Goal: Communication & Community: Answer question/provide support

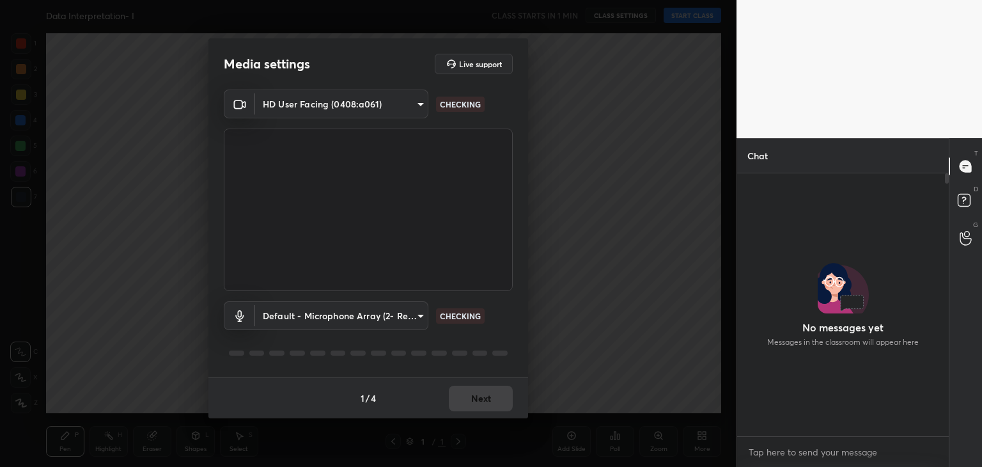
scroll to position [259, 208]
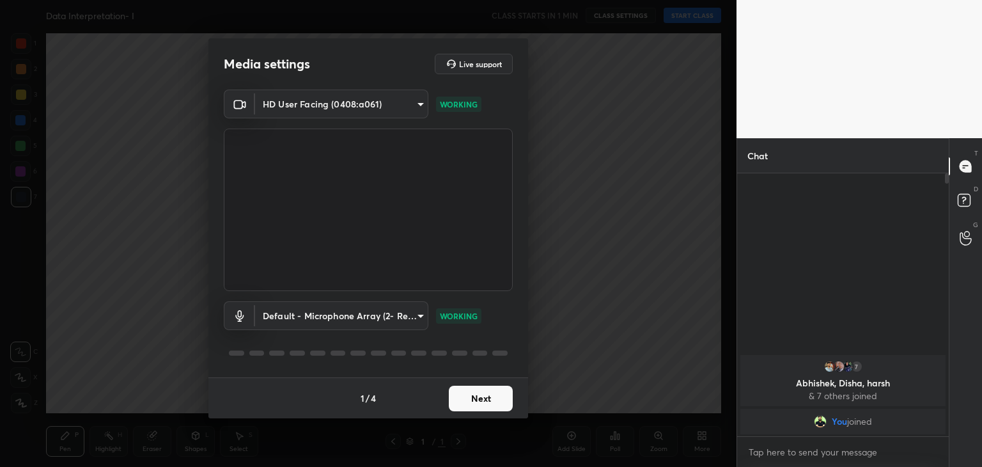
click at [475, 400] on button "Next" at bounding box center [481, 399] width 64 height 26
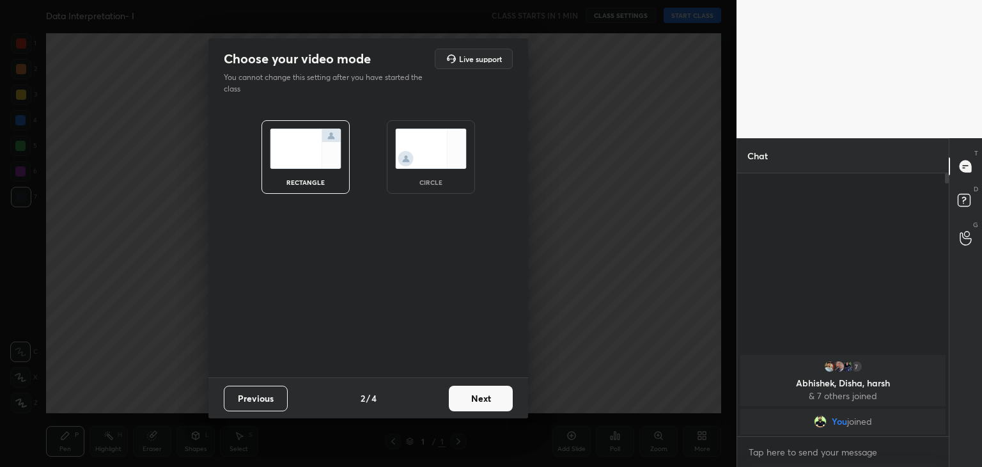
click at [432, 159] on img at bounding box center [431, 149] width 72 height 40
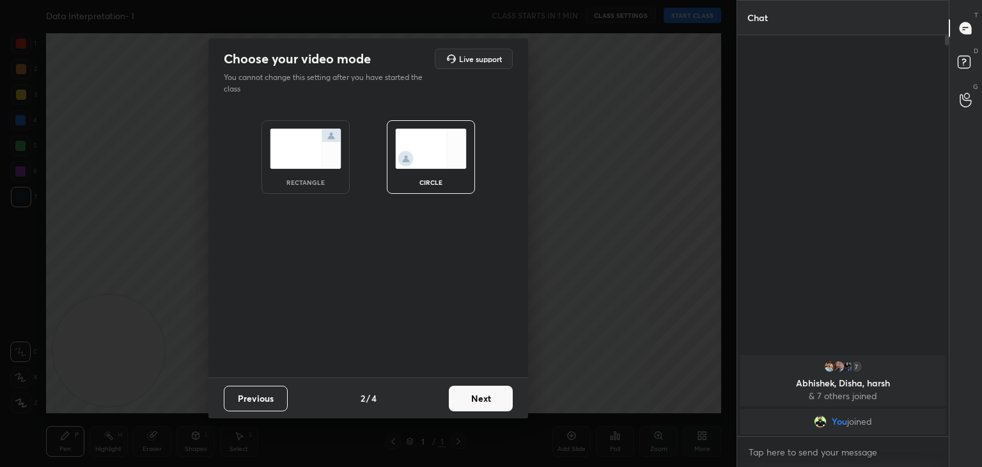
click at [479, 400] on button "Next" at bounding box center [481, 399] width 64 height 26
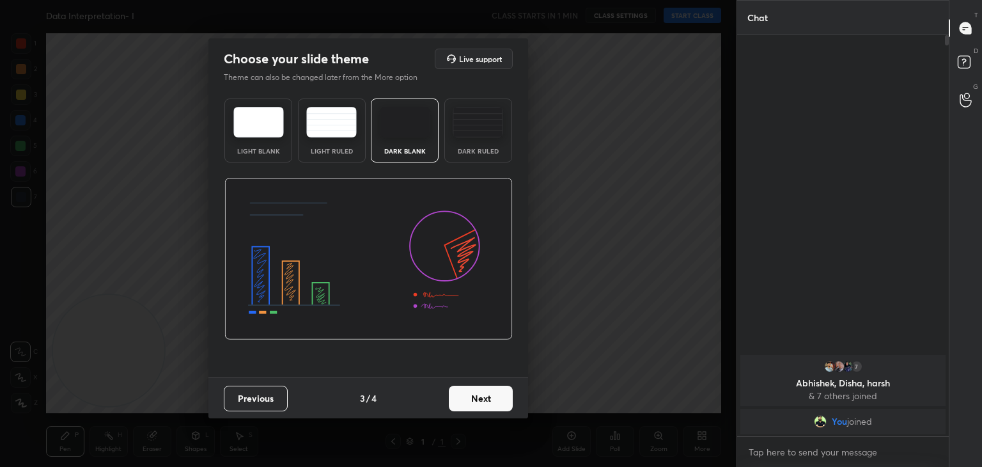
click at [491, 400] on button "Next" at bounding box center [481, 399] width 64 height 26
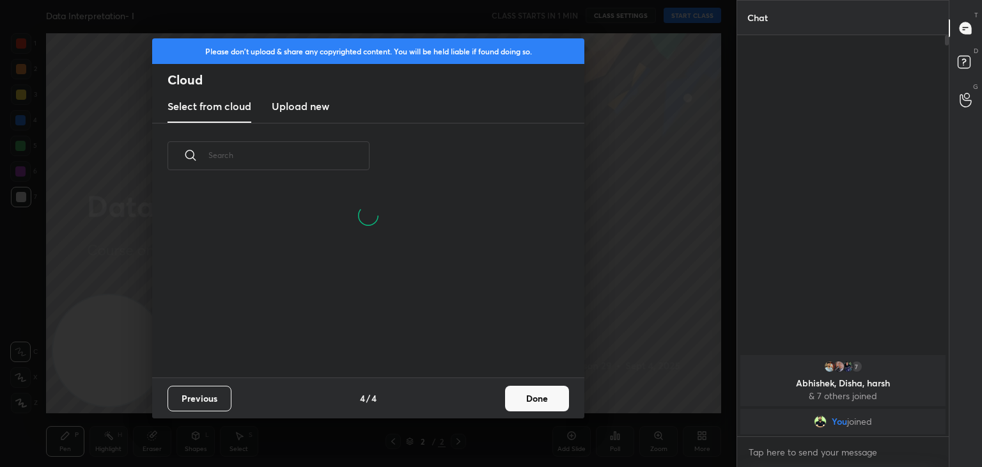
click at [524, 398] on button "Done" at bounding box center [537, 399] width 64 height 26
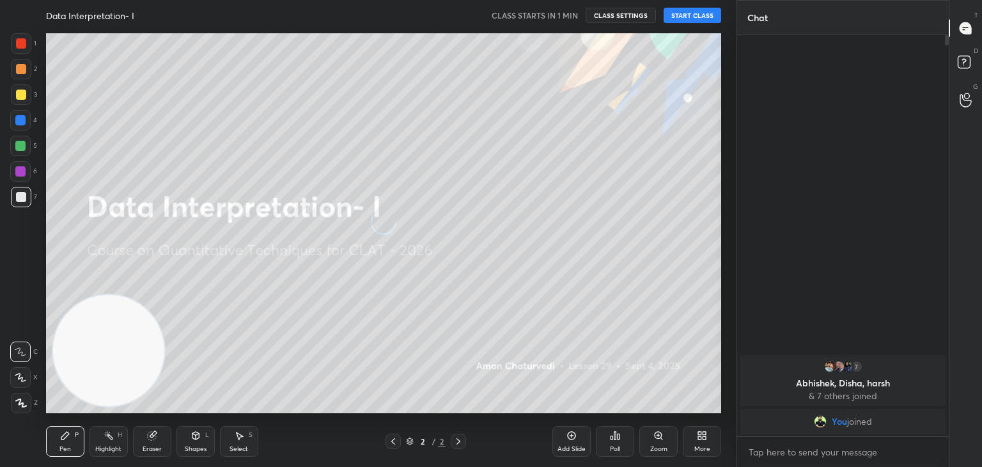
scroll to position [189, 411]
click at [691, 15] on button "START CLASS" at bounding box center [693, 15] width 58 height 15
click at [706, 452] on div "More" at bounding box center [703, 449] width 16 height 6
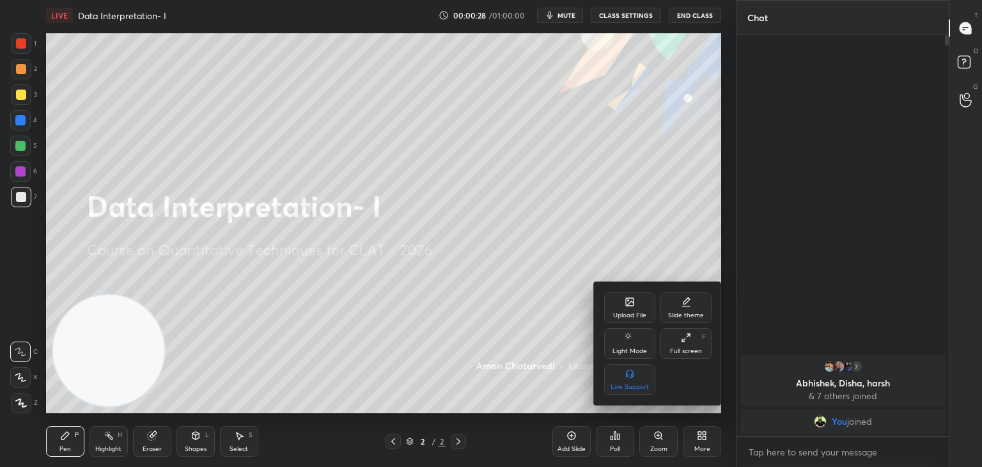
click at [635, 319] on div "Upload File" at bounding box center [629, 315] width 33 height 6
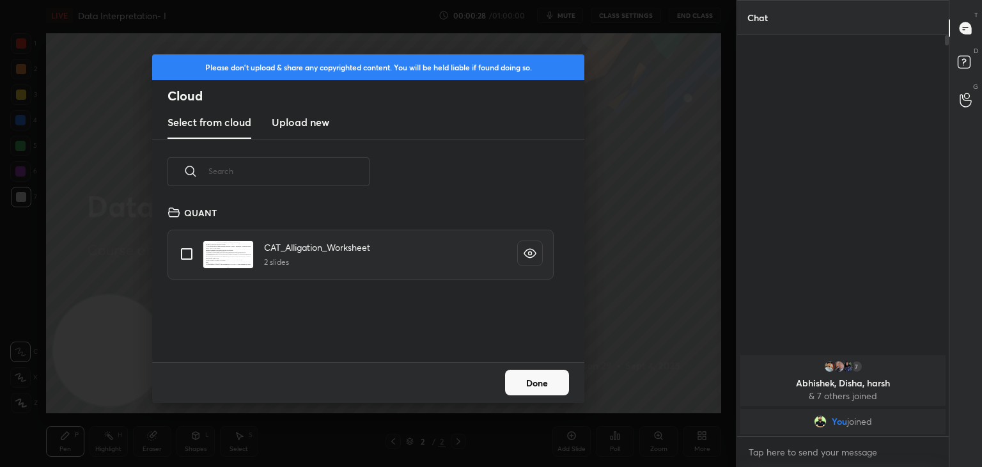
scroll to position [157, 411]
click at [304, 114] on h3 "Upload new" at bounding box center [301, 121] width 58 height 15
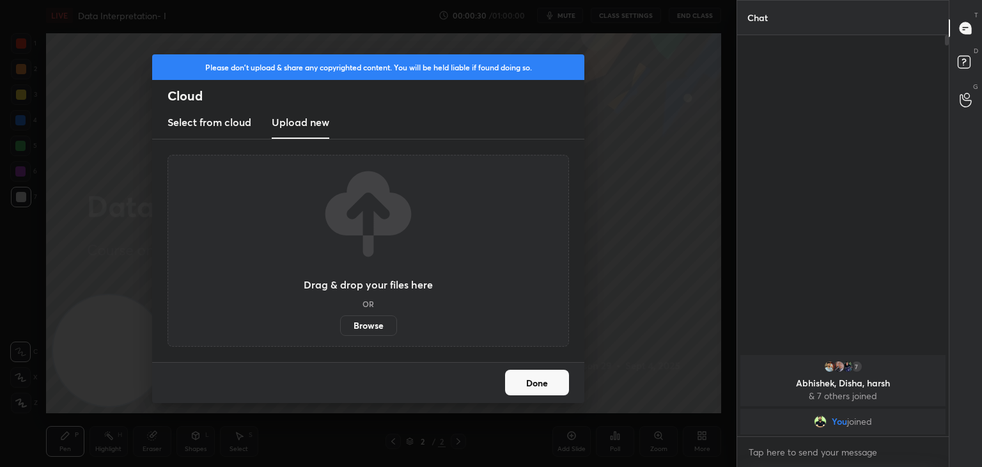
click at [378, 324] on label "Browse" at bounding box center [368, 325] width 57 height 20
click at [340, 324] on input "Browse" at bounding box center [340, 325] width 0 height 20
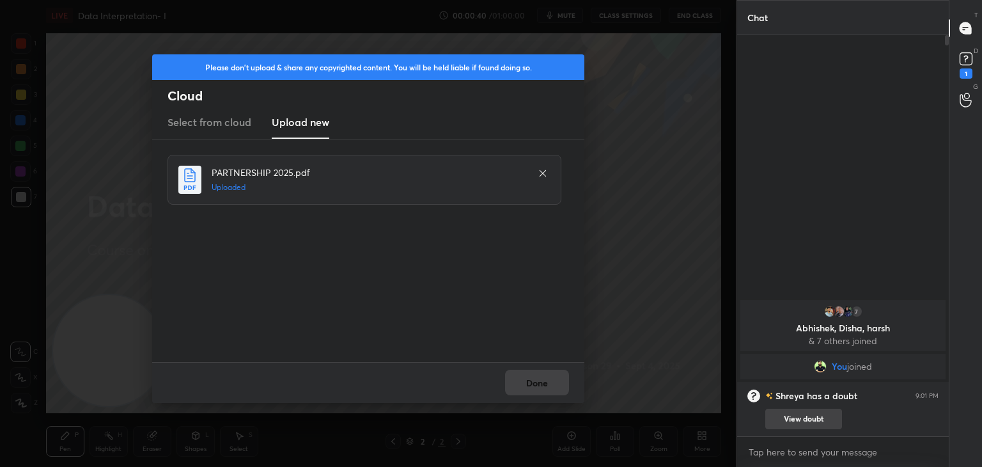
click at [775, 413] on button "View doubt" at bounding box center [804, 419] width 77 height 20
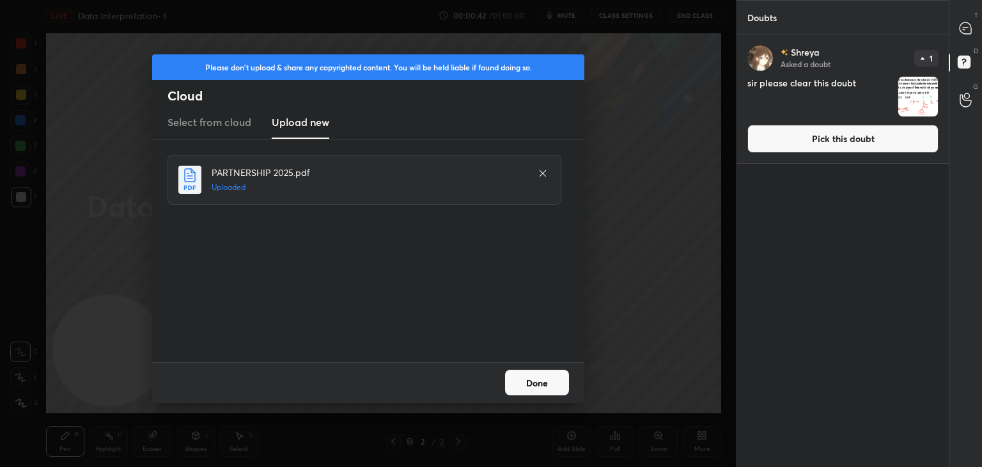
click at [783, 133] on button "Pick this doubt" at bounding box center [843, 139] width 191 height 28
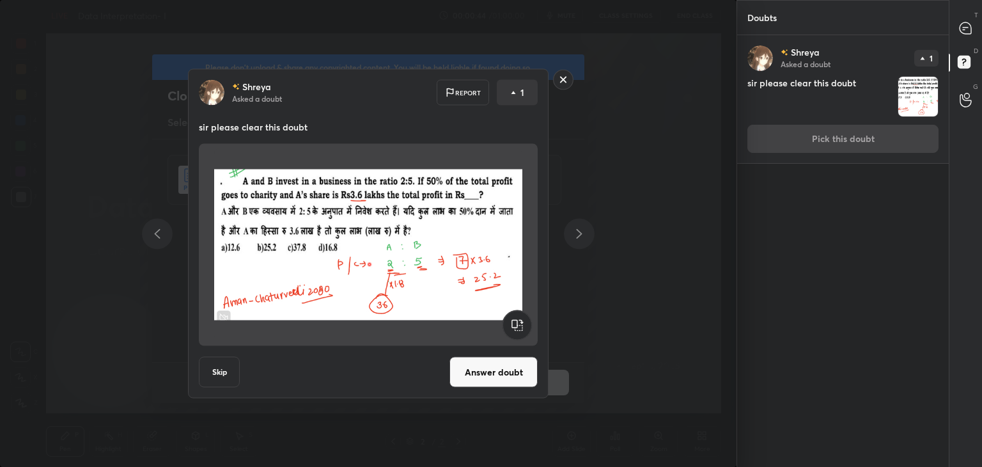
click at [496, 361] on button "Answer doubt" at bounding box center [494, 372] width 88 height 31
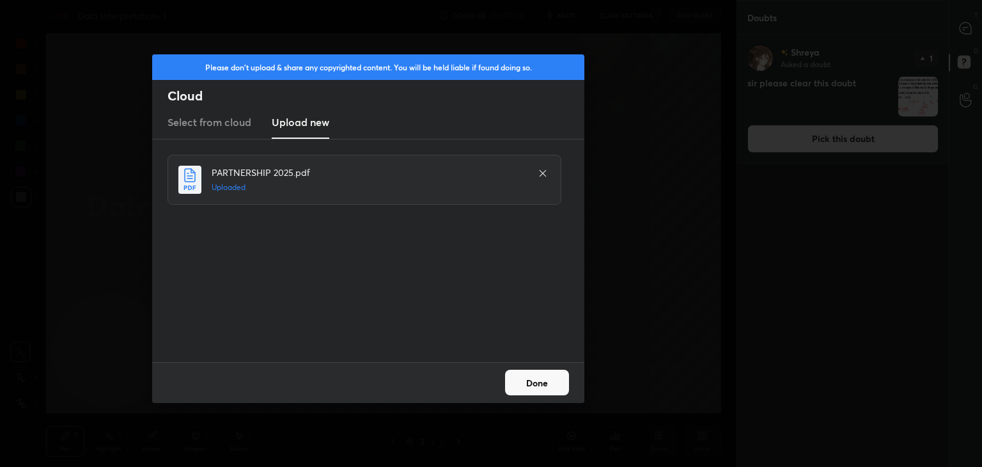
click at [521, 374] on button "Done" at bounding box center [537, 383] width 64 height 26
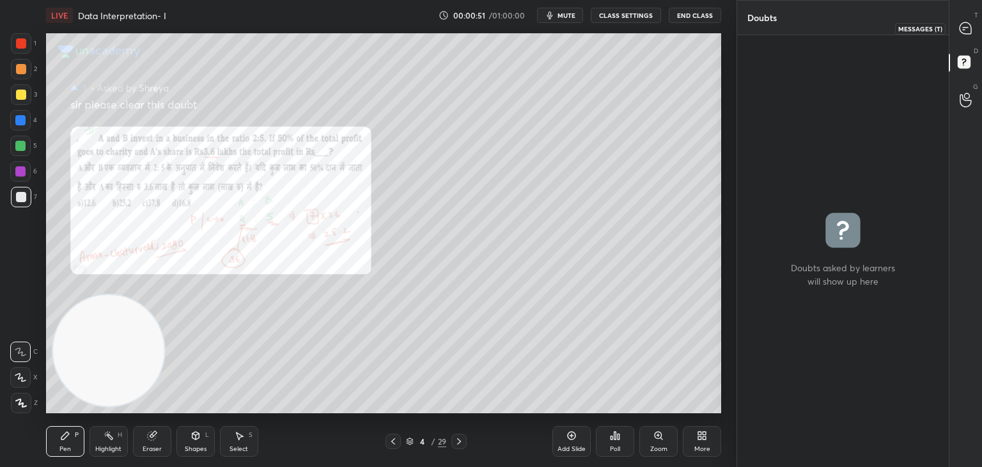
click at [965, 20] on div at bounding box center [967, 28] width 26 height 23
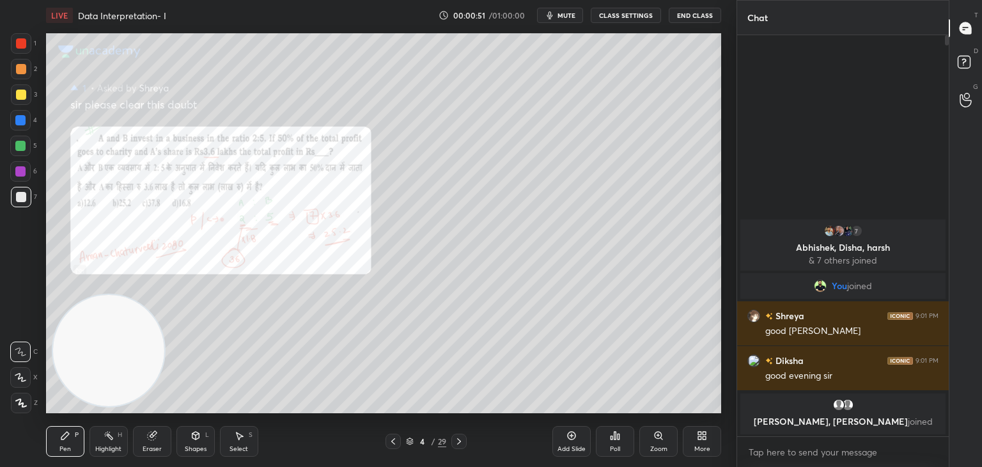
scroll to position [397, 208]
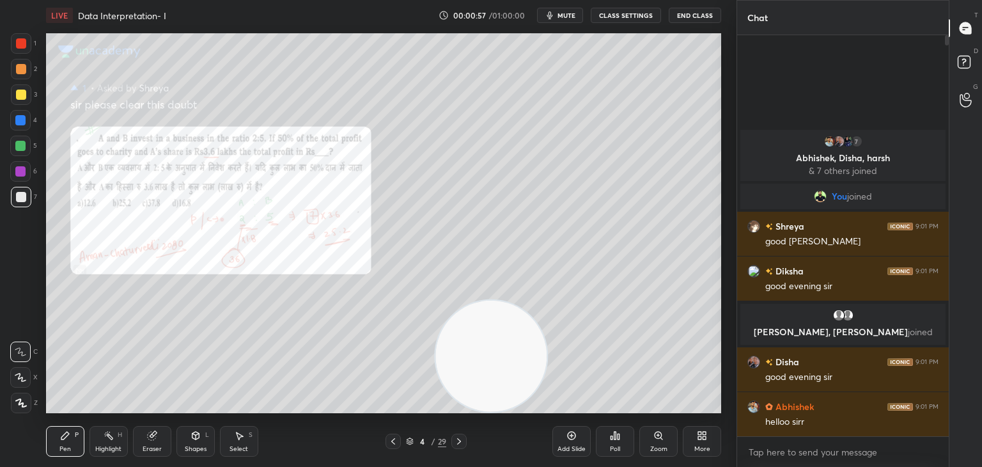
click at [663, 444] on div "Zoom" at bounding box center [659, 441] width 38 height 31
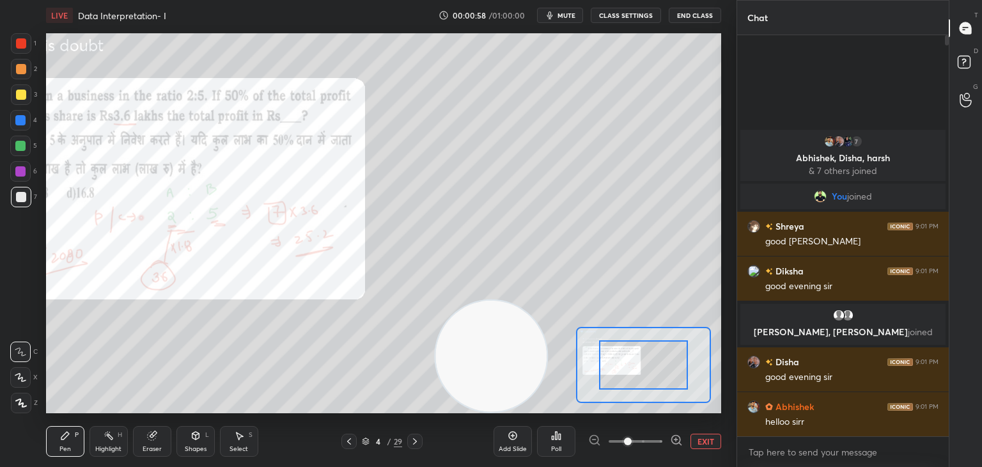
click at [677, 441] on icon at bounding box center [676, 440] width 13 height 13
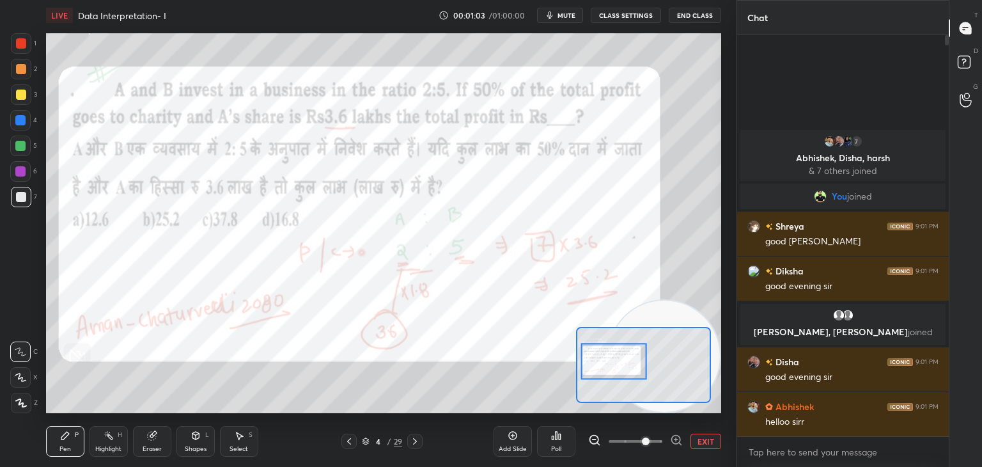
click at [11, 47] on div at bounding box center [21, 43] width 20 height 20
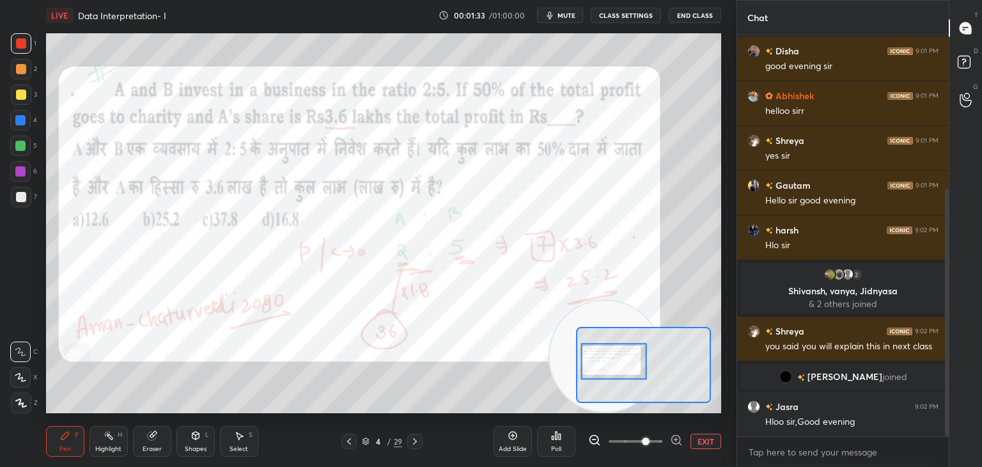
scroll to position [249, 0]
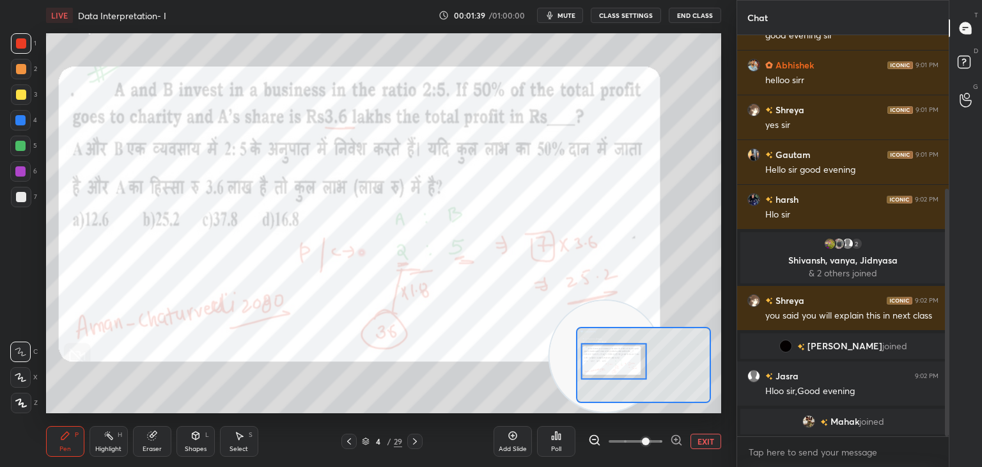
click at [364, 443] on icon at bounding box center [366, 442] width 8 height 8
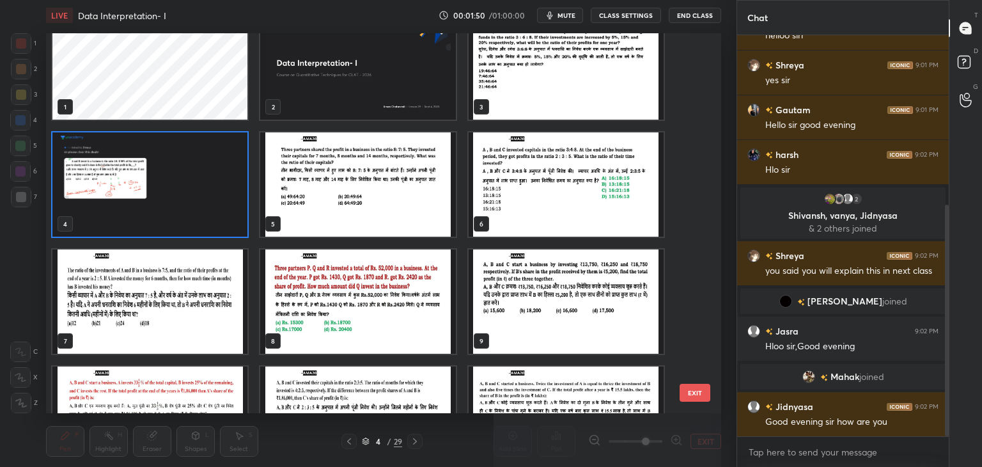
scroll to position [26, 0]
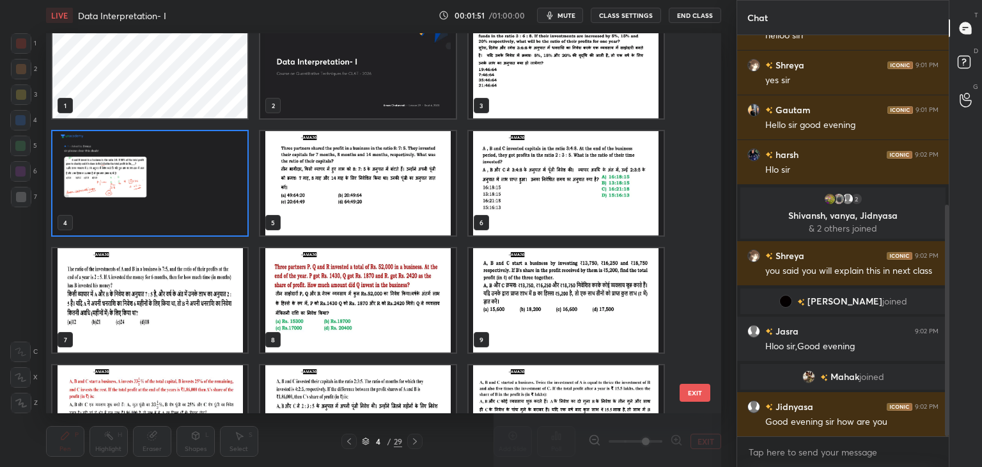
click at [329, 213] on img "grid" at bounding box center [357, 183] width 195 height 104
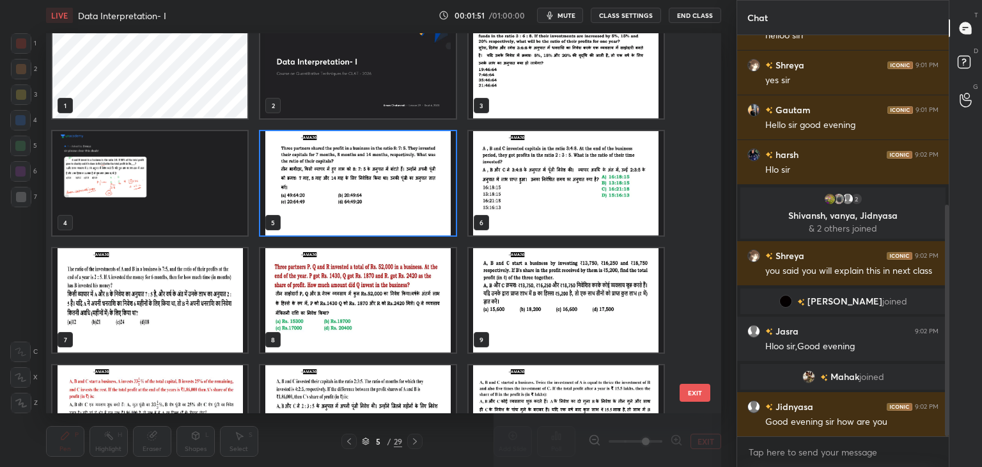
click at [336, 216] on img "grid" at bounding box center [357, 183] width 195 height 104
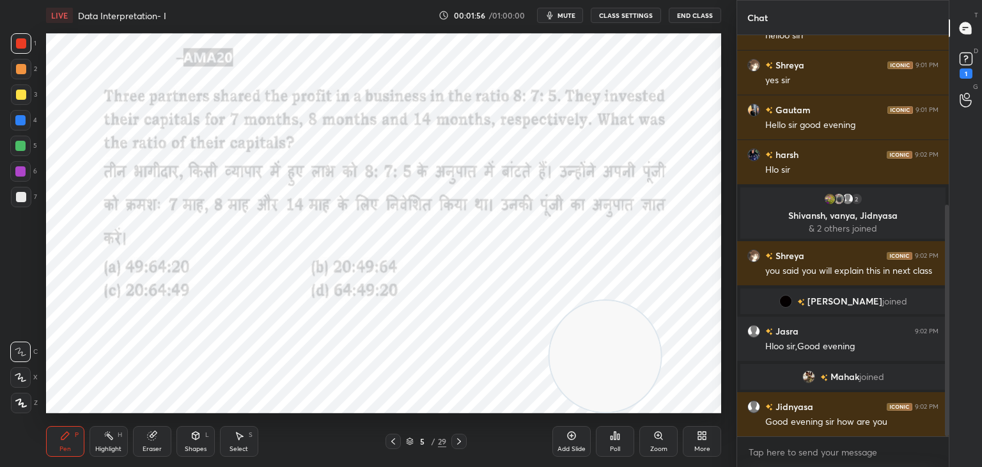
scroll to position [349, 0]
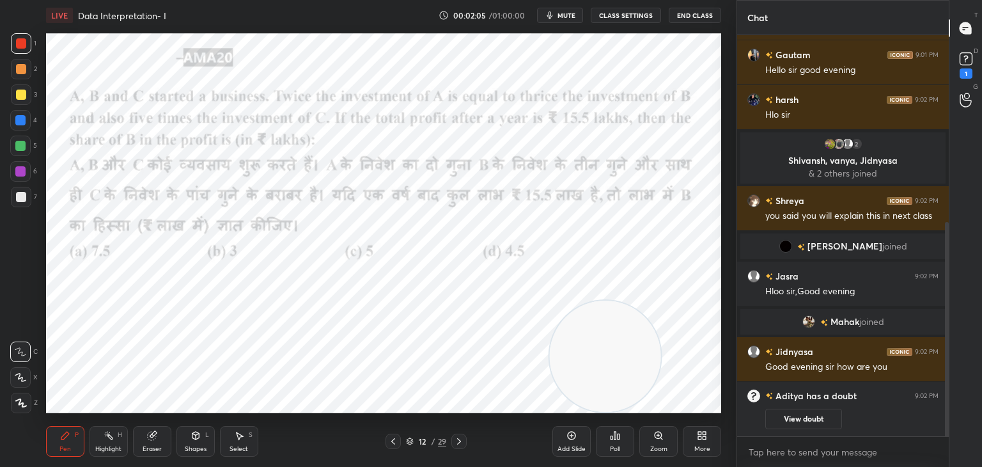
click at [405, 434] on div "12 / 29" at bounding box center [426, 441] width 81 height 15
click at [412, 438] on icon at bounding box center [410, 442] width 8 height 8
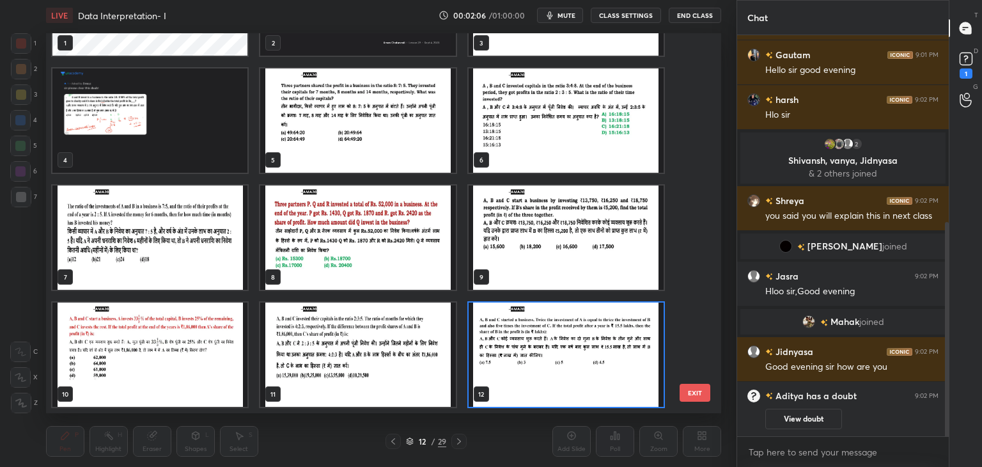
scroll to position [0, 0]
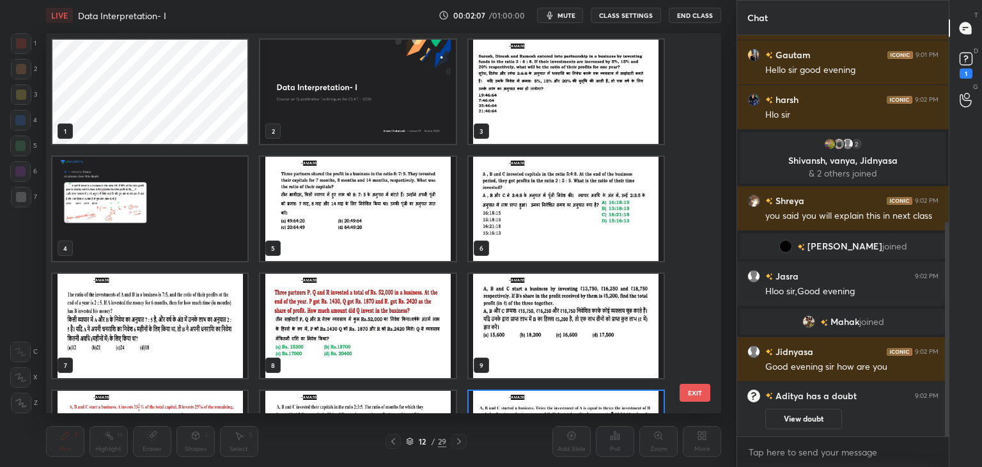
click at [152, 248] on img "grid" at bounding box center [149, 209] width 195 height 104
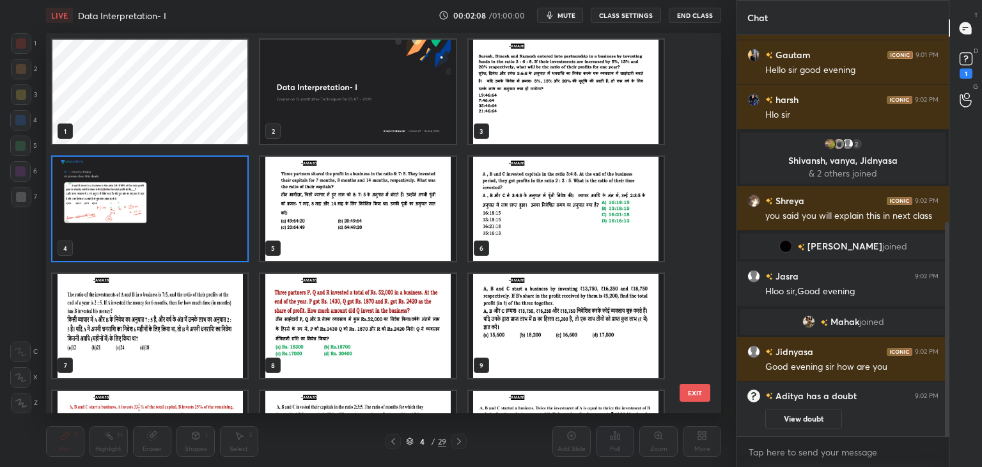
click at [161, 243] on img "grid" at bounding box center [149, 209] width 195 height 104
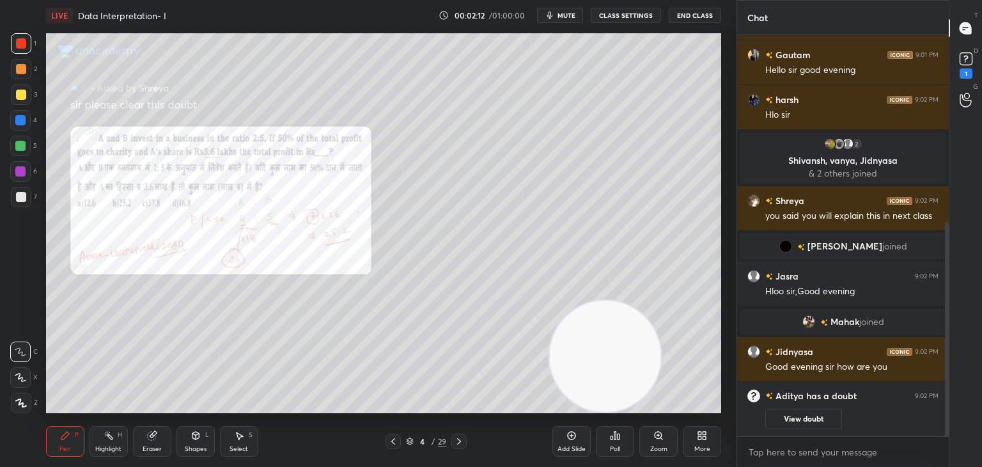
scroll to position [394, 0]
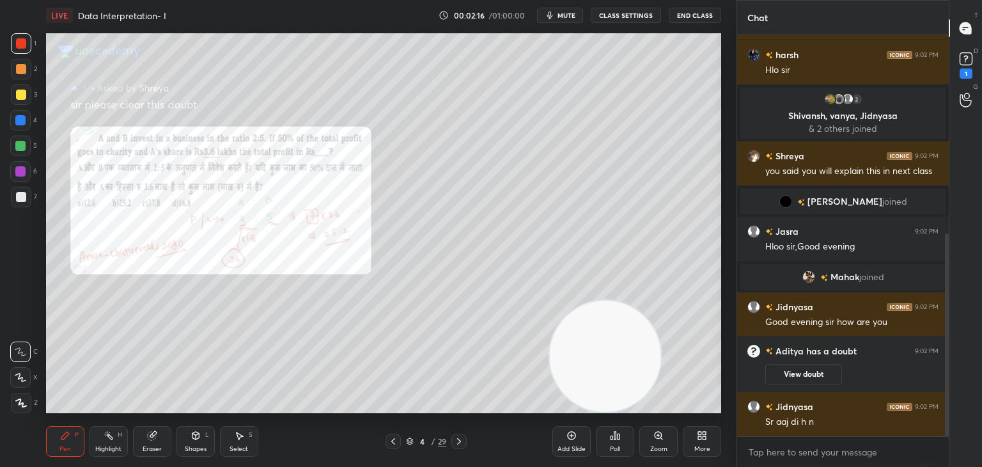
click at [409, 441] on icon at bounding box center [410, 442] width 8 height 8
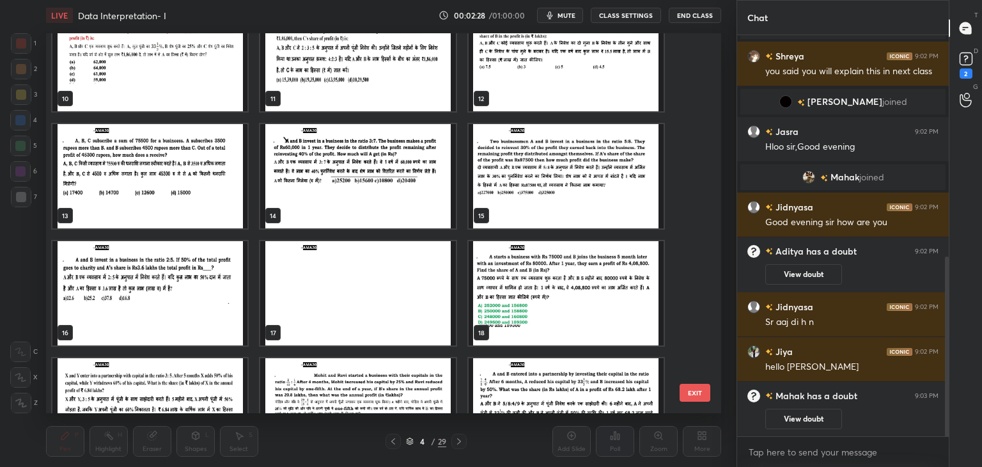
scroll to position [382, 0]
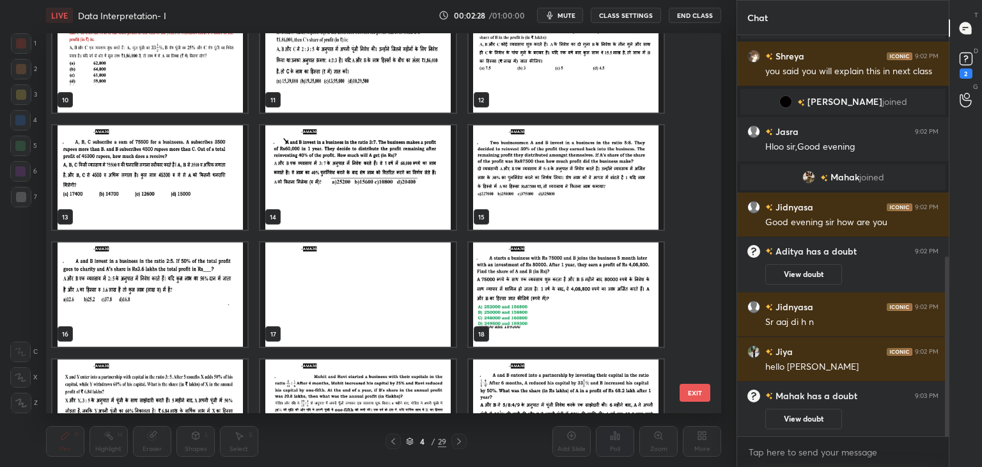
click at [171, 301] on img "grid" at bounding box center [149, 294] width 195 height 104
click at [176, 297] on img "grid" at bounding box center [149, 294] width 195 height 104
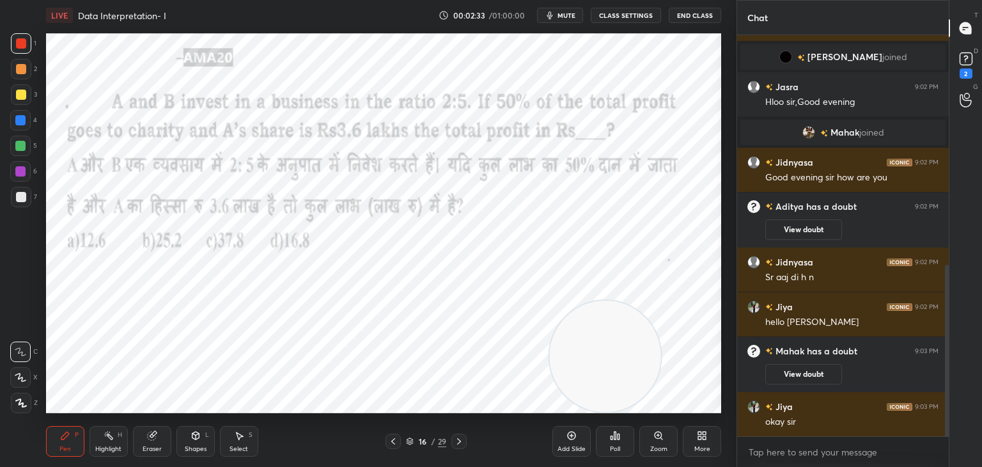
scroll to position [583, 0]
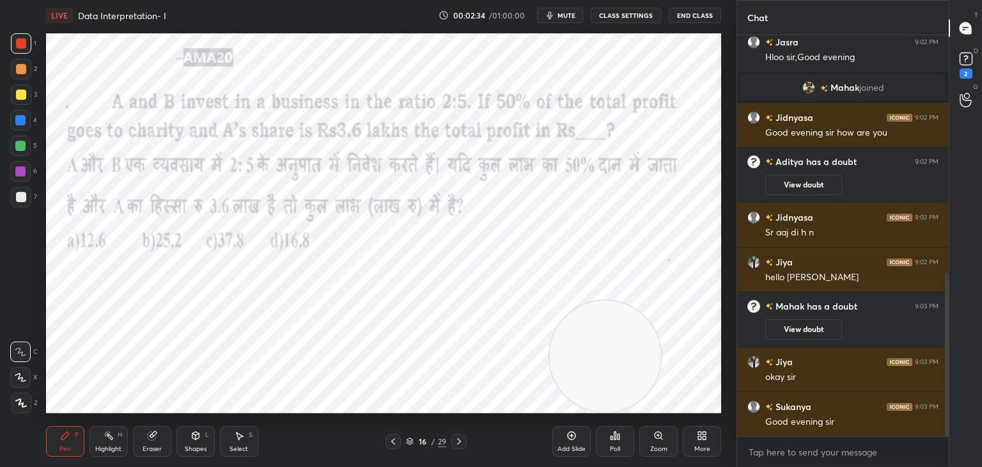
click at [814, 326] on button "View doubt" at bounding box center [804, 329] width 77 height 20
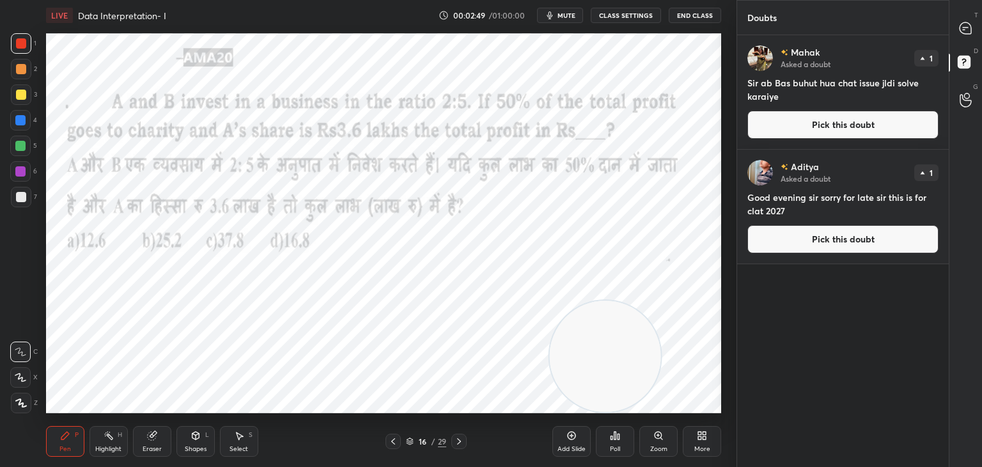
click at [146, 446] on div "Eraser" at bounding box center [152, 449] width 19 height 6
click at [23, 397] on div "Erase all" at bounding box center [20, 403] width 20 height 20
click at [49, 438] on div "Pen P" at bounding box center [65, 441] width 38 height 31
click at [971, 31] on icon at bounding box center [966, 28] width 12 height 12
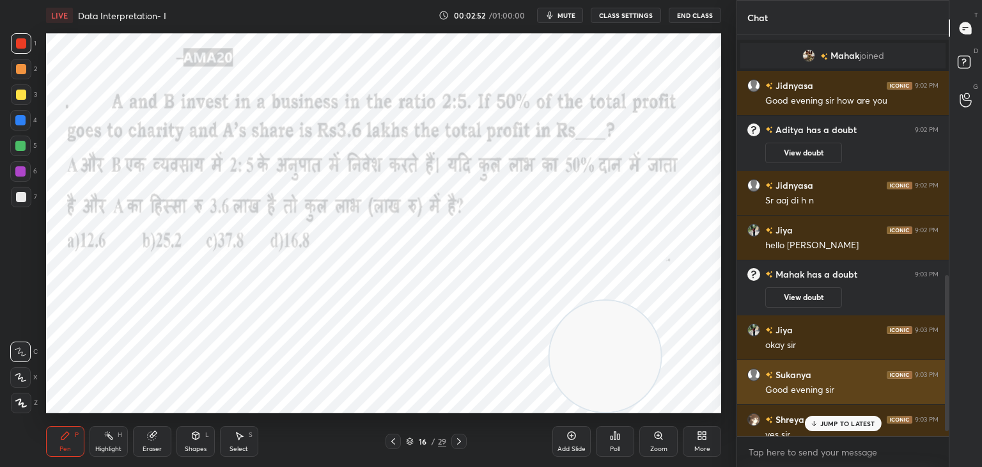
scroll to position [628, 0]
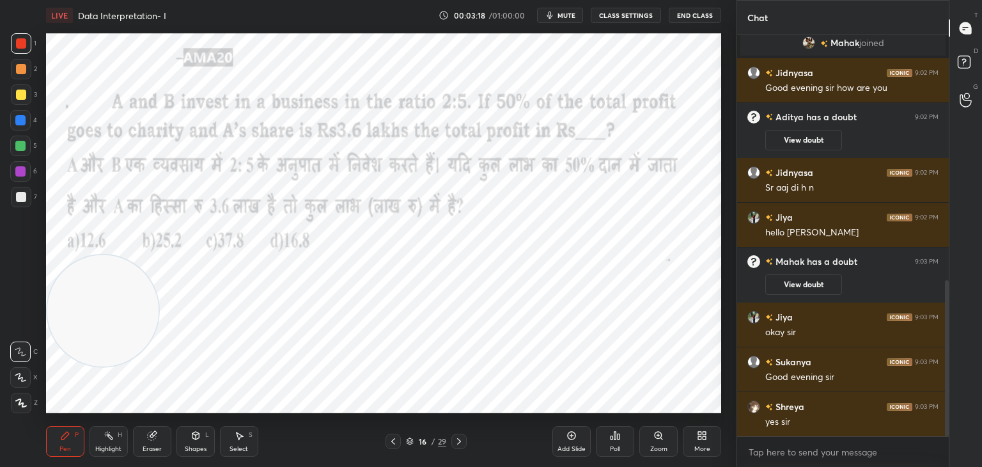
click at [569, 24] on div "LIVE Data Interpretation- I 00:03:18 / 01:00:00 mute CLASS SETTINGS End Class" at bounding box center [383, 15] width 675 height 31
click at [565, 17] on span "mute" at bounding box center [567, 15] width 18 height 9
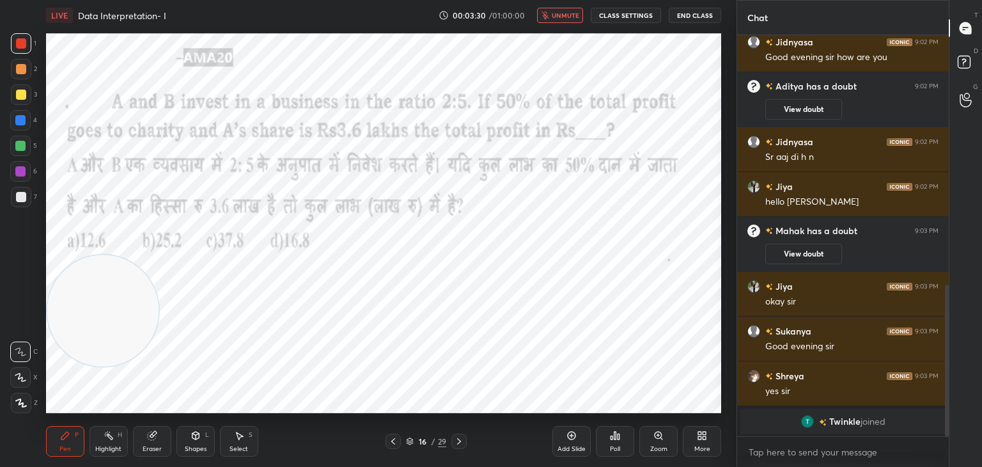
scroll to position [674, 0]
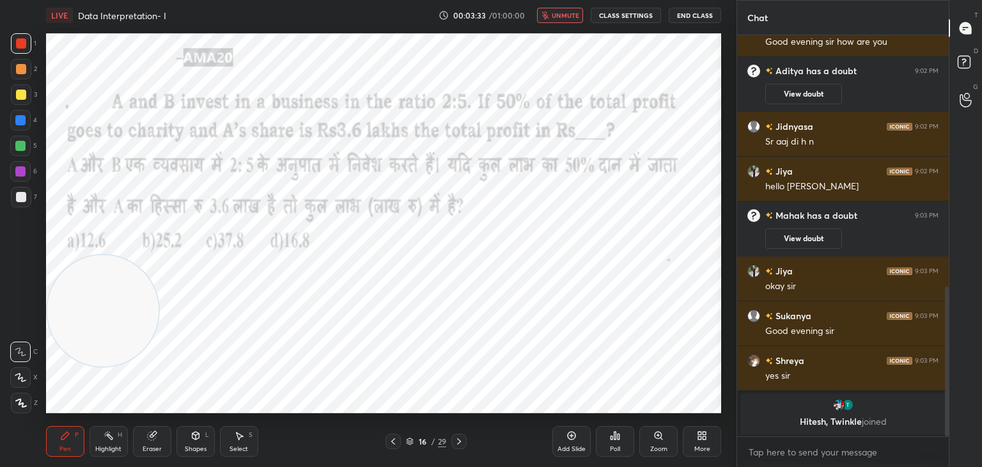
click at [556, 19] on span "unmute" at bounding box center [566, 15] width 28 height 9
click at [565, 19] on span "mute" at bounding box center [567, 15] width 18 height 9
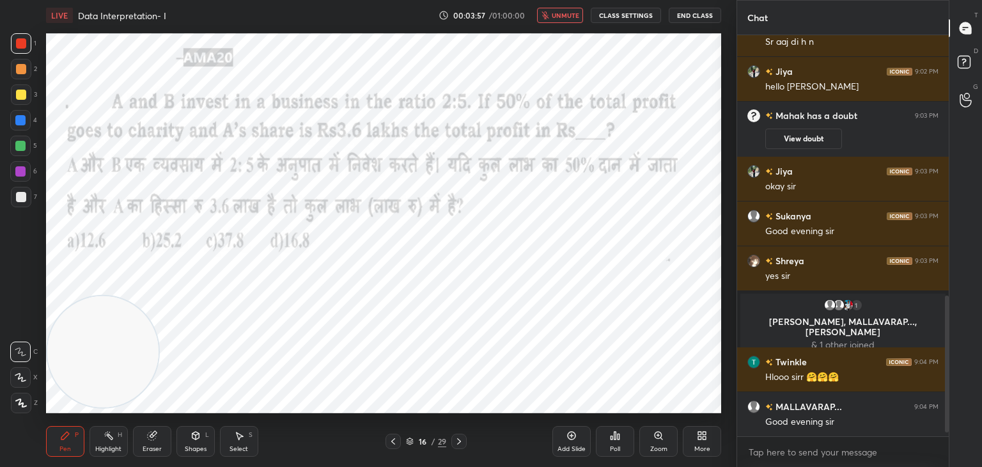
scroll to position [785, 0]
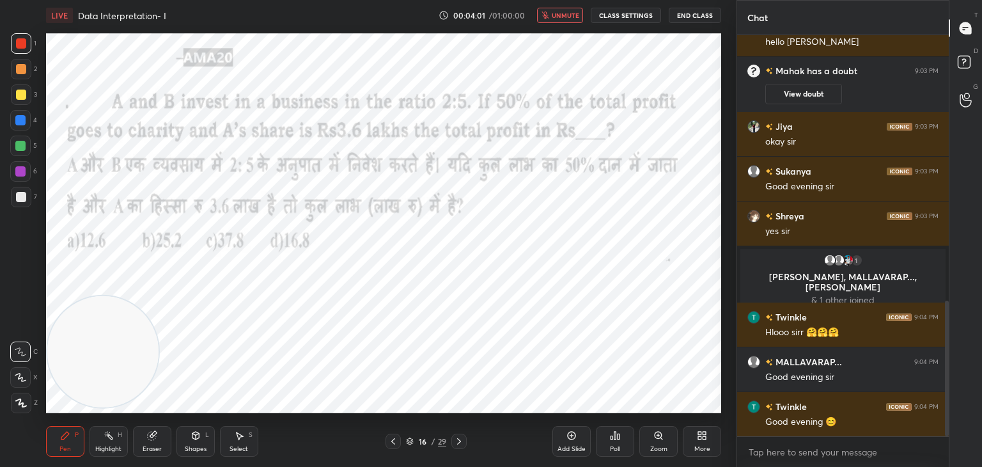
click at [562, 17] on span "unmute" at bounding box center [566, 15] width 28 height 9
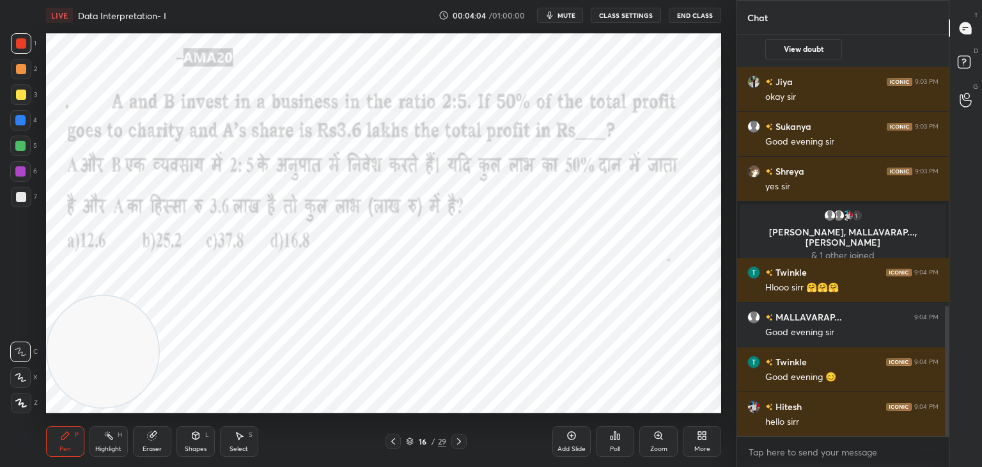
scroll to position [875, 0]
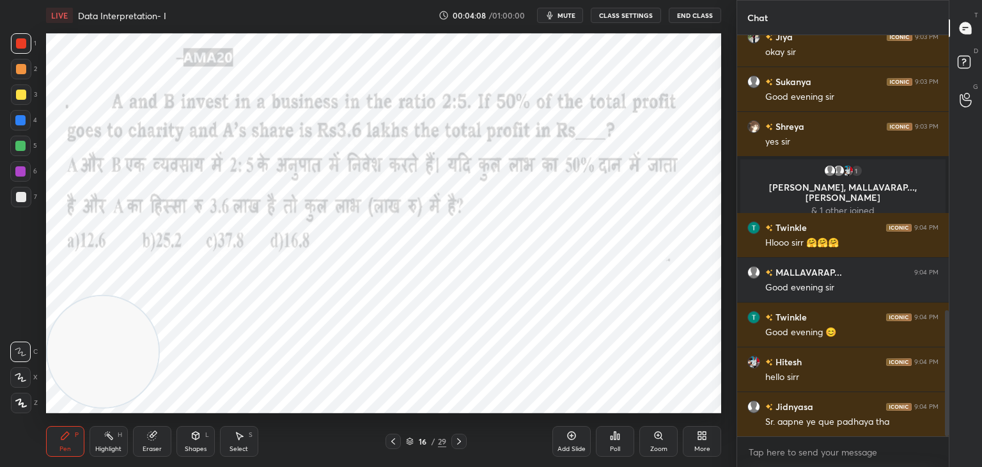
click at [115, 367] on video at bounding box center [102, 351] width 111 height 111
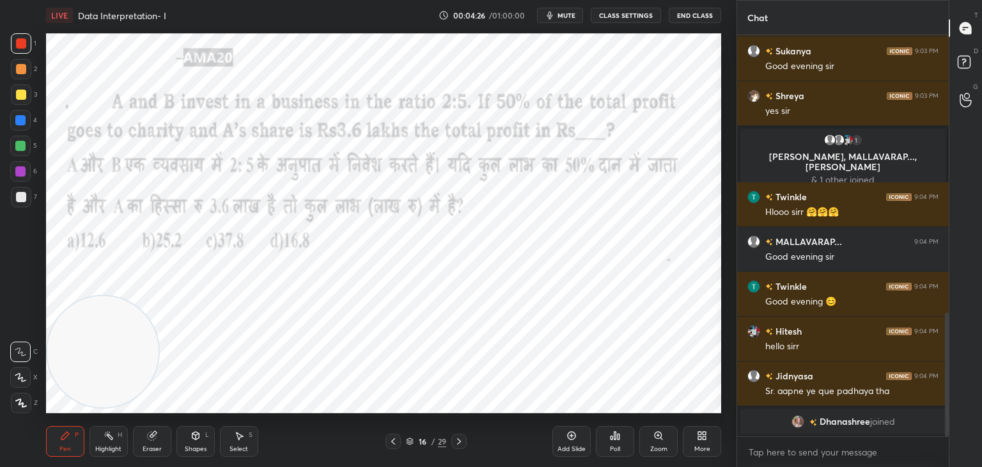
scroll to position [921, 0]
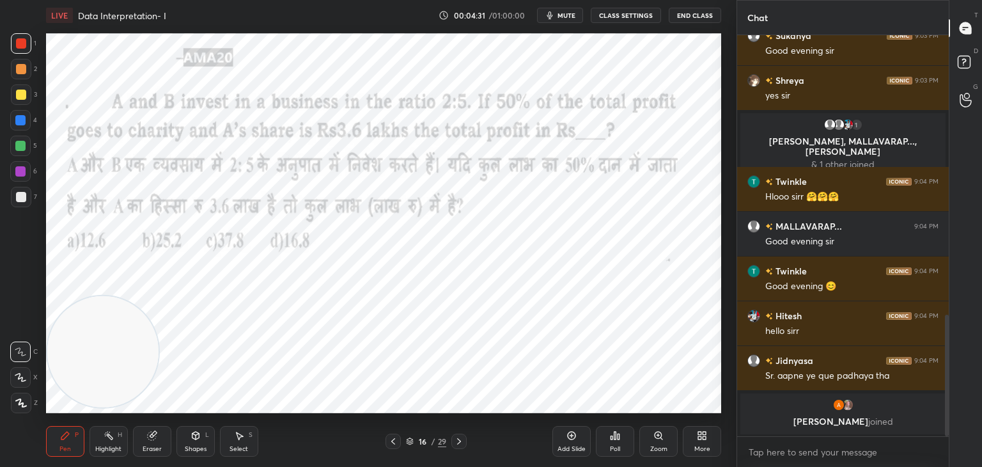
click at [24, 124] on div at bounding box center [20, 120] width 10 height 10
click at [409, 443] on icon at bounding box center [410, 442] width 6 height 2
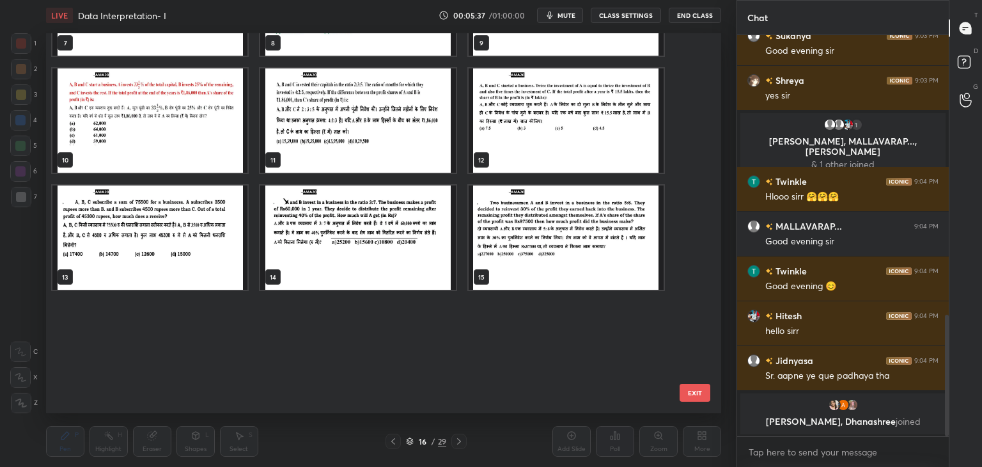
scroll to position [0, 0]
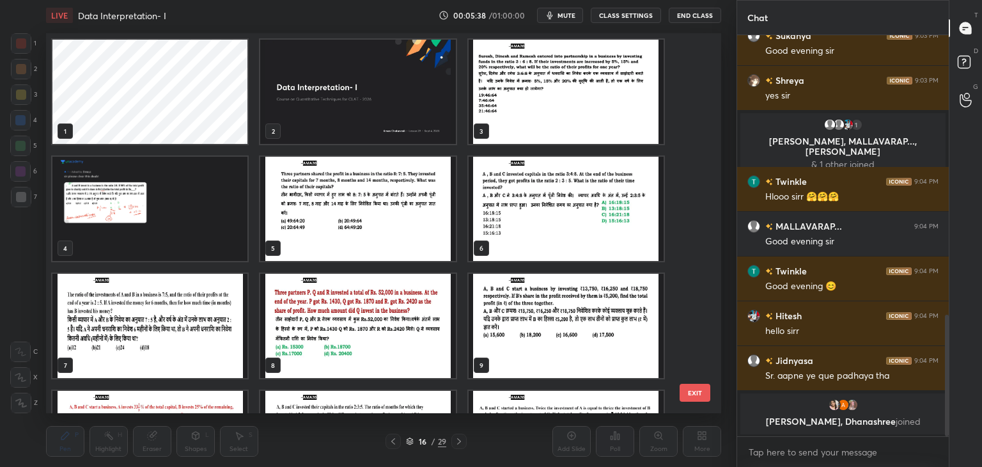
click at [184, 239] on img "grid" at bounding box center [149, 209] width 195 height 104
click at [192, 242] on img "grid" at bounding box center [149, 209] width 195 height 104
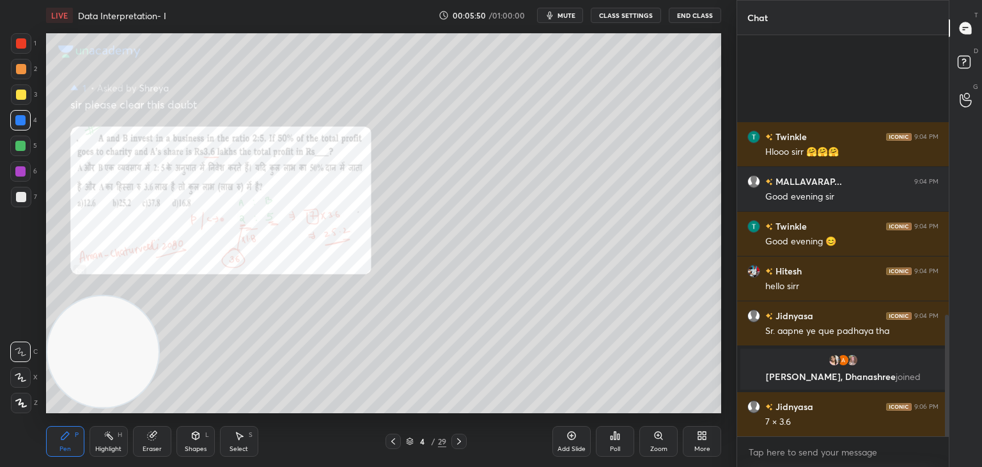
scroll to position [888, 0]
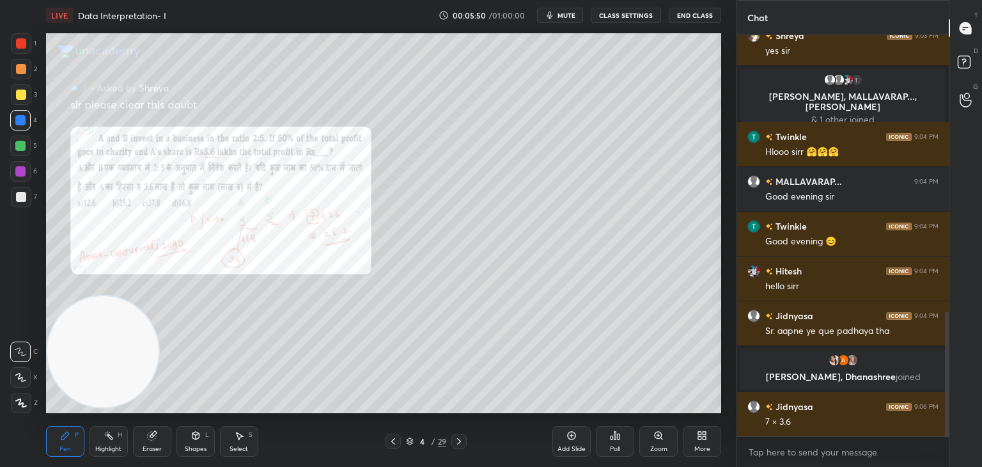
click at [406, 441] on icon at bounding box center [410, 442] width 8 height 8
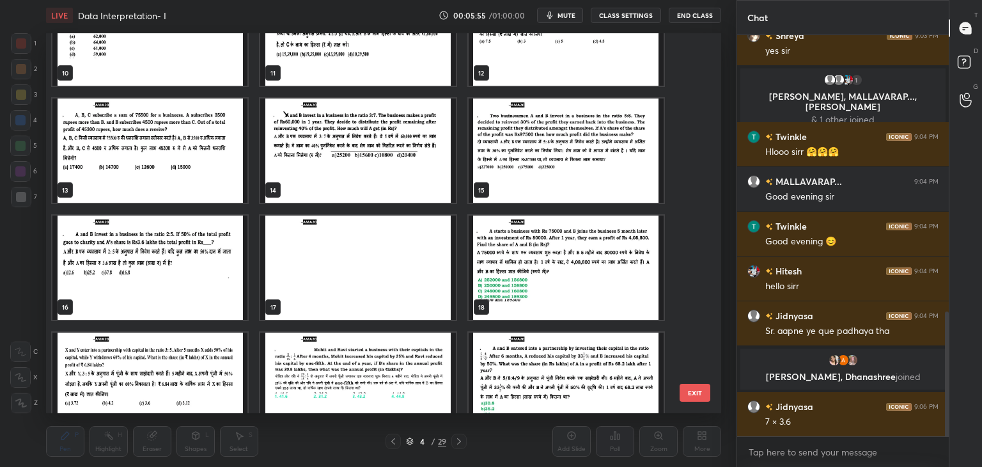
scroll to position [418, 0]
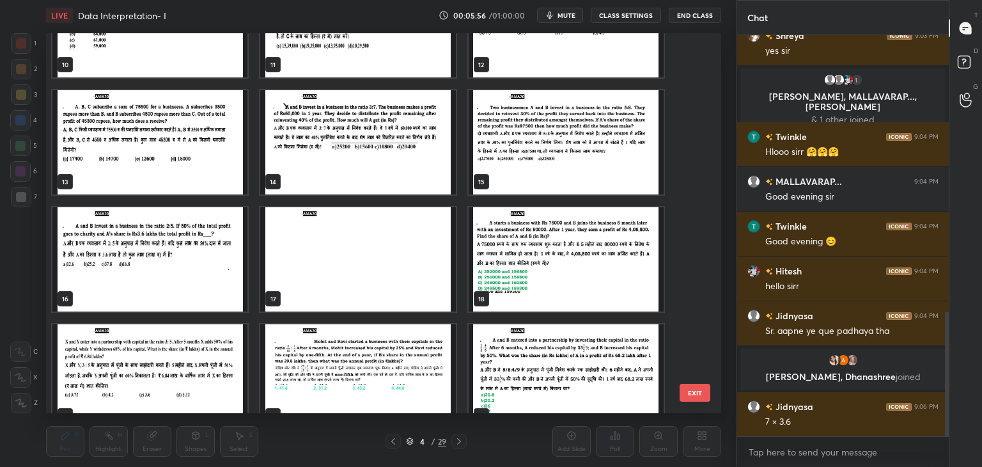
click at [193, 280] on img "grid" at bounding box center [149, 259] width 195 height 104
click at [201, 281] on img "grid" at bounding box center [149, 259] width 195 height 104
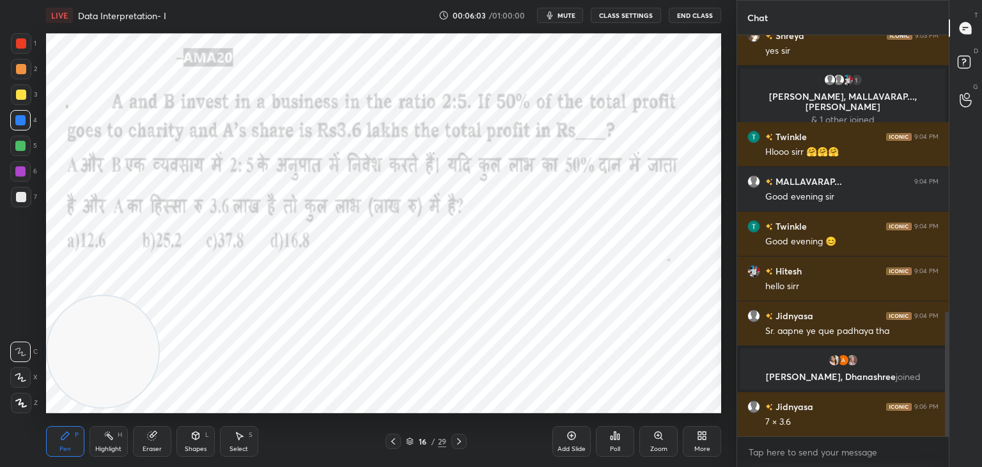
click at [22, 44] on div at bounding box center [21, 43] width 10 height 10
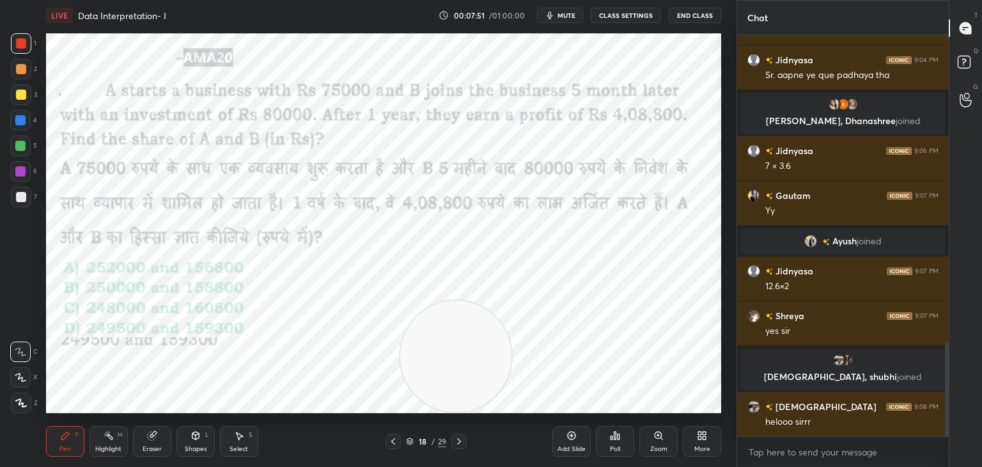
scroll to position [1300, 0]
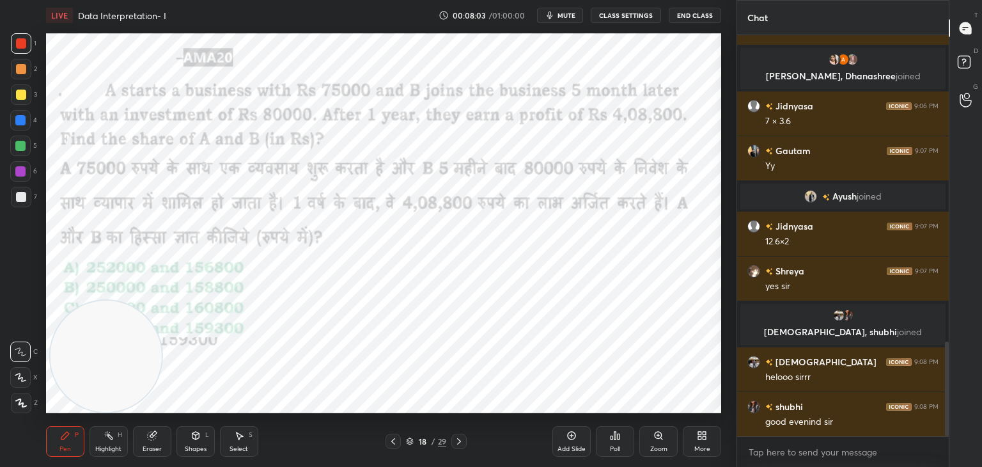
click at [560, 19] on button "mute" at bounding box center [560, 15] width 46 height 15
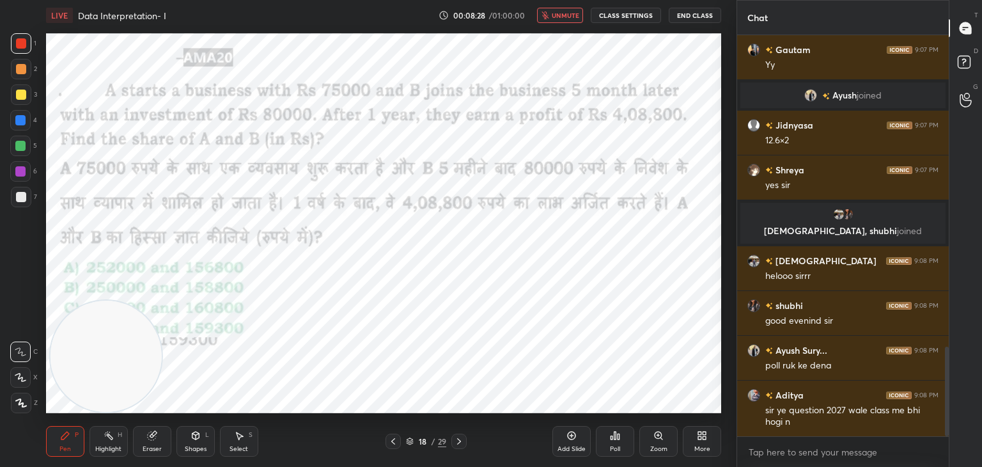
scroll to position [1446, 0]
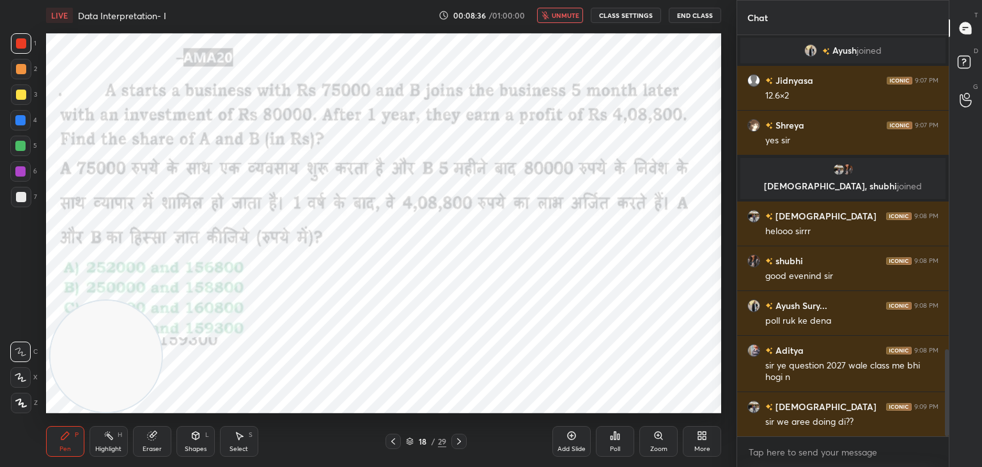
click at [549, 15] on icon "button" at bounding box center [545, 16] width 7 height 8
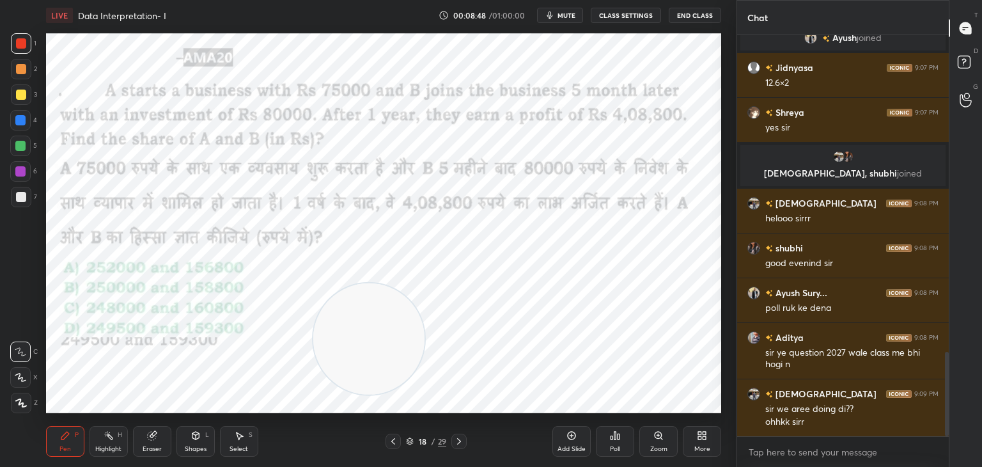
scroll to position [1503, 0]
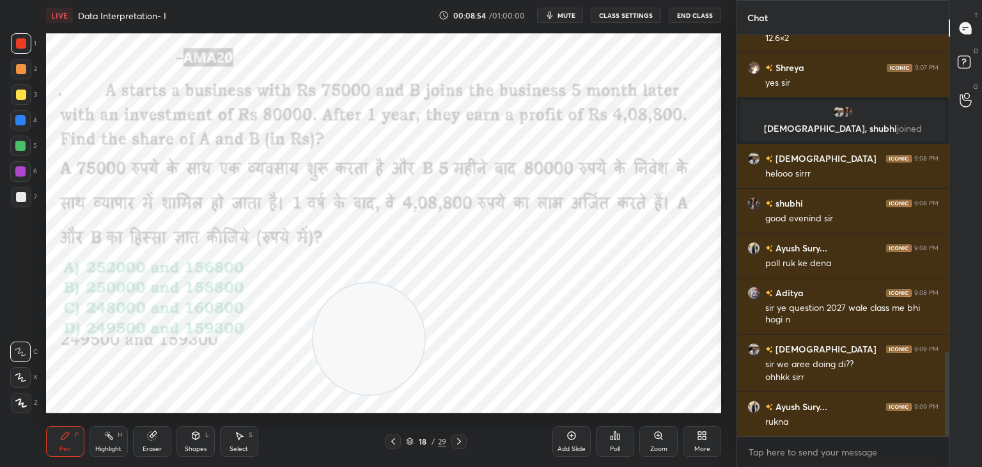
click at [565, 17] on span "mute" at bounding box center [567, 15] width 18 height 9
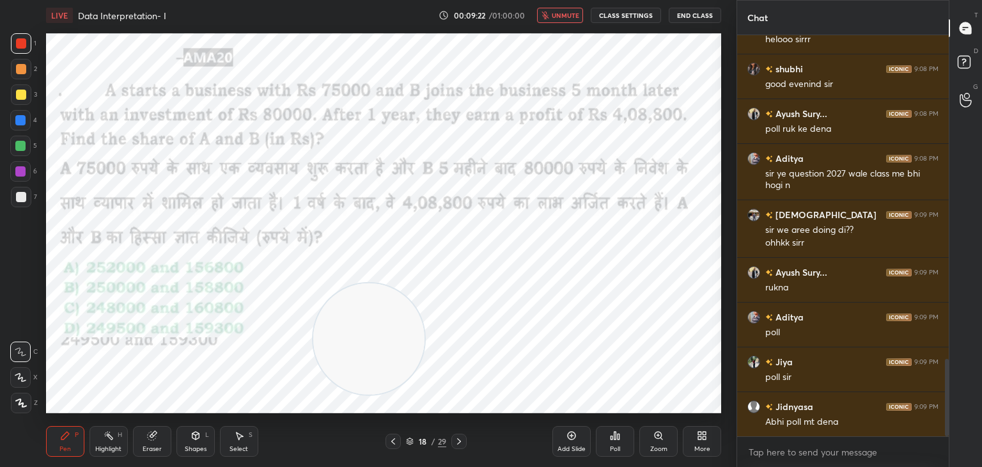
scroll to position [1682, 0]
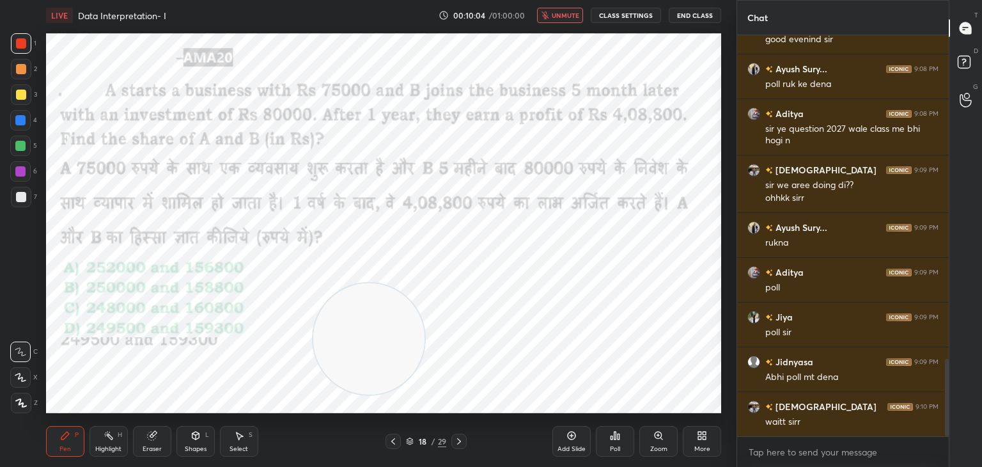
click at [564, 17] on span "unmute" at bounding box center [566, 15] width 28 height 9
click at [597, 441] on div "Poll" at bounding box center [615, 441] width 38 height 31
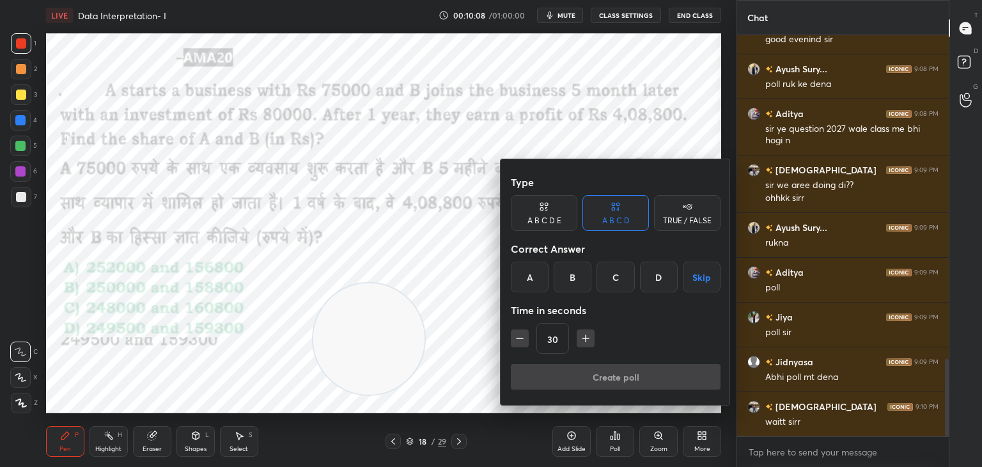
click at [522, 285] on div "A" at bounding box center [530, 277] width 38 height 31
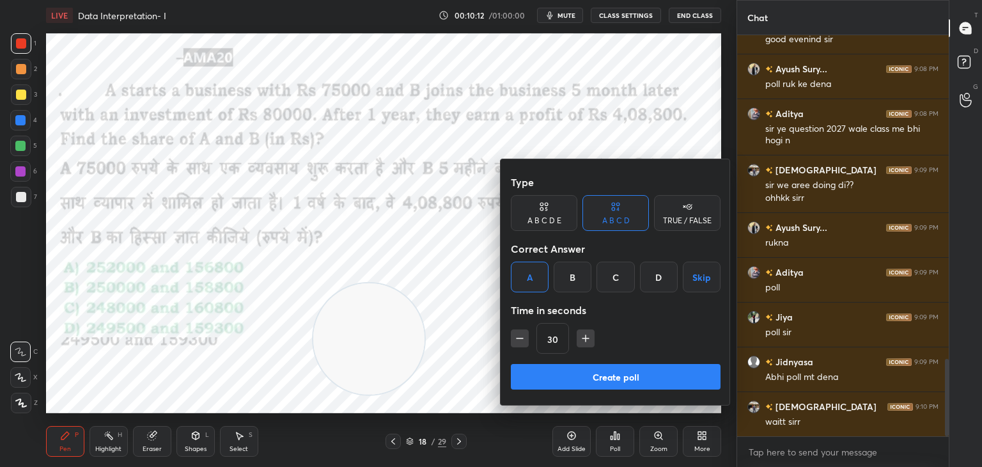
click at [546, 375] on button "Create poll" at bounding box center [616, 377] width 210 height 26
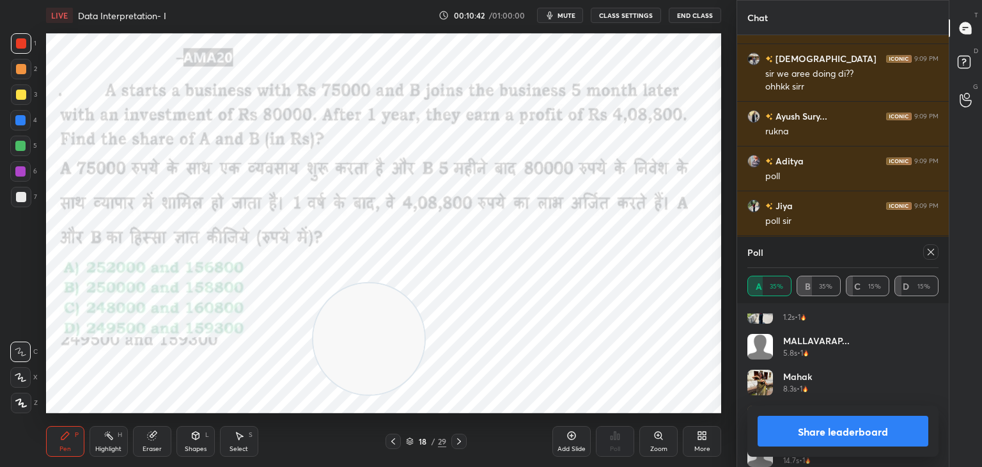
scroll to position [97, 0]
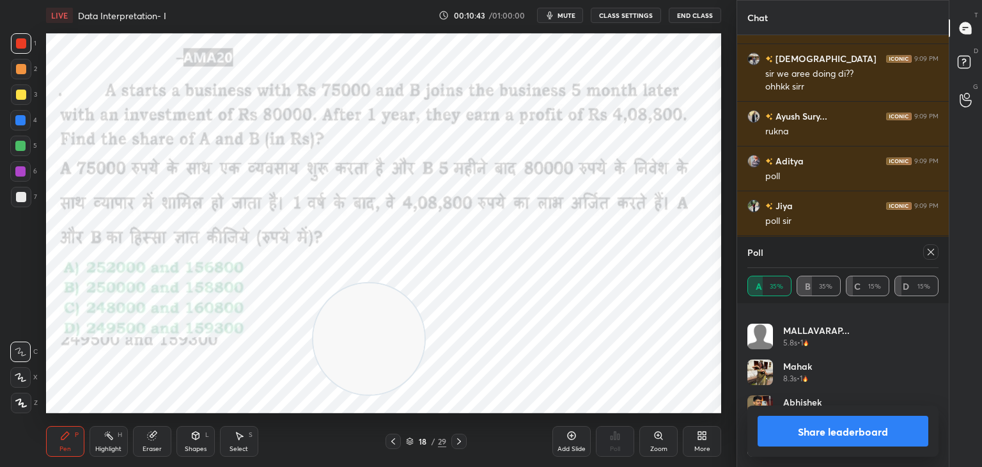
click at [789, 428] on button "Share leaderboard" at bounding box center [843, 431] width 171 height 31
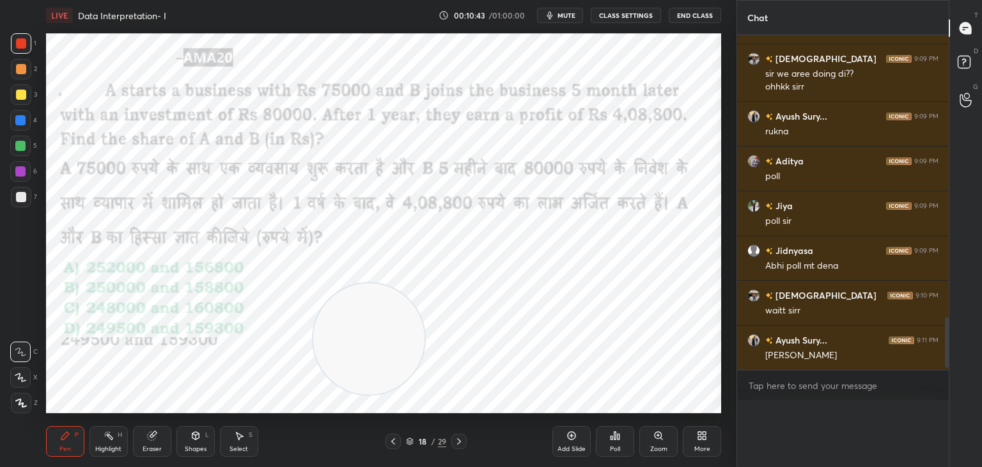
scroll to position [0, 0]
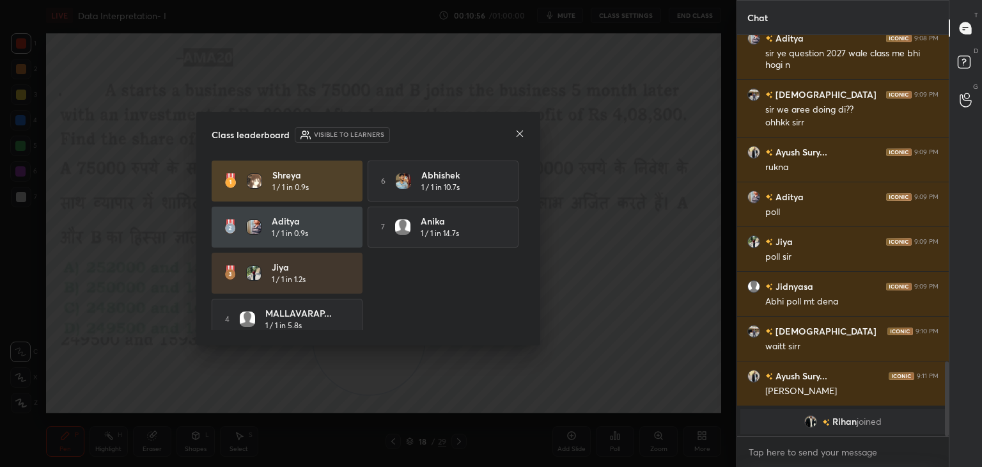
click at [517, 134] on icon at bounding box center [520, 134] width 10 height 10
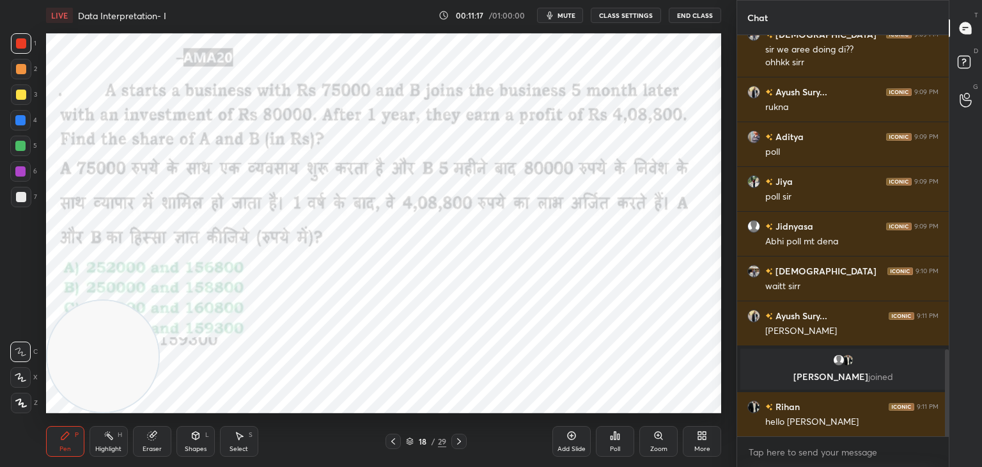
click at [19, 42] on div at bounding box center [21, 43] width 10 height 10
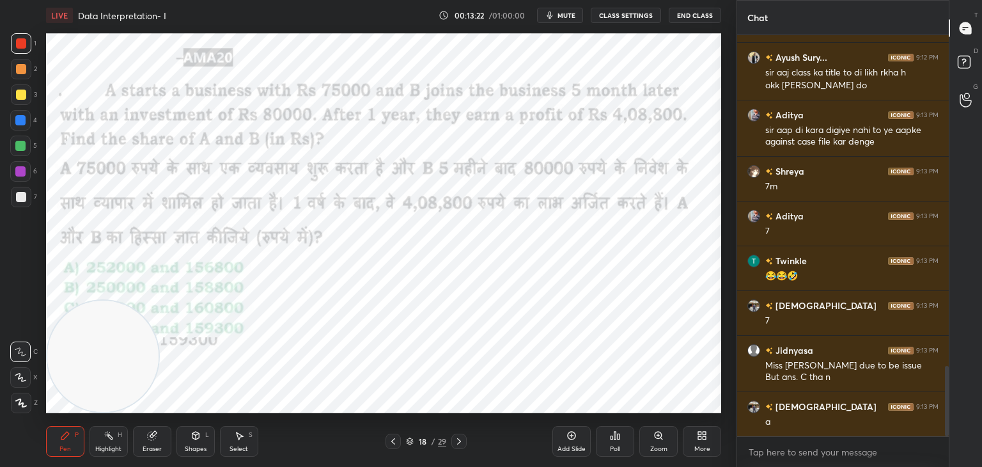
scroll to position [1887, 0]
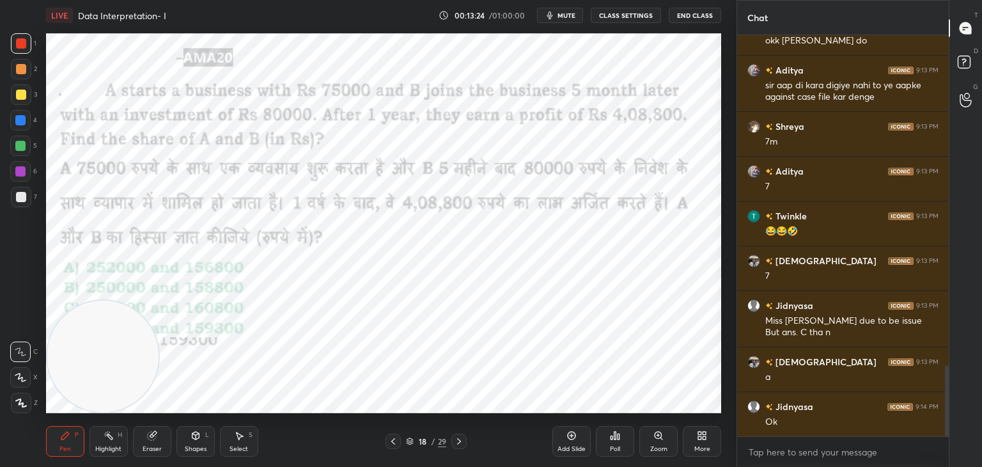
click at [4, 63] on div "1 2 3 4 5 6 7 C X Z C X Z E E Erase all H H" at bounding box center [20, 223] width 41 height 380
click at [22, 120] on div at bounding box center [20, 120] width 10 height 10
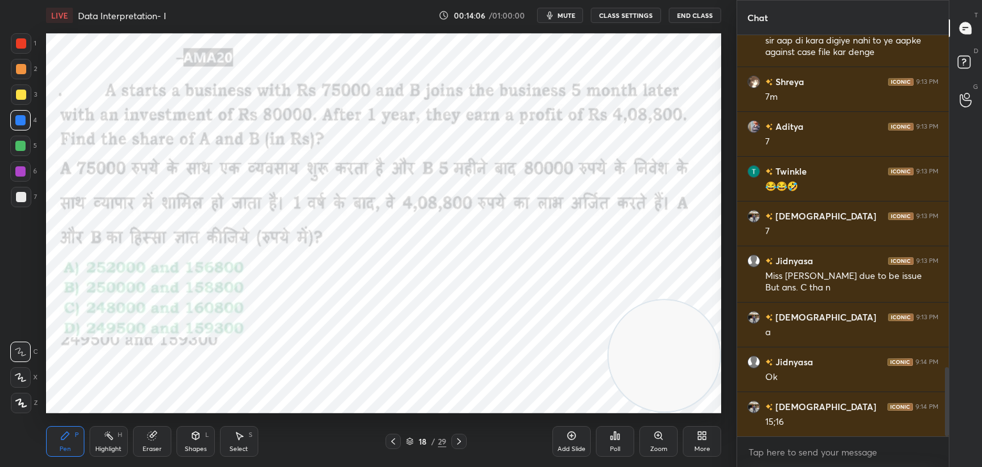
click at [19, 42] on div at bounding box center [21, 43] width 10 height 10
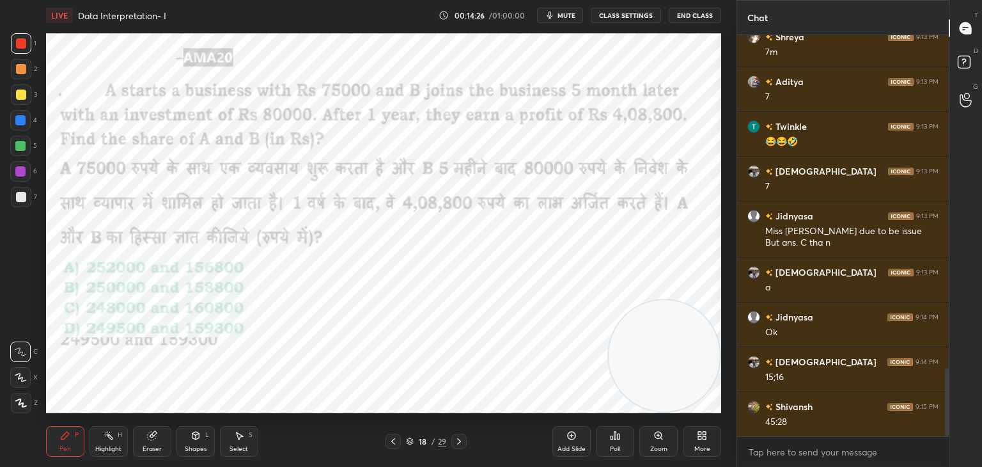
click at [162, 441] on div "Eraser" at bounding box center [152, 441] width 38 height 31
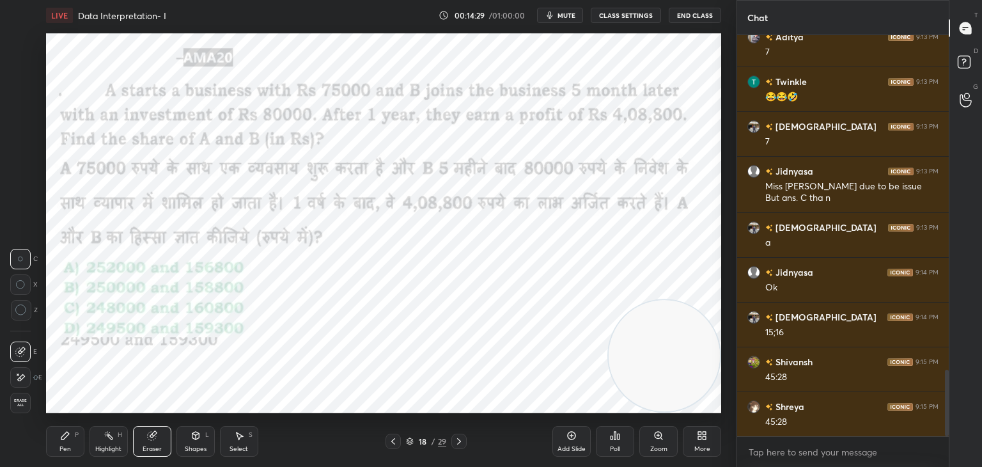
click at [67, 439] on icon at bounding box center [65, 435] width 10 height 10
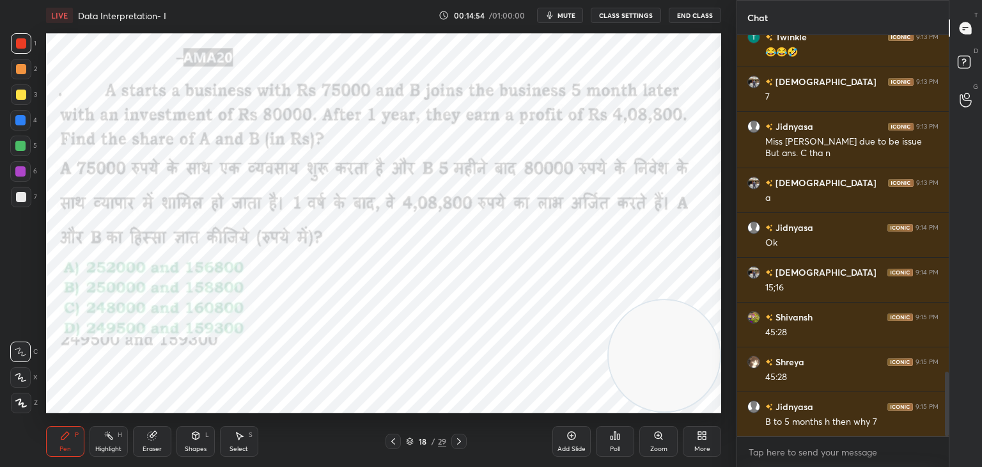
scroll to position [2097, 0]
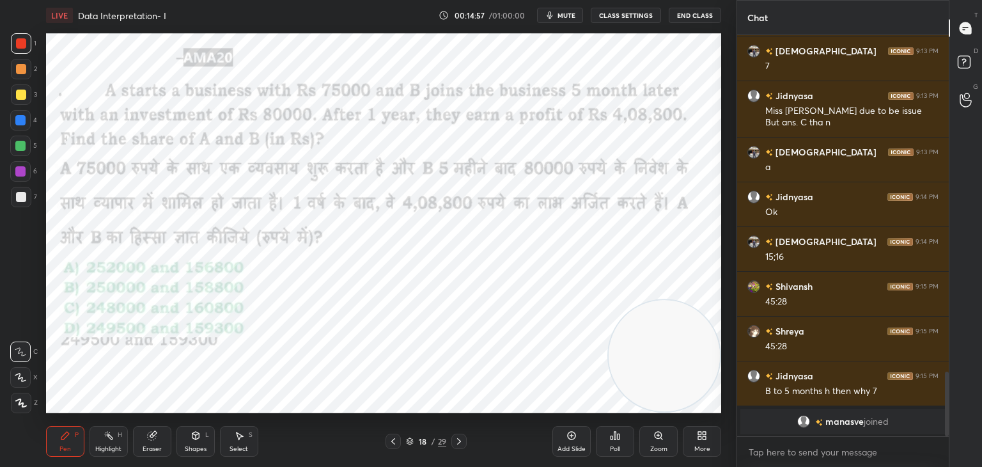
click at [150, 443] on div "Eraser" at bounding box center [152, 441] width 38 height 31
click at [67, 433] on icon at bounding box center [65, 436] width 8 height 8
click at [22, 146] on div at bounding box center [20, 146] width 10 height 10
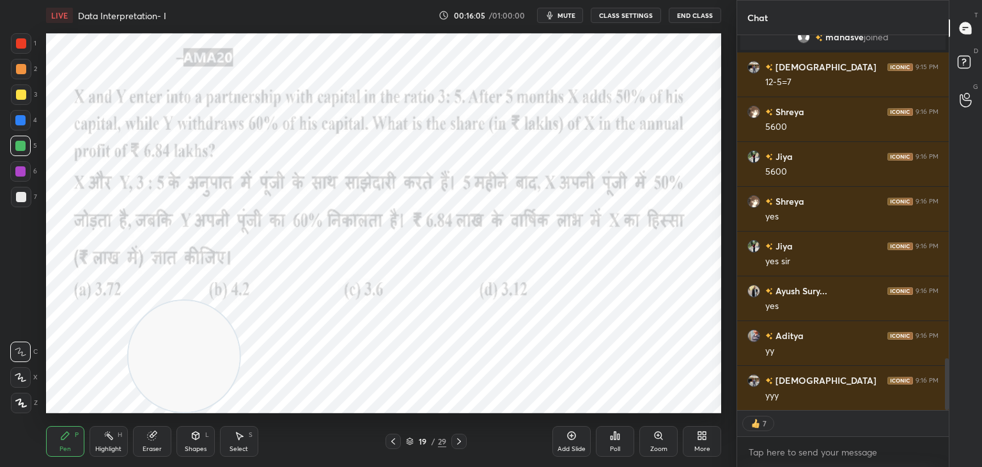
scroll to position [2372, 0]
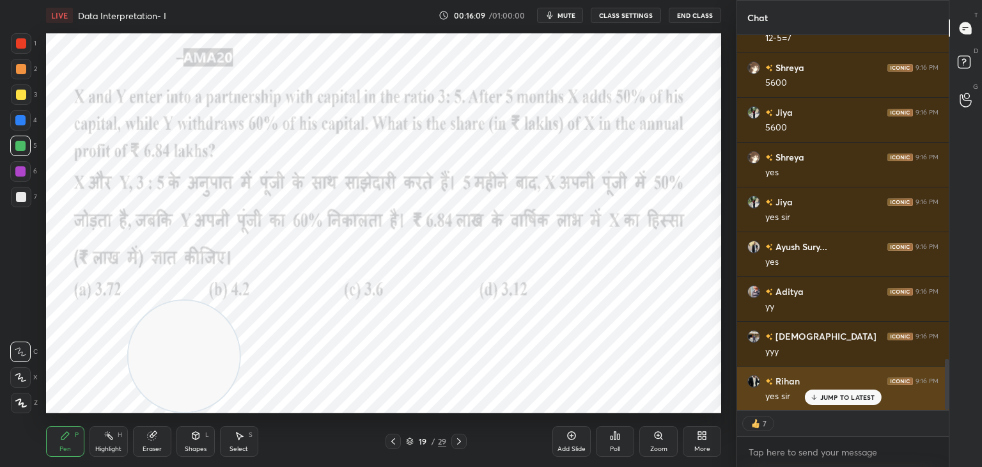
click at [835, 398] on p "JUMP TO LATEST" at bounding box center [848, 397] width 55 height 8
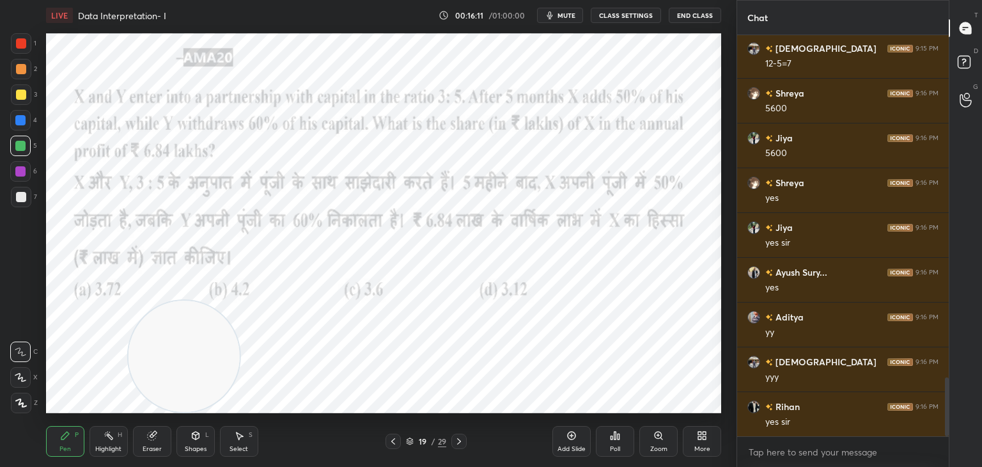
scroll to position [397, 208]
click at [10, 38] on div "1 2 3 4 5 6 7" at bounding box center [23, 122] width 27 height 179
click at [22, 42] on div at bounding box center [21, 43] width 10 height 10
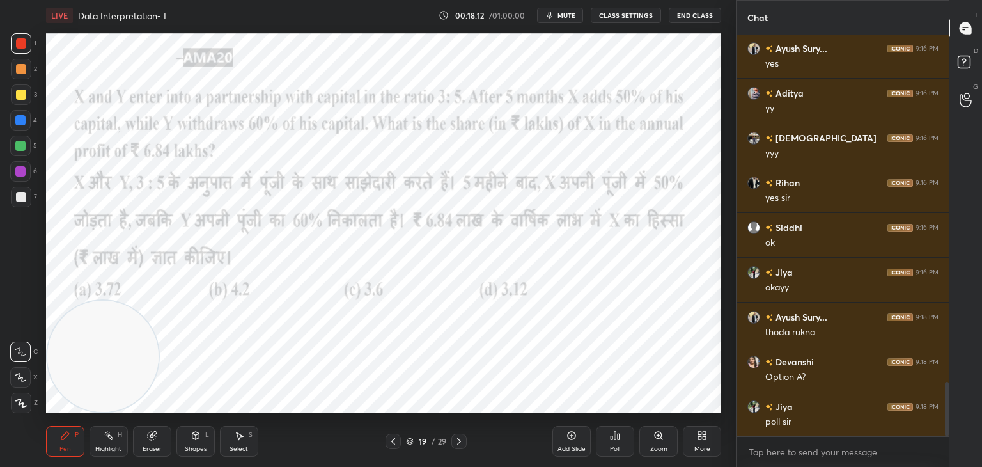
scroll to position [2615, 0]
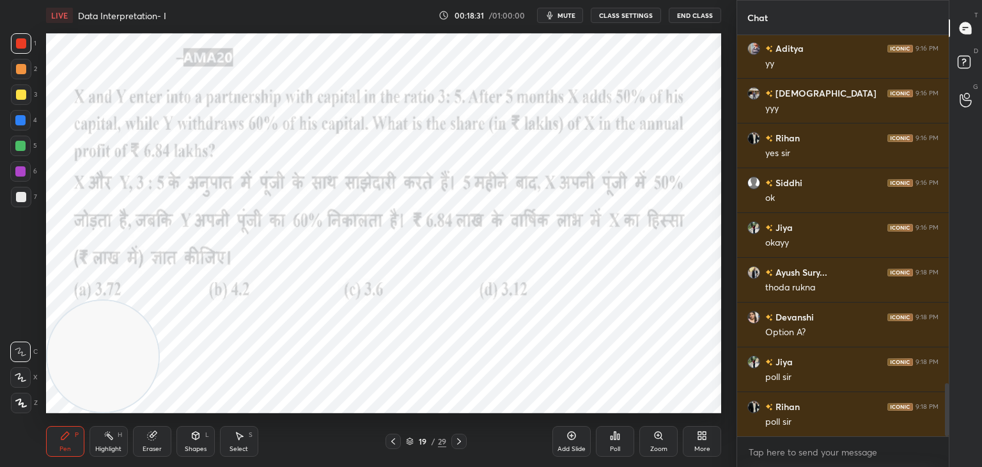
click at [608, 438] on div "Poll" at bounding box center [615, 441] width 38 height 31
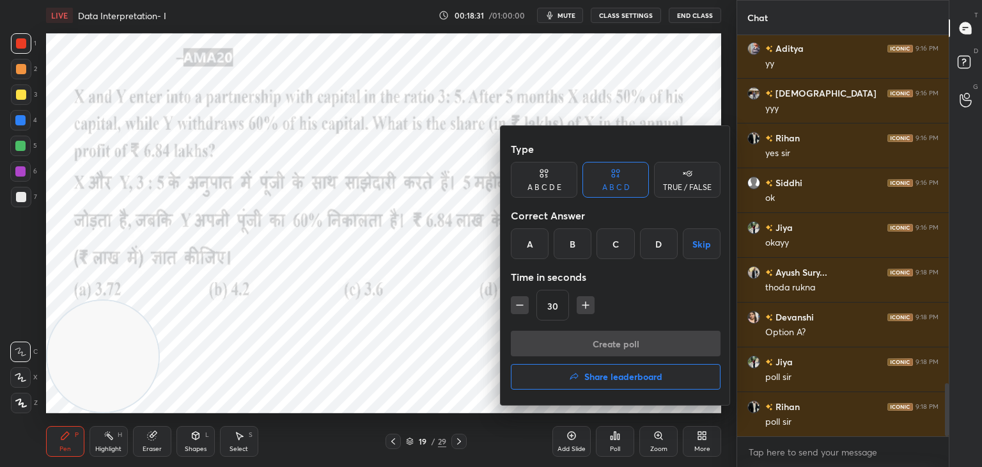
click at [551, 287] on div "Time in seconds" at bounding box center [616, 277] width 210 height 26
click at [530, 246] on div "A" at bounding box center [530, 243] width 38 height 31
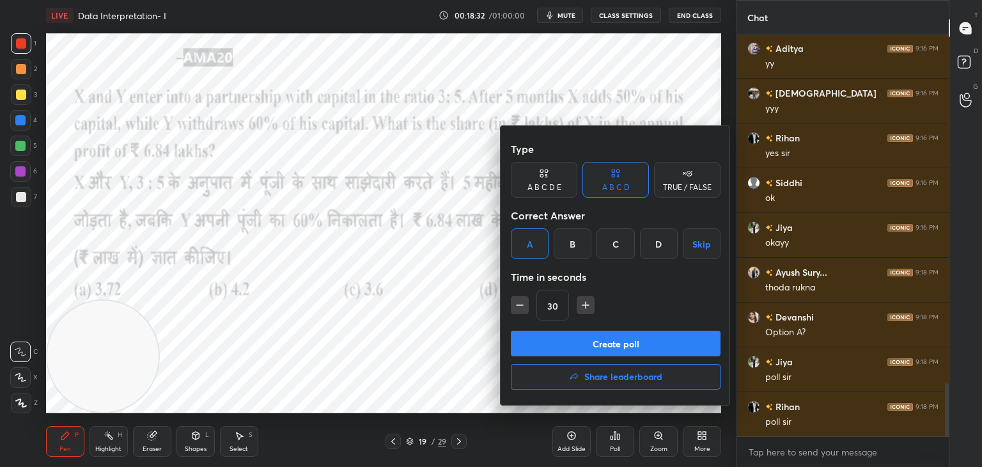
click at [557, 336] on button "Create poll" at bounding box center [616, 344] width 210 height 26
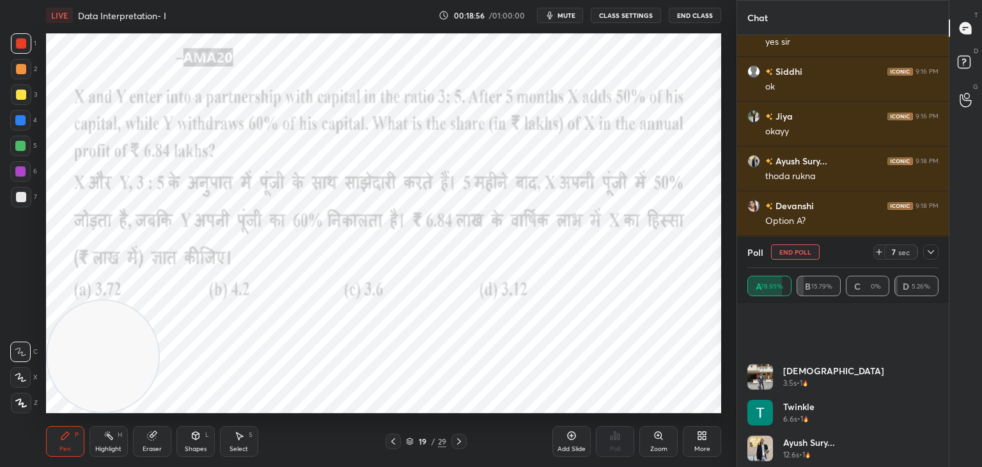
scroll to position [420, 0]
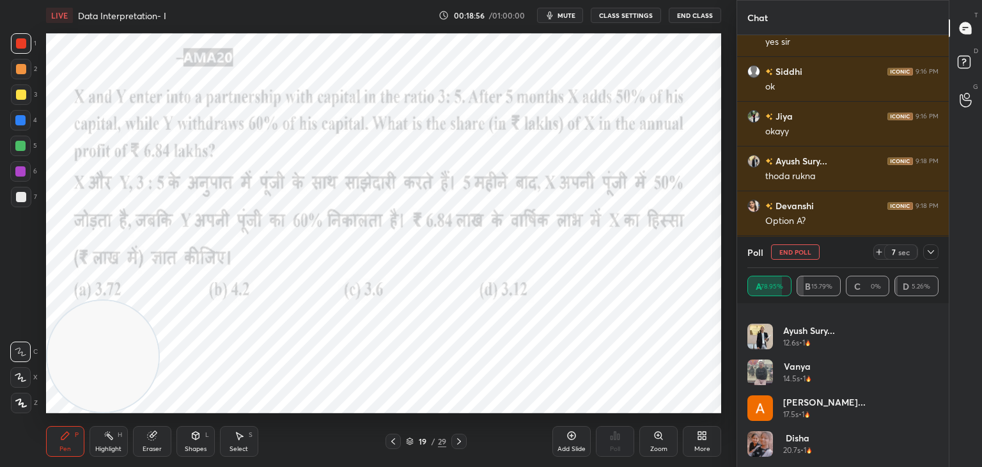
click at [793, 404] on div "[DEMOGRAPHIC_DATA] 3.5s • 1 Twinkle 6.6s • 1 Ayush Sury... 12.6s • 1 vanya 14.5…" at bounding box center [843, 390] width 191 height 154
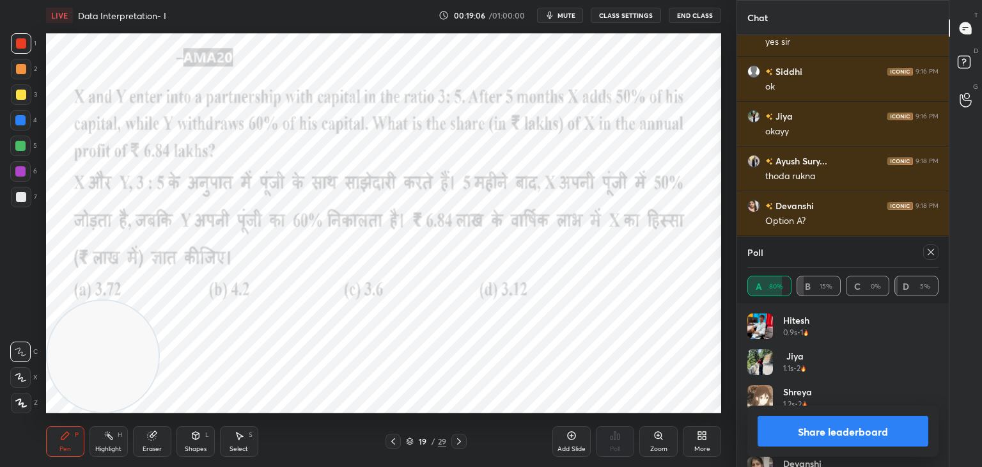
click at [840, 430] on button "Share leaderboard" at bounding box center [843, 431] width 171 height 31
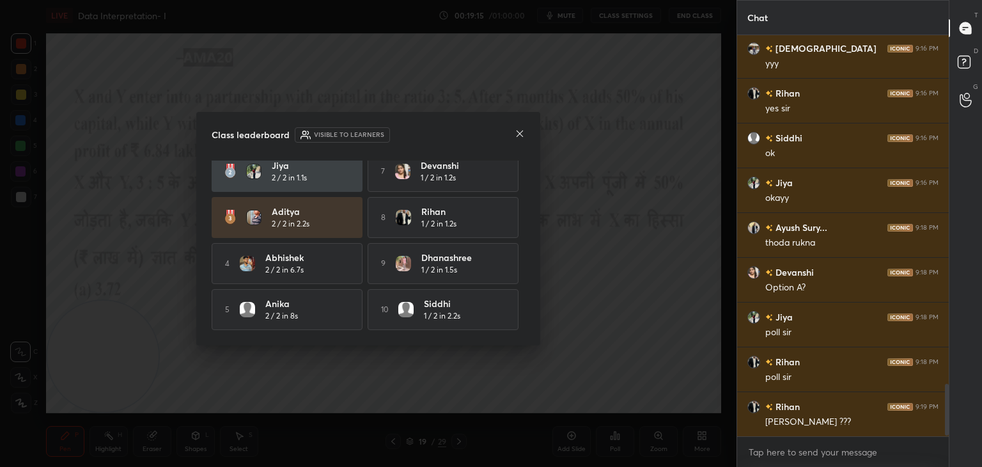
click at [519, 129] on icon at bounding box center [520, 134] width 10 height 10
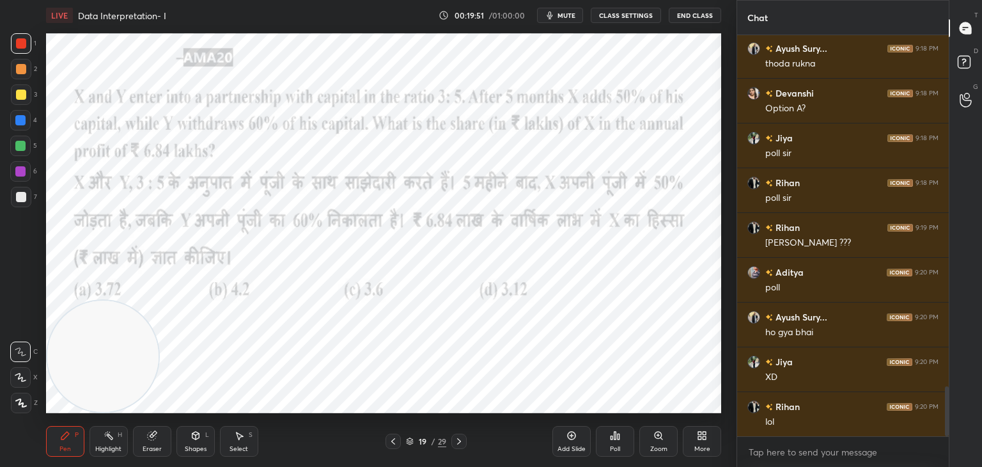
click at [24, 143] on div at bounding box center [20, 146] width 10 height 10
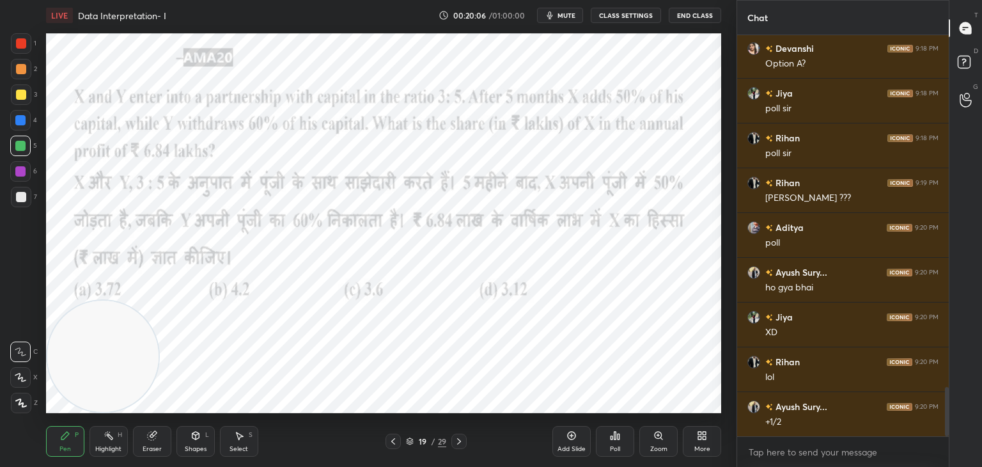
scroll to position [2928, 0]
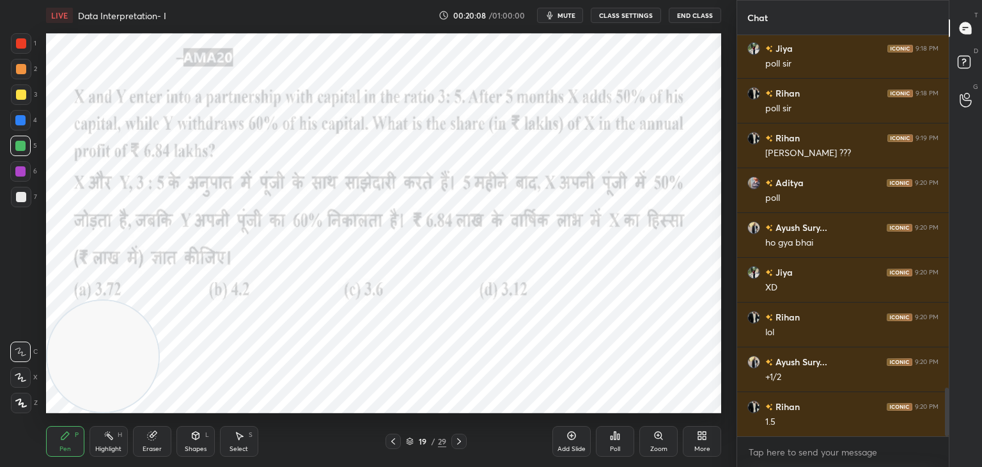
click at [147, 439] on icon at bounding box center [152, 435] width 10 height 10
click at [71, 447] on div "Pen P" at bounding box center [65, 441] width 38 height 31
click at [190, 442] on div "Shapes L" at bounding box center [196, 441] width 38 height 31
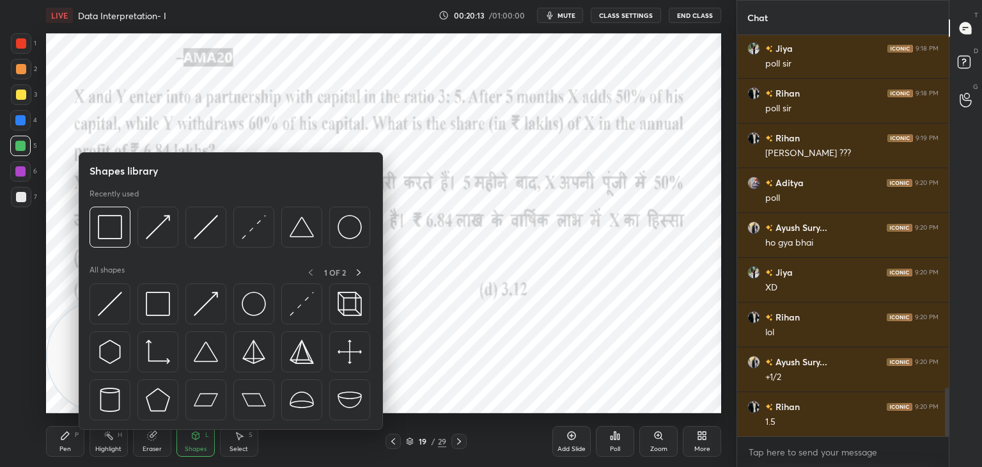
click at [114, 443] on div "Highlight H" at bounding box center [109, 441] width 38 height 31
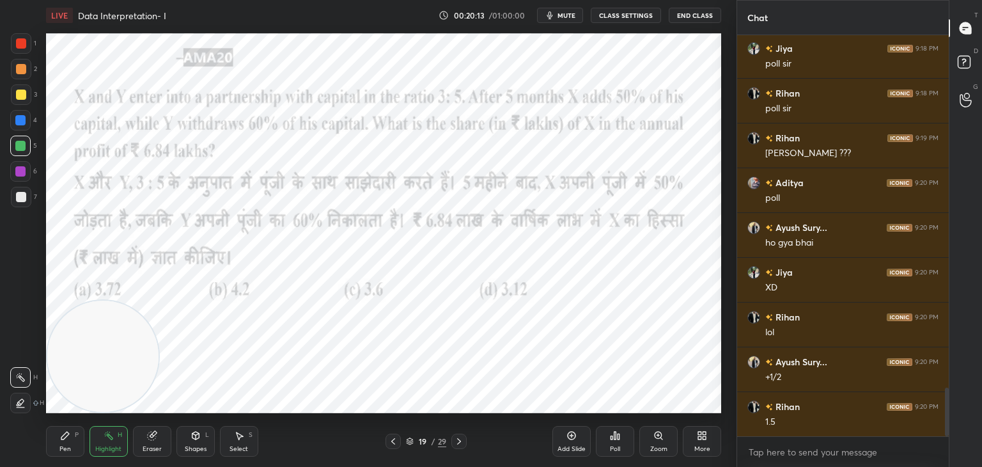
scroll to position [2973, 0]
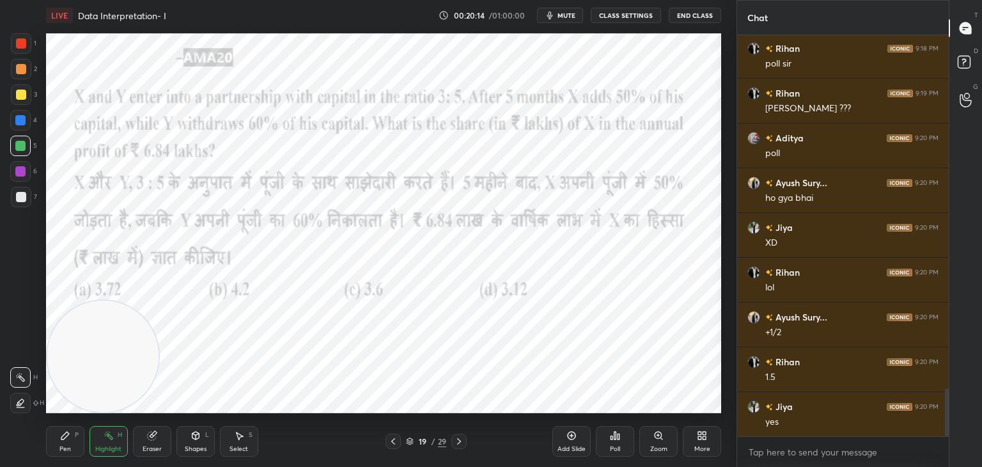
click at [159, 440] on div "Eraser" at bounding box center [152, 441] width 38 height 31
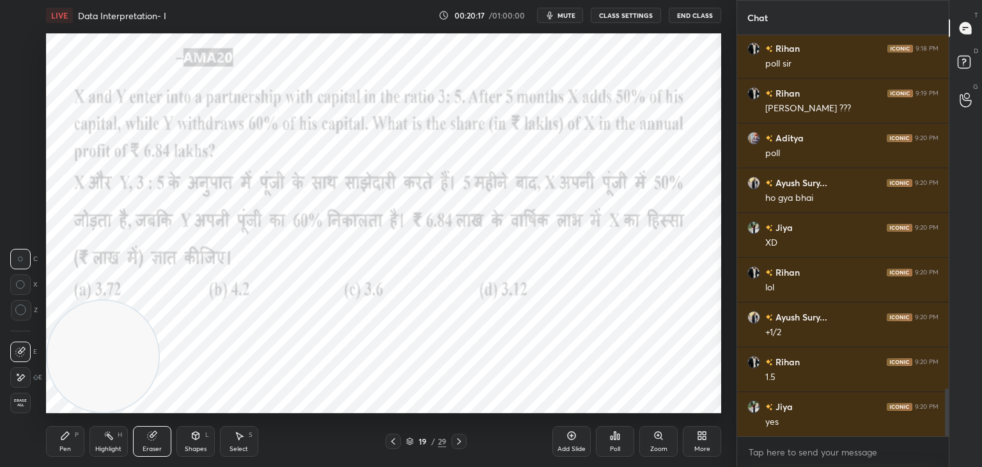
click at [58, 443] on div "Pen P" at bounding box center [65, 441] width 38 height 31
click at [63, 443] on div "Pen P" at bounding box center [65, 441] width 38 height 31
click at [17, 53] on div at bounding box center [21, 43] width 20 height 20
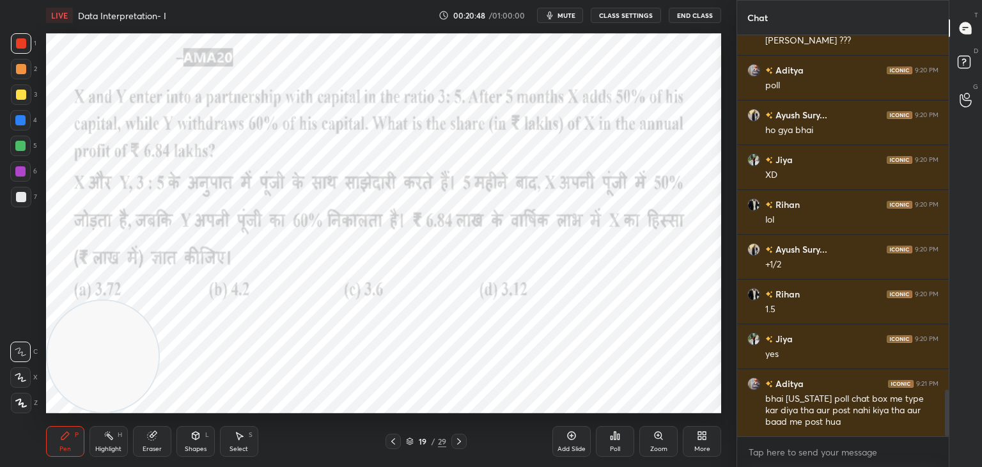
click at [154, 445] on div "Eraser" at bounding box center [152, 441] width 38 height 31
click at [61, 438] on icon at bounding box center [65, 436] width 8 height 8
click at [166, 436] on div "Eraser" at bounding box center [152, 441] width 38 height 31
click at [54, 436] on div "Pen P" at bounding box center [65, 441] width 38 height 31
click at [133, 441] on div "Eraser" at bounding box center [152, 441] width 38 height 31
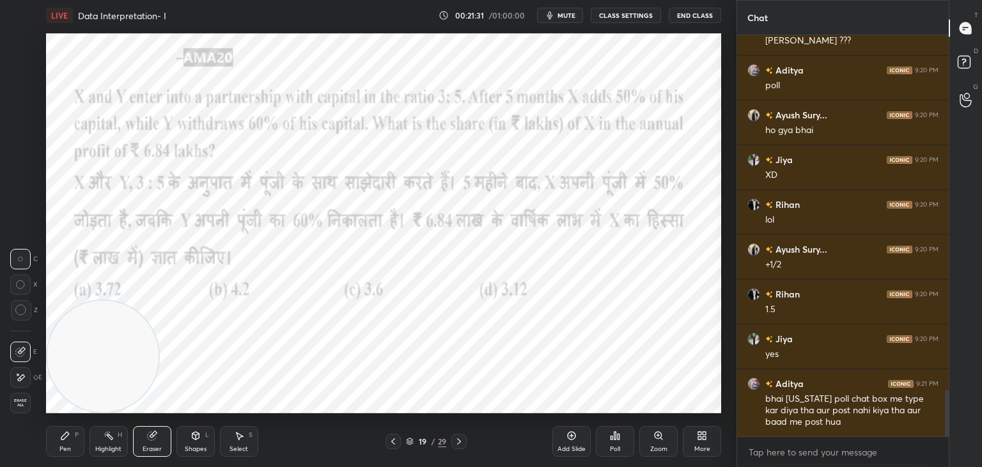
click at [29, 403] on span "Erase all" at bounding box center [20, 402] width 19 height 9
click at [61, 433] on icon at bounding box center [65, 435] width 10 height 10
click at [21, 39] on div at bounding box center [21, 43] width 10 height 10
click at [24, 126] on div at bounding box center [20, 120] width 20 height 20
click at [18, 380] on icon at bounding box center [21, 377] width 12 height 9
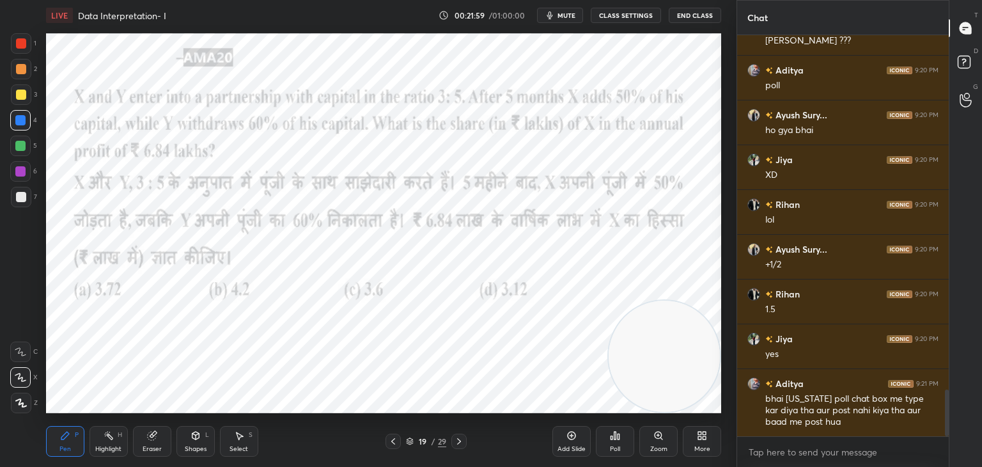
click at [26, 169] on div at bounding box center [20, 171] width 20 height 20
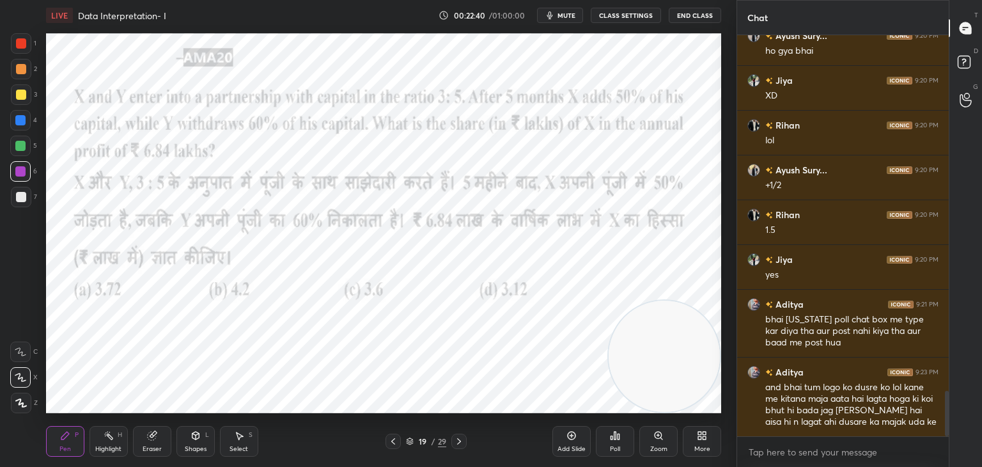
click at [159, 438] on div "Eraser" at bounding box center [152, 441] width 38 height 31
click at [71, 441] on div "Pen P" at bounding box center [65, 441] width 38 height 31
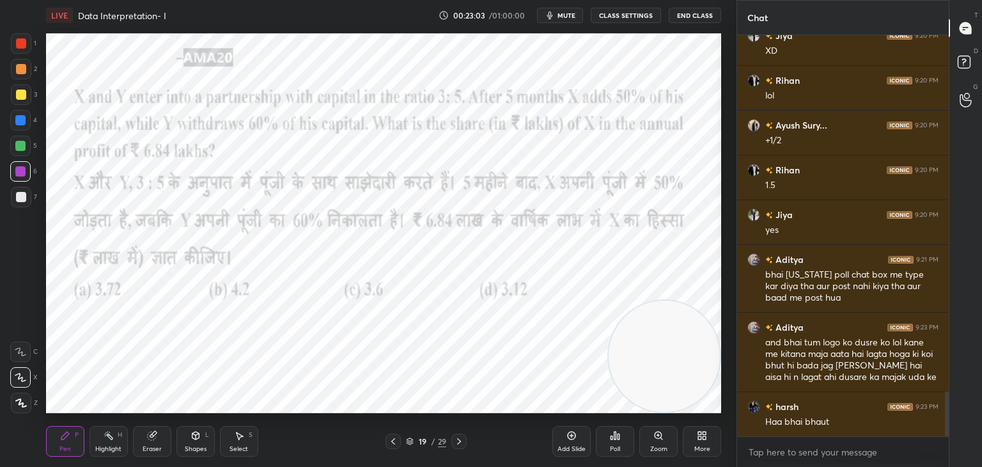
scroll to position [3210, 0]
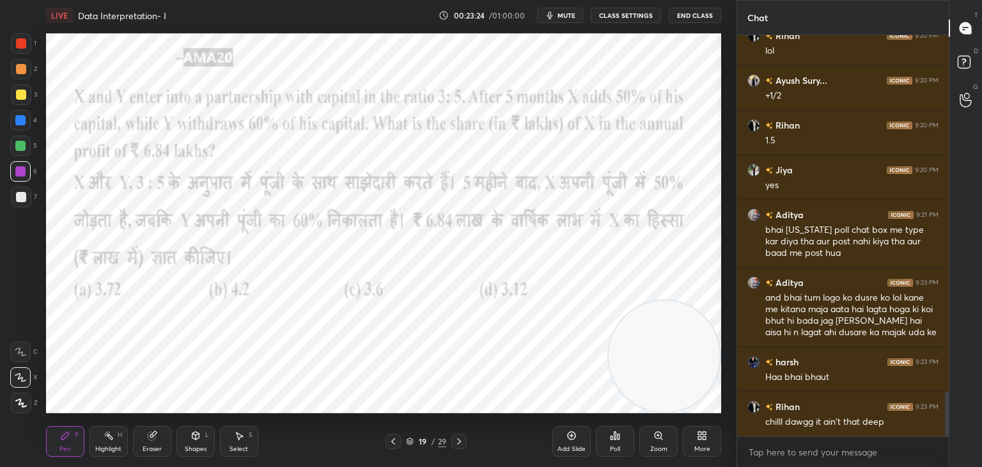
click at [26, 121] on div at bounding box center [20, 120] width 10 height 10
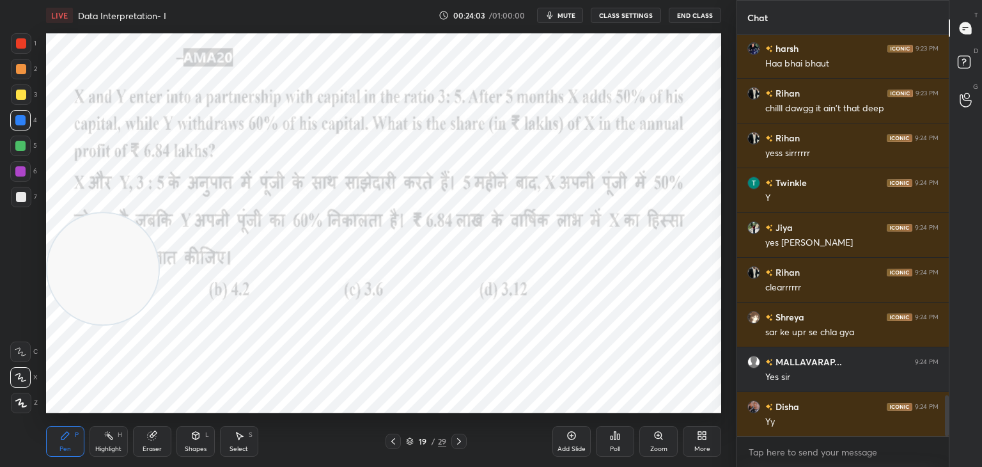
scroll to position [3568, 0]
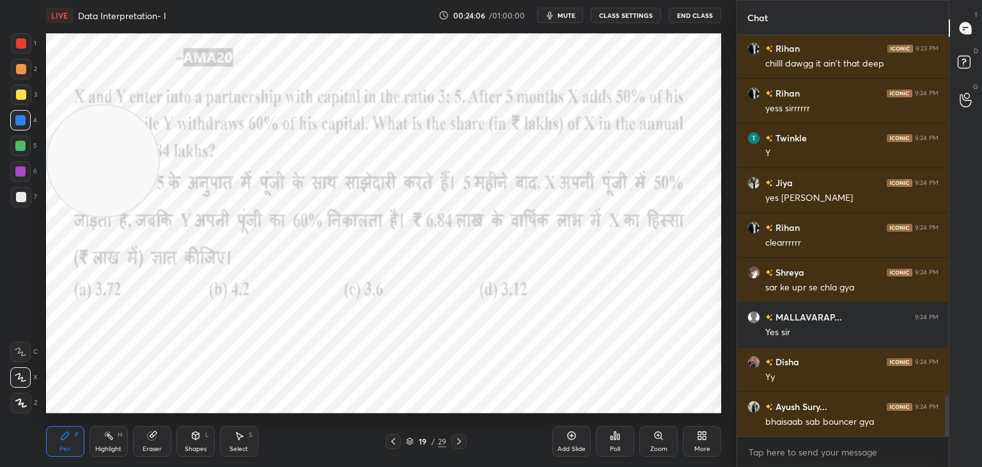
click at [11, 40] on div at bounding box center [21, 43] width 20 height 20
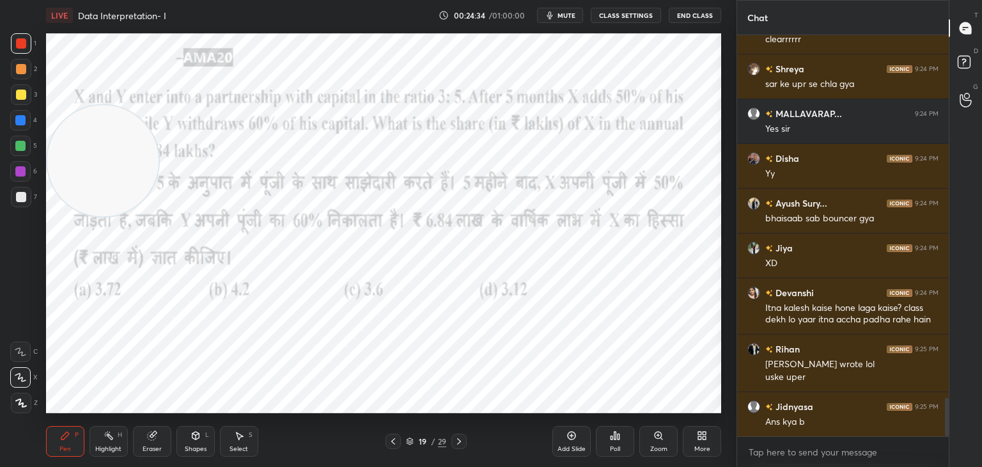
scroll to position [3816, 0]
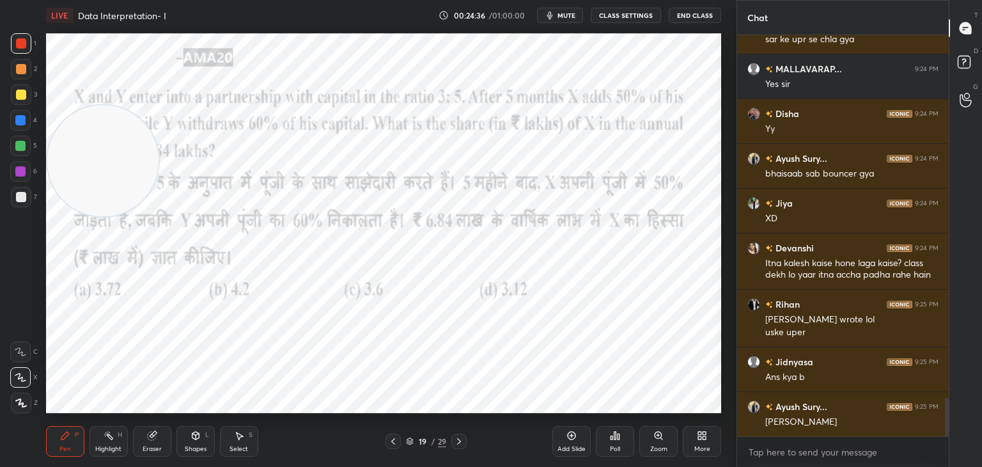
click at [29, 94] on div at bounding box center [21, 94] width 20 height 20
click at [31, 66] on div at bounding box center [21, 69] width 20 height 20
click at [25, 121] on div at bounding box center [20, 120] width 10 height 10
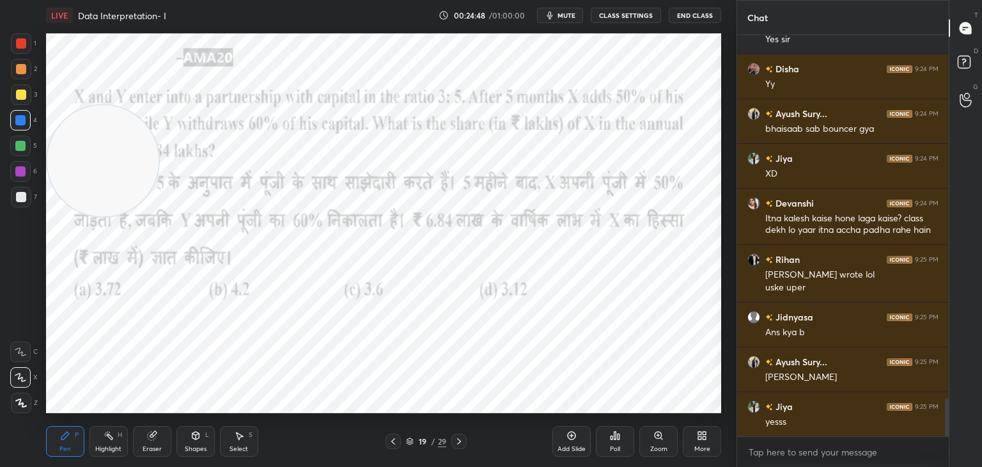
click at [111, 444] on div "Highlight H" at bounding box center [109, 441] width 38 height 31
click at [20, 406] on icon at bounding box center [20, 402] width 6 height 6
click at [67, 439] on icon at bounding box center [65, 435] width 10 height 10
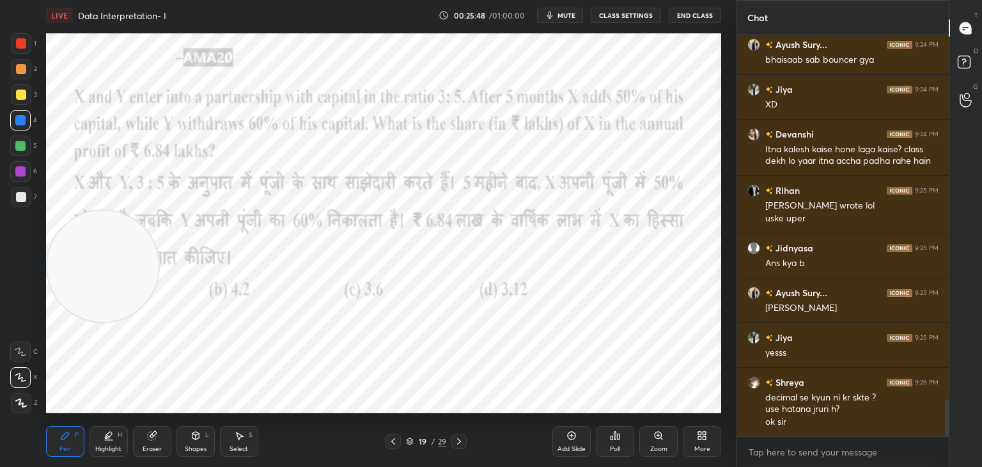
scroll to position [3975, 0]
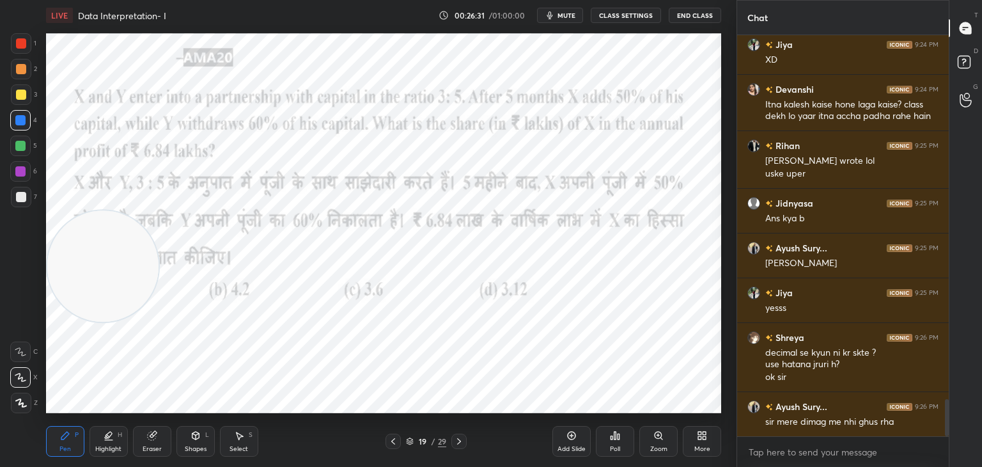
click at [161, 443] on div "Eraser" at bounding box center [152, 441] width 38 height 31
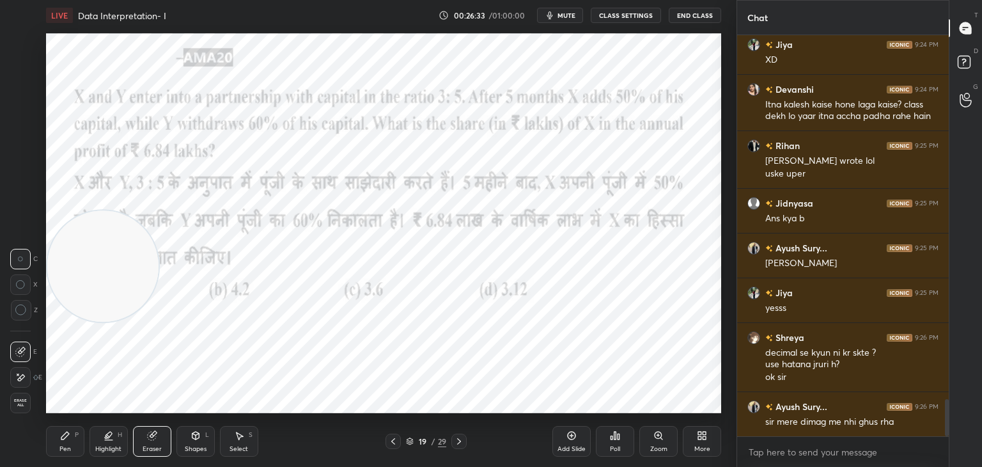
click at [65, 438] on icon at bounding box center [65, 436] width 8 height 8
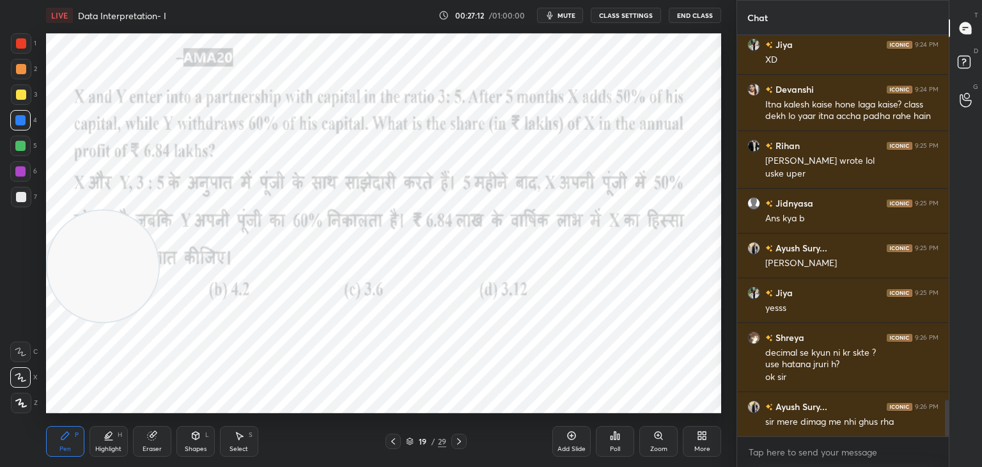
scroll to position [4019, 0]
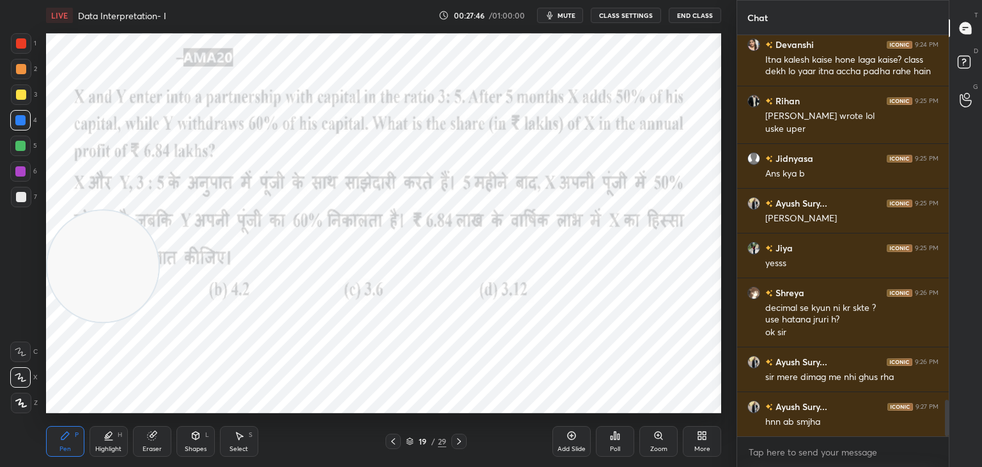
click at [157, 441] on icon at bounding box center [152, 435] width 10 height 10
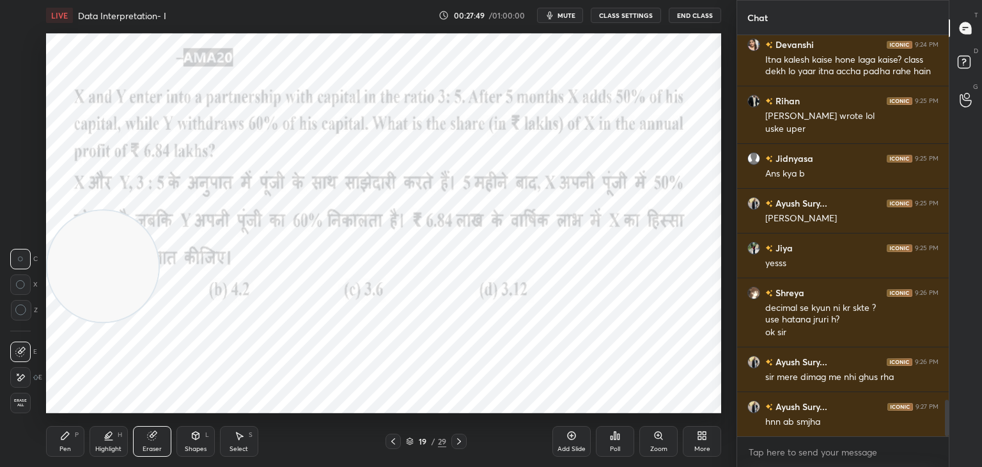
click at [67, 448] on div "Pen" at bounding box center [65, 449] width 12 height 6
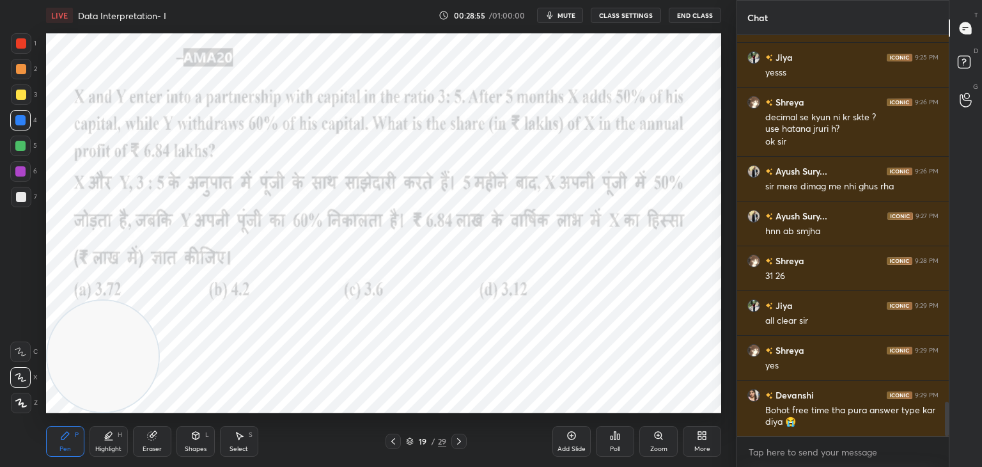
scroll to position [4255, 0]
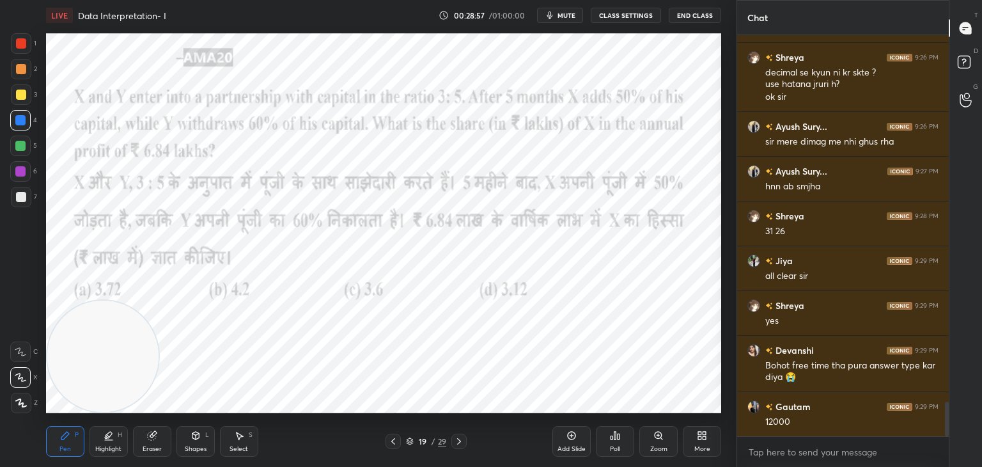
click at [614, 406] on div "Poll" at bounding box center [615, 442] width 38 height 72
click at [631, 406] on div "Poll" at bounding box center [615, 442] width 38 height 72
click at [698, 441] on div "More" at bounding box center [702, 441] width 38 height 31
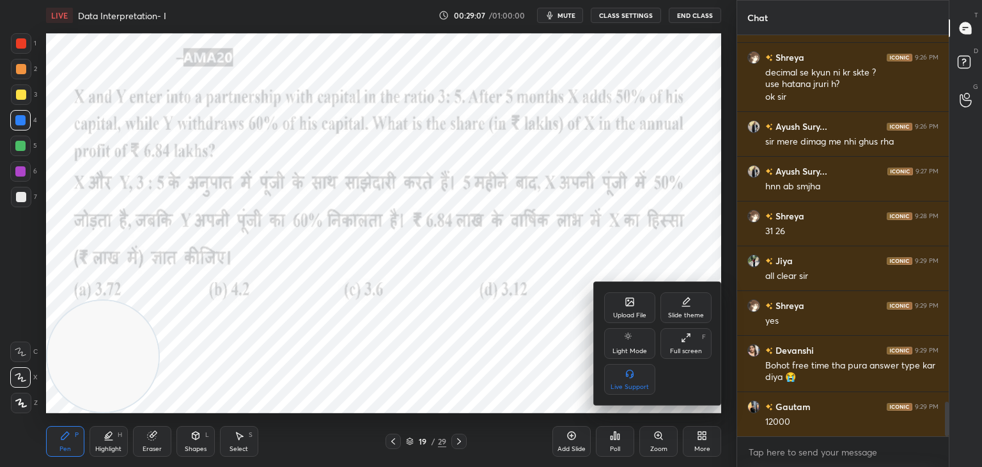
click at [629, 299] on icon at bounding box center [630, 302] width 8 height 8
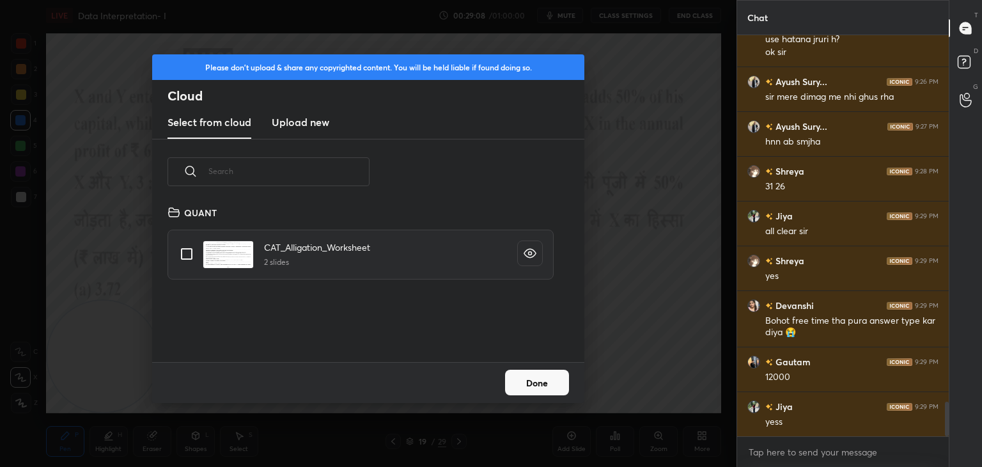
scroll to position [157, 411]
click at [282, 111] on new "Upload new" at bounding box center [301, 123] width 58 height 32
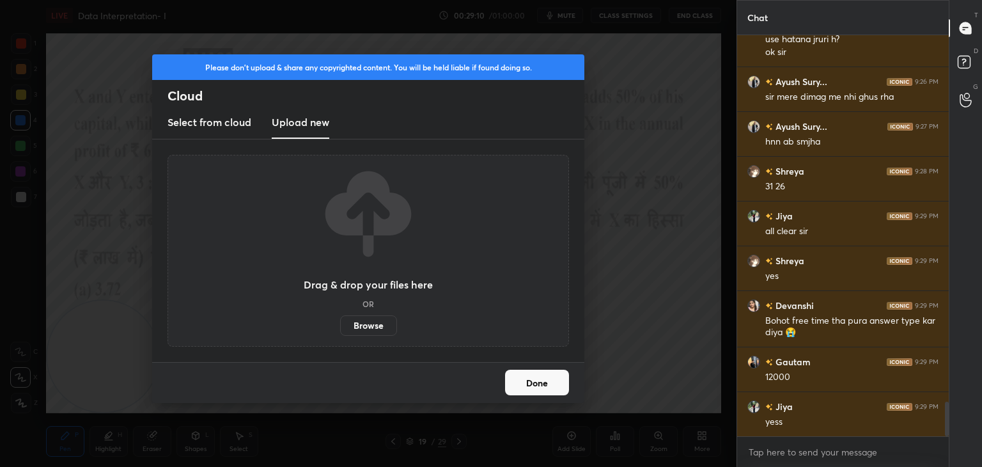
click at [359, 322] on label "Browse" at bounding box center [368, 325] width 57 height 20
click at [340, 322] on input "Browse" at bounding box center [340, 325] width 0 height 20
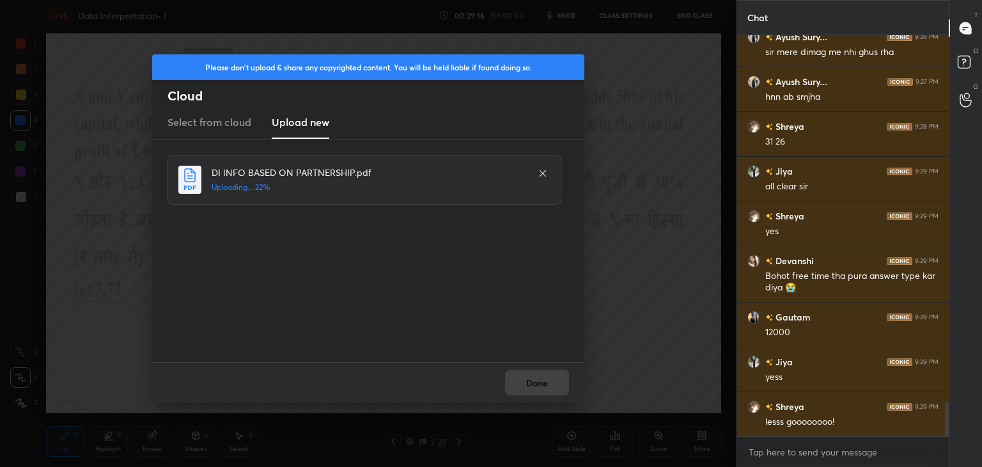
scroll to position [4389, 0]
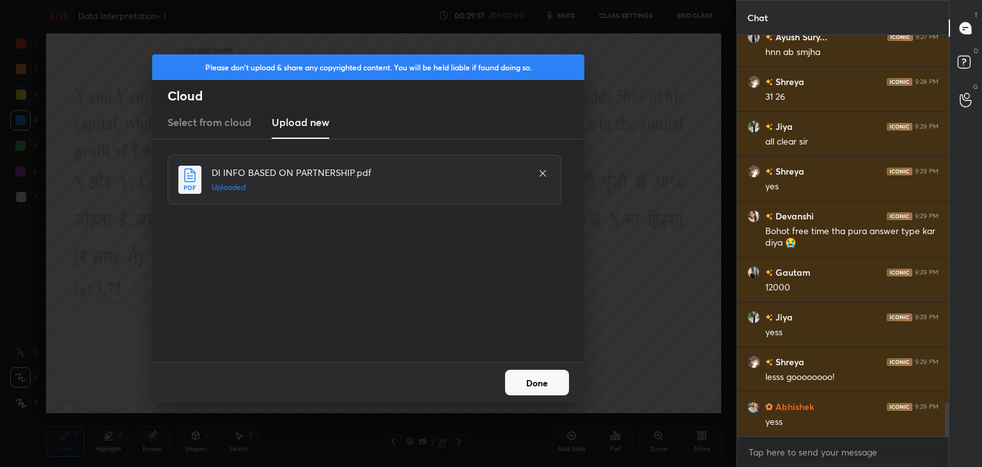
click at [535, 388] on button "Done" at bounding box center [537, 383] width 64 height 26
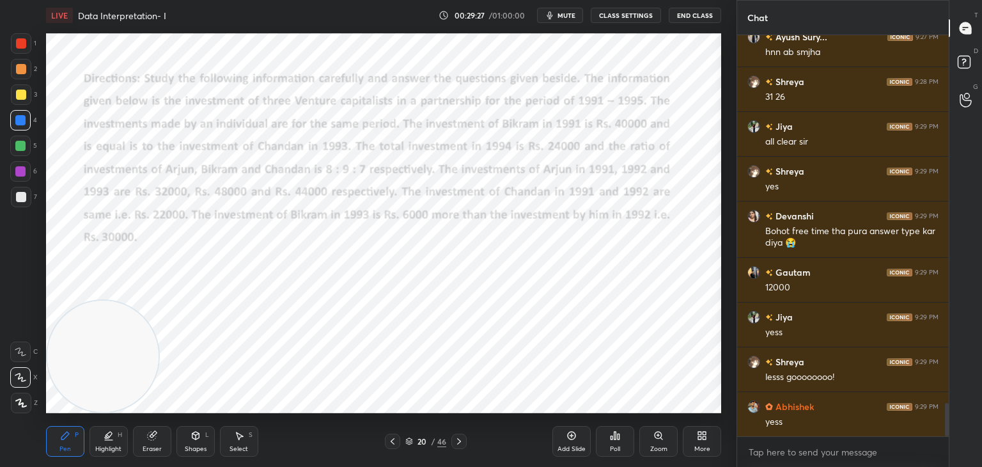
scroll to position [4434, 0]
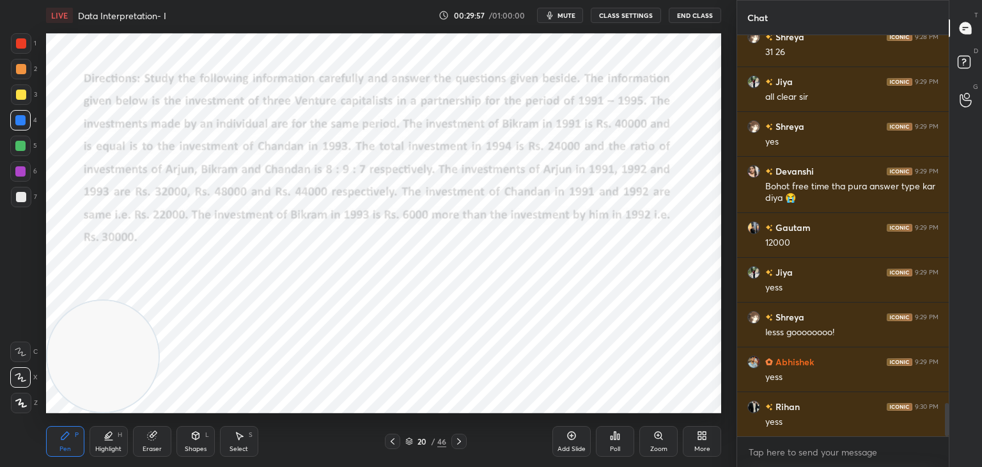
click at [141, 443] on div "Eraser" at bounding box center [152, 441] width 38 height 31
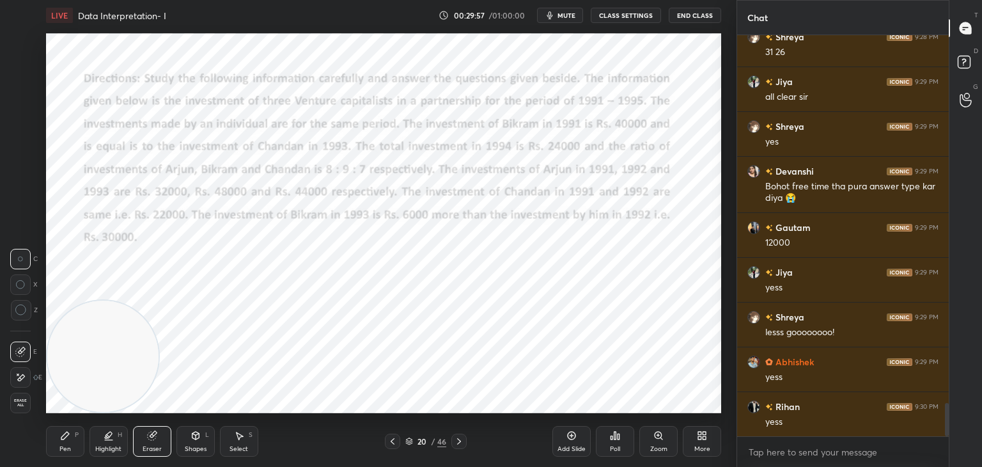
click at [24, 407] on div "Erase all" at bounding box center [20, 403] width 20 height 20
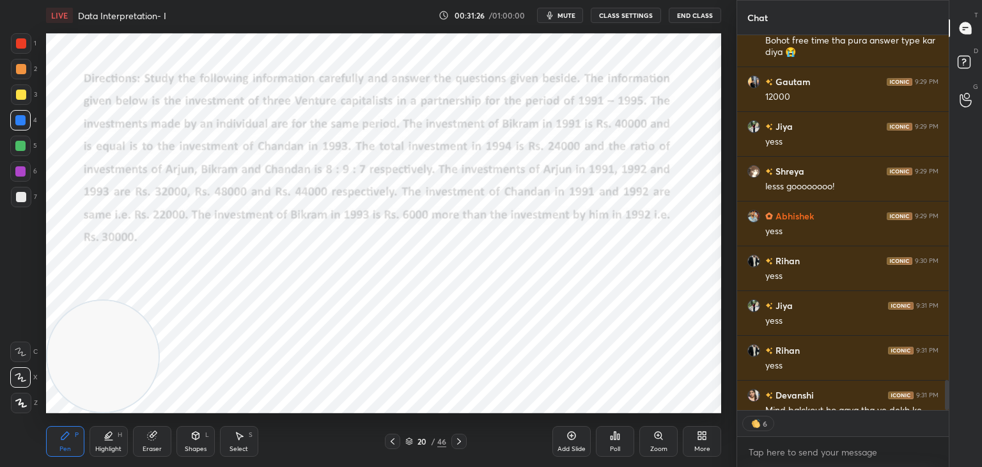
scroll to position [4605, 0]
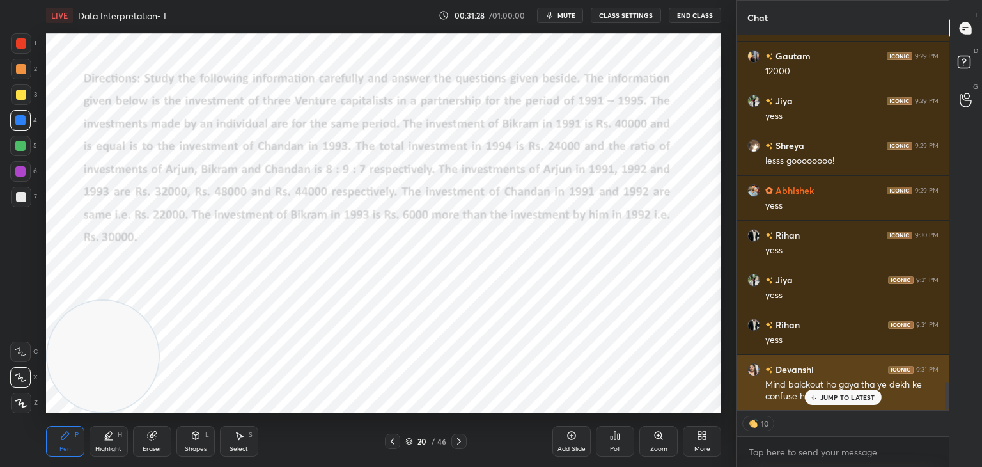
click at [813, 392] on div "JUMP TO LATEST" at bounding box center [843, 397] width 77 height 15
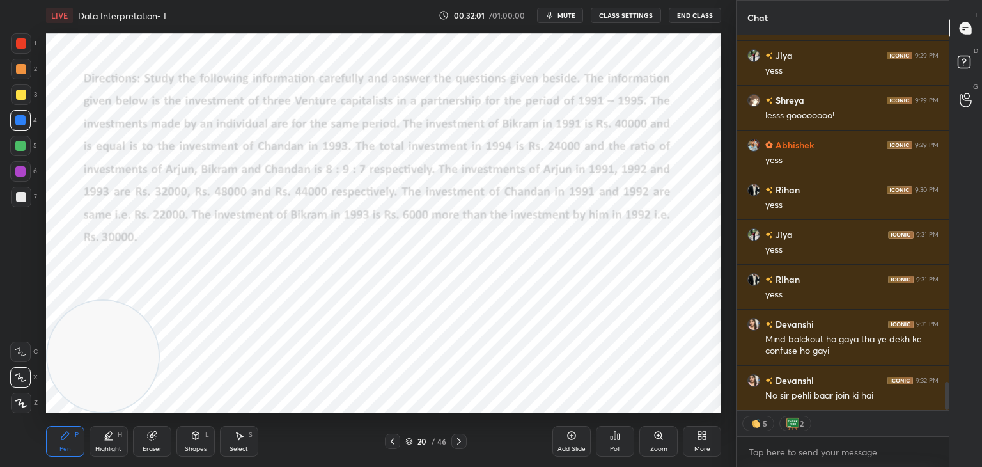
scroll to position [4695, 0]
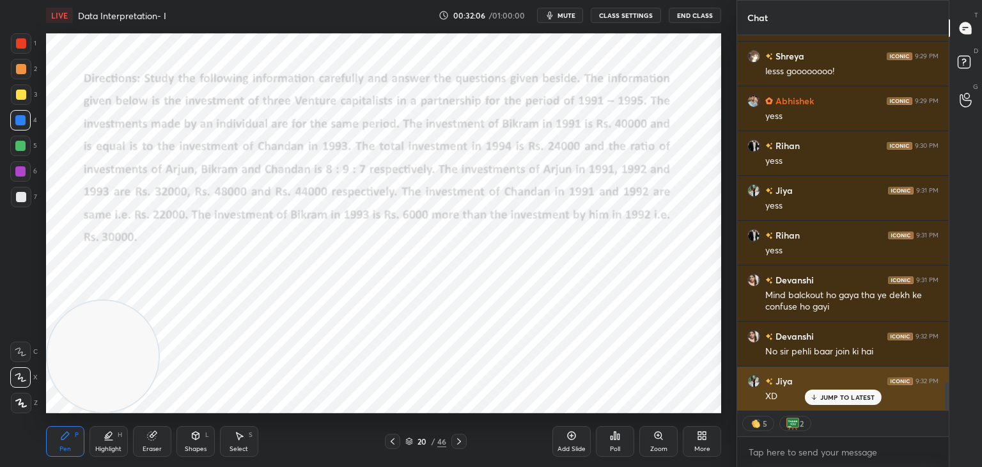
click at [845, 392] on div "JUMP TO LATEST" at bounding box center [843, 397] width 77 height 15
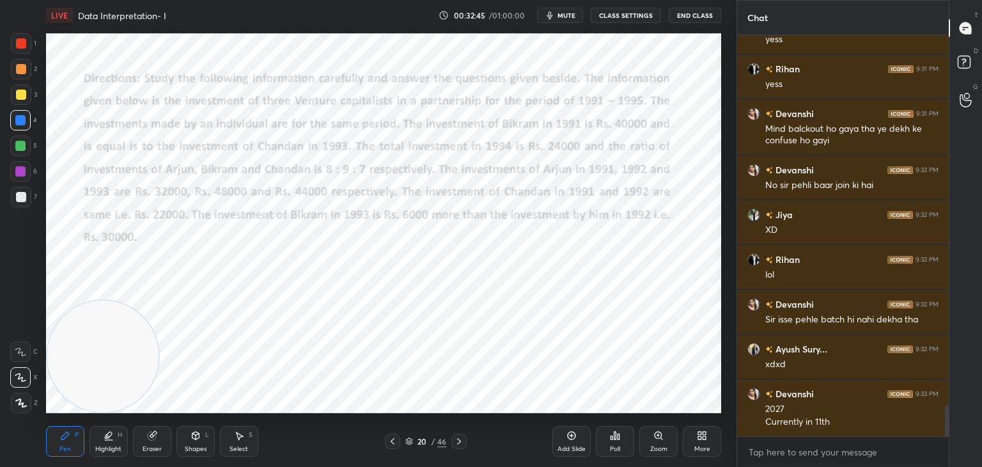
scroll to position [4906, 0]
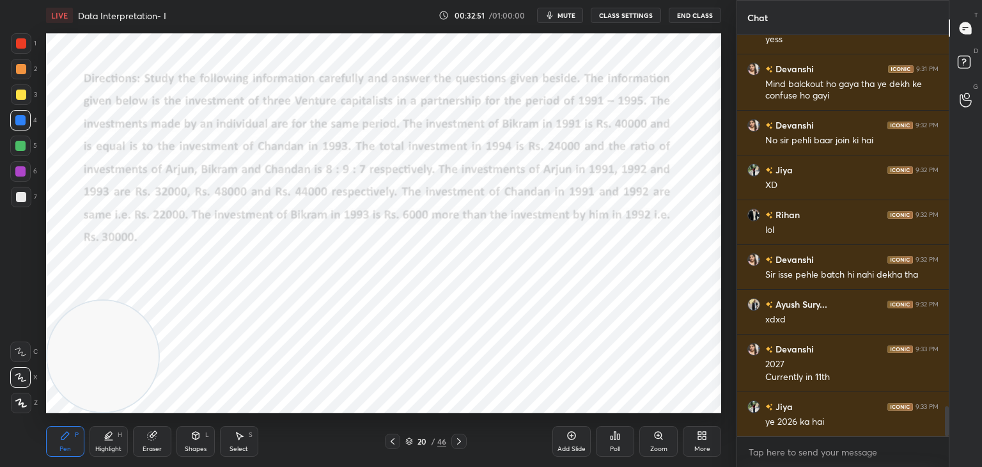
click at [148, 435] on icon at bounding box center [152, 436] width 8 height 8
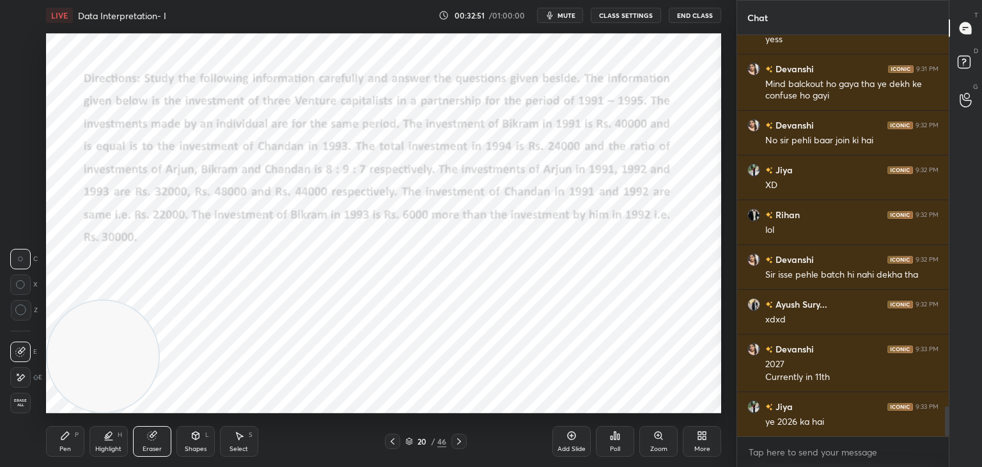
click at [13, 409] on div "Erase all" at bounding box center [20, 403] width 20 height 20
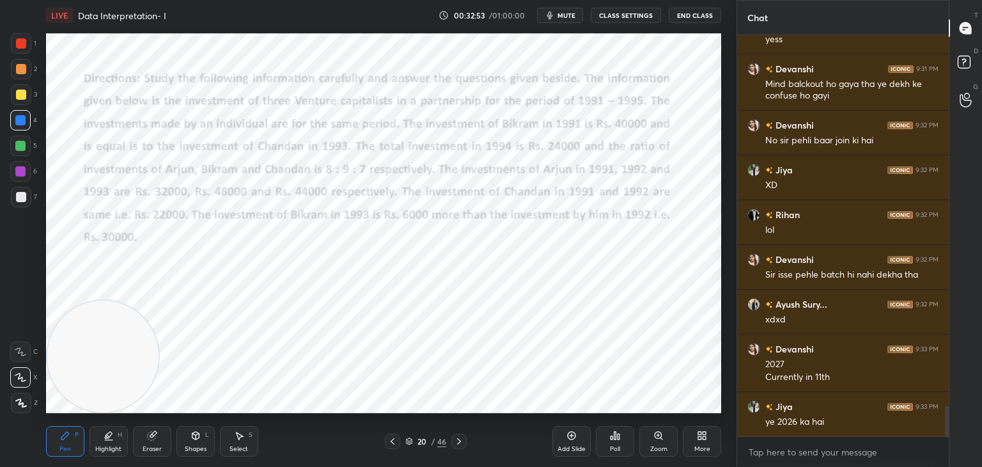
click at [19, 44] on div at bounding box center [21, 43] width 10 height 10
click at [112, 384] on video at bounding box center [102, 356] width 111 height 111
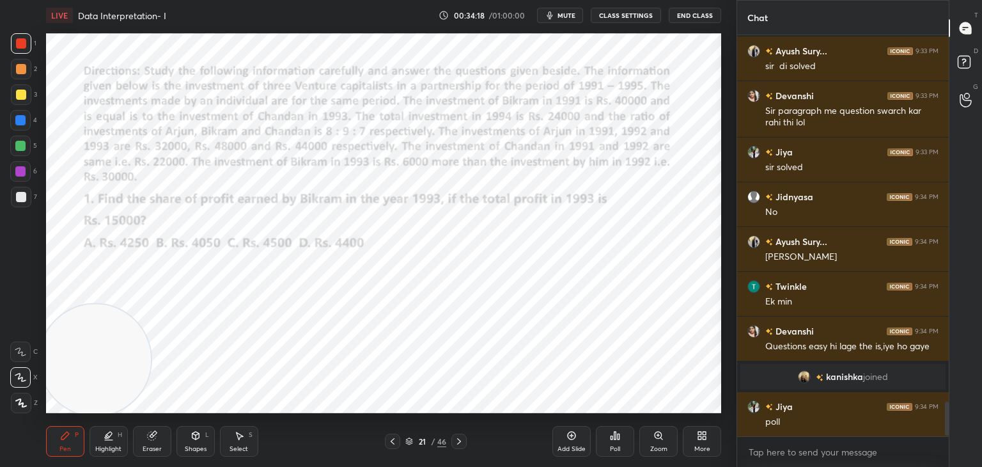
scroll to position [4307, 0]
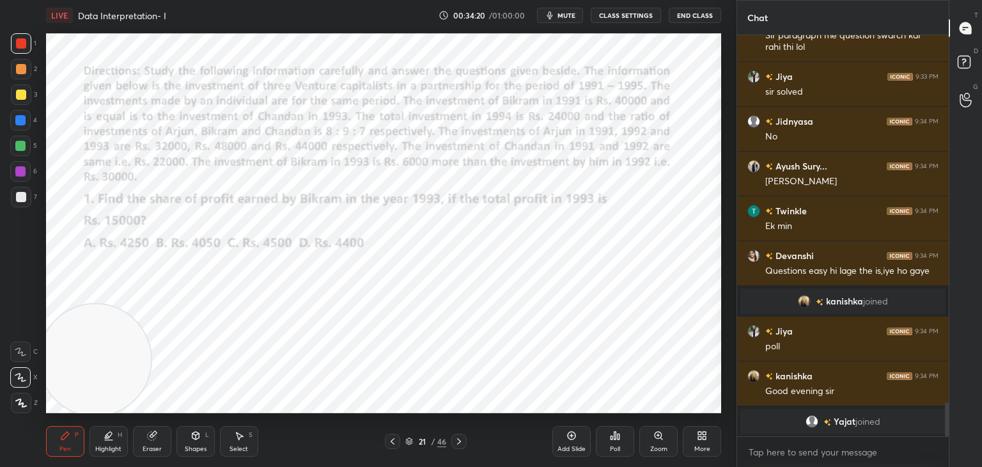
click at [611, 446] on div "Poll" at bounding box center [615, 449] width 10 height 6
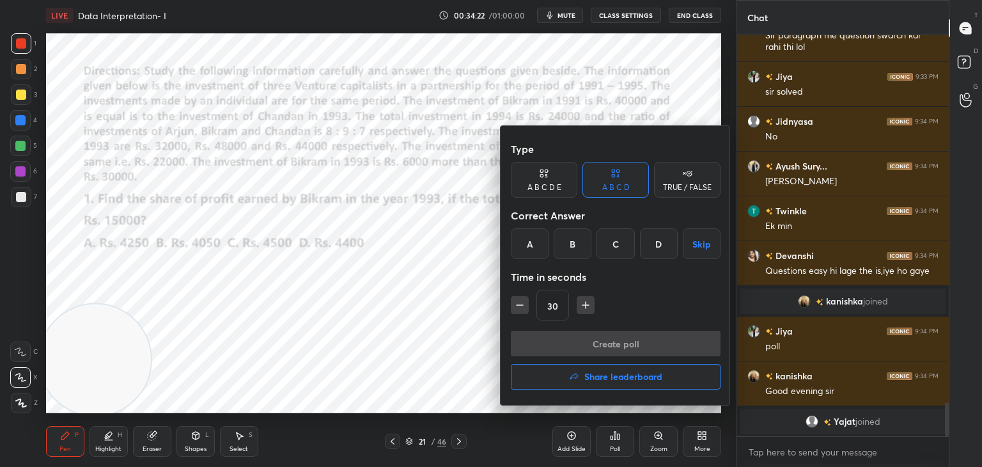
click at [608, 242] on div "C" at bounding box center [616, 243] width 38 height 31
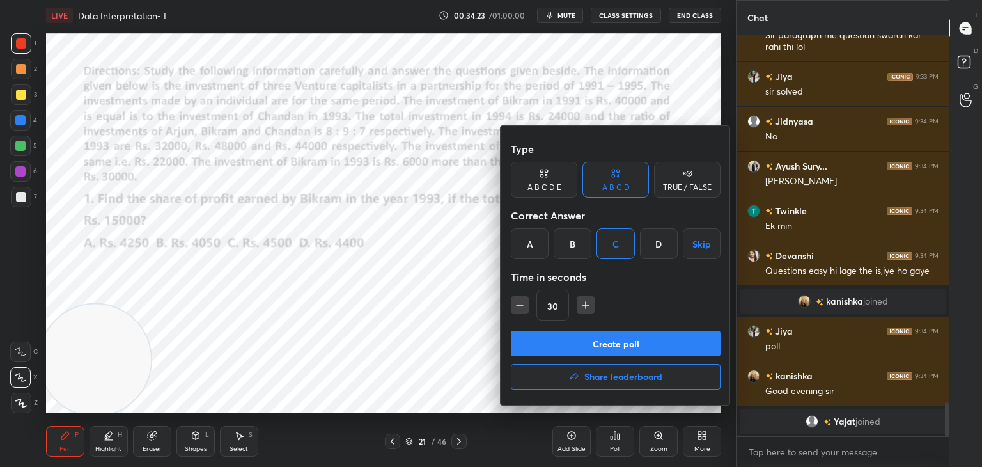
click at [599, 348] on button "Create poll" at bounding box center [616, 344] width 210 height 26
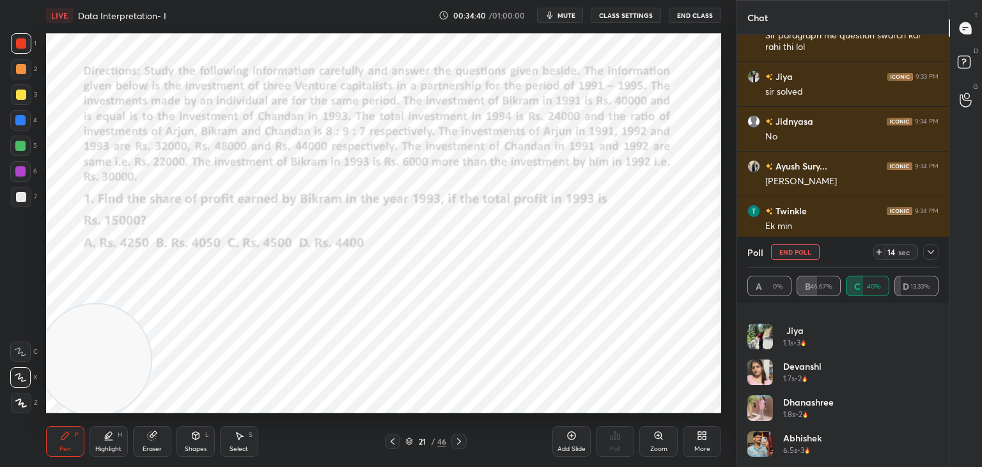
scroll to position [0, 0]
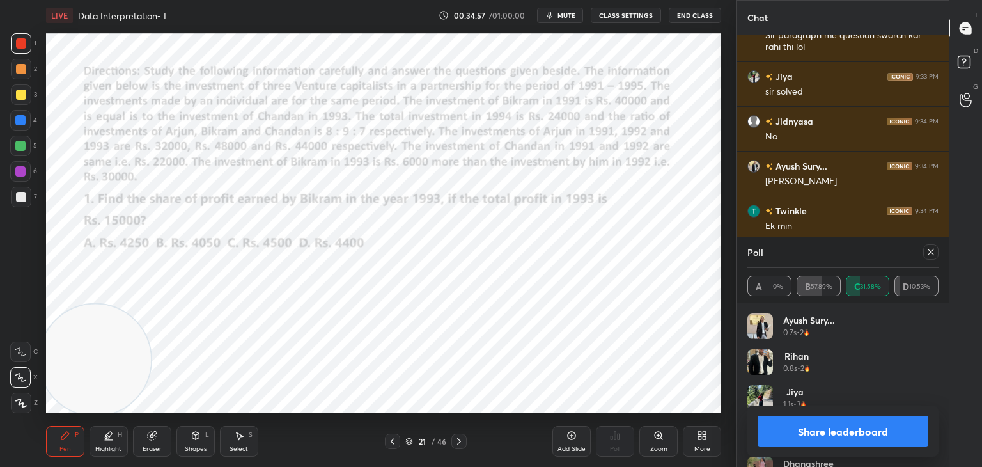
click at [794, 438] on button "Share leaderboard" at bounding box center [843, 431] width 171 height 31
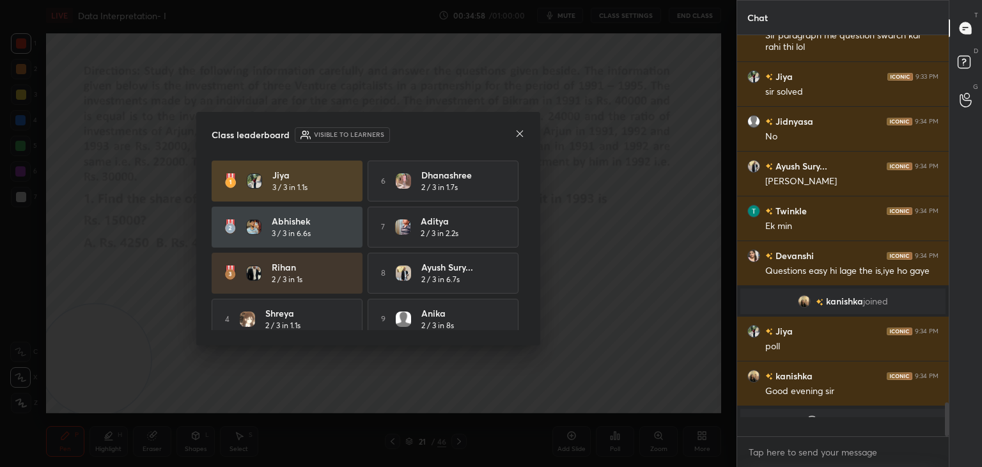
scroll to position [4, 4]
click at [522, 130] on icon at bounding box center [520, 134] width 10 height 10
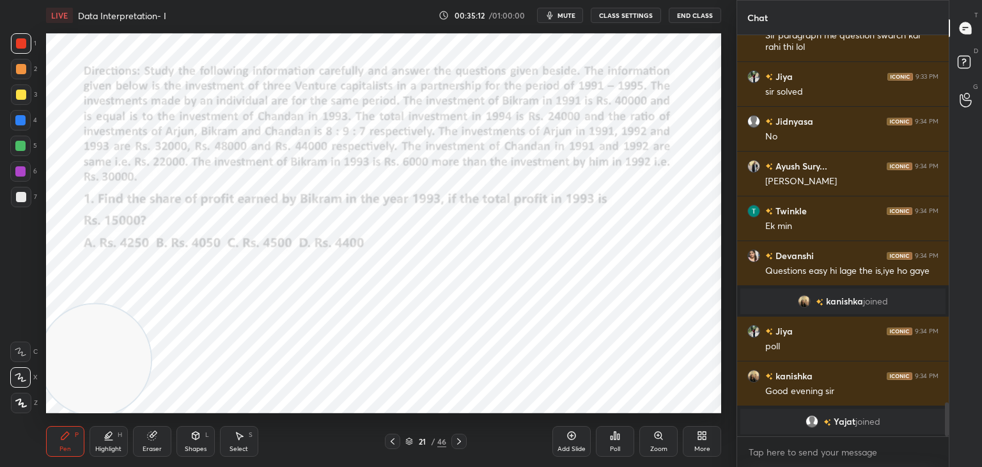
click at [196, 443] on div "Shapes L" at bounding box center [196, 441] width 38 height 31
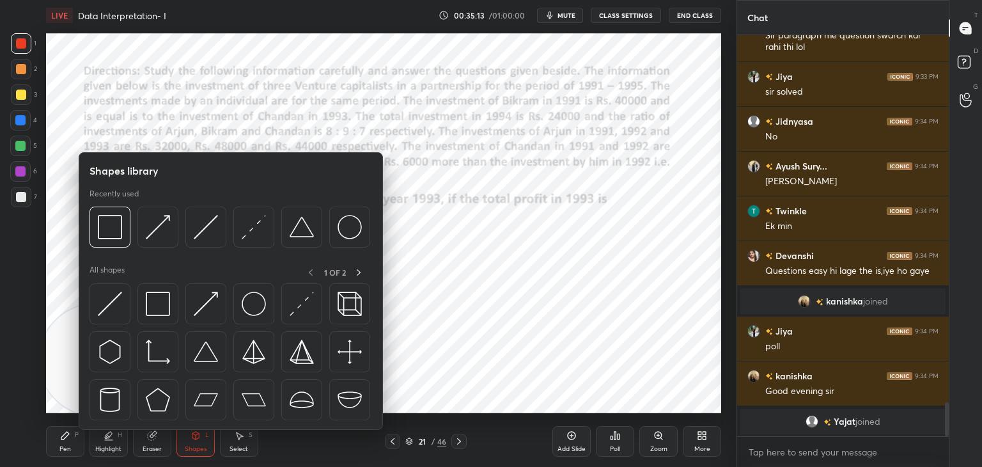
click at [116, 308] on img at bounding box center [110, 304] width 24 height 24
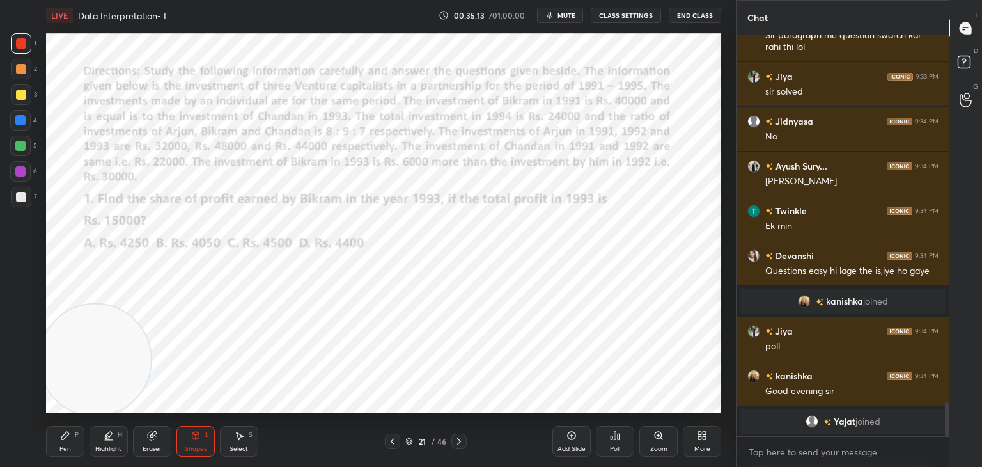
click at [196, 431] on icon at bounding box center [196, 435] width 10 height 10
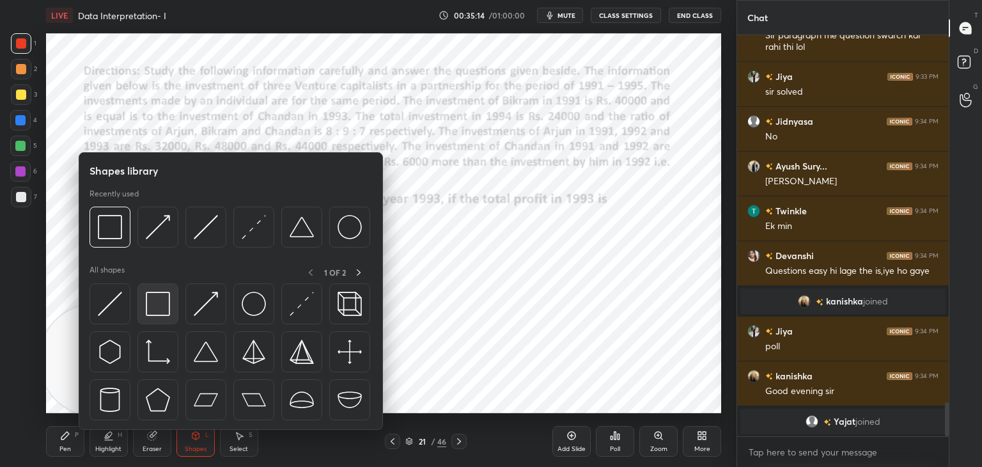
click at [154, 308] on img at bounding box center [158, 304] width 24 height 24
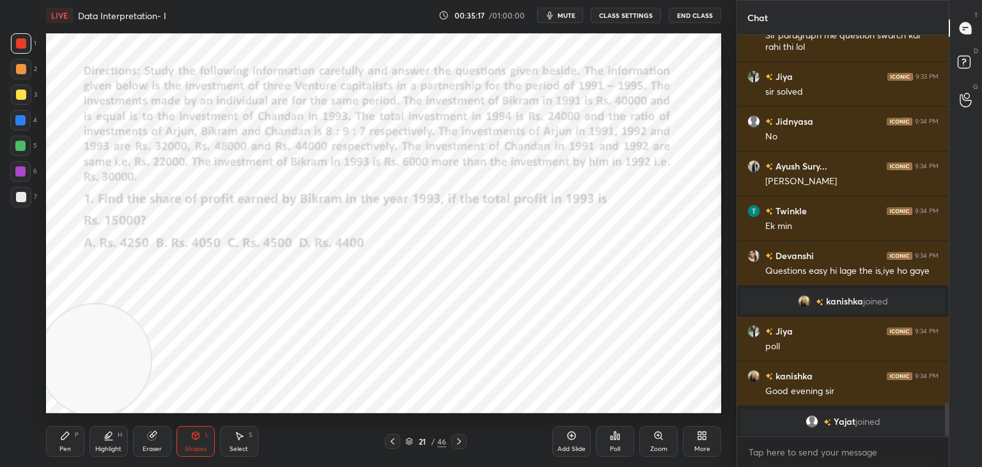
click at [177, 445] on div "Shapes L" at bounding box center [196, 441] width 38 height 31
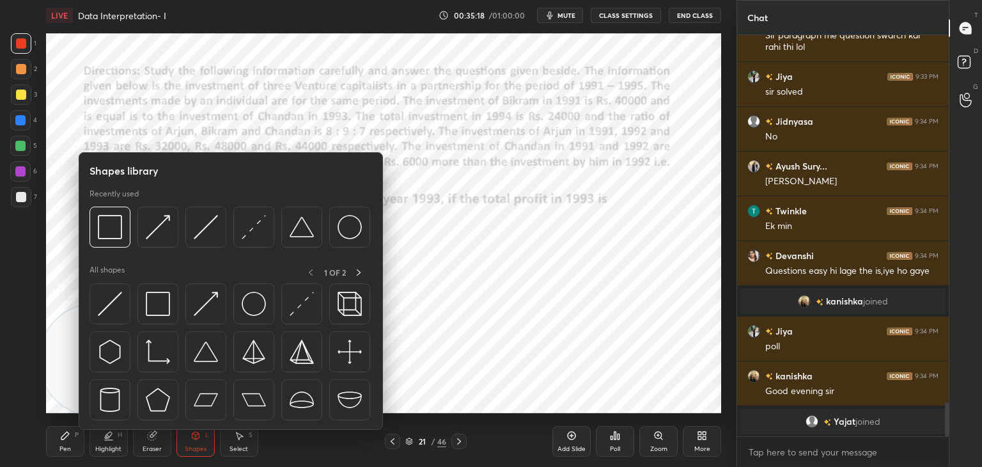
click at [121, 303] on img at bounding box center [110, 304] width 24 height 24
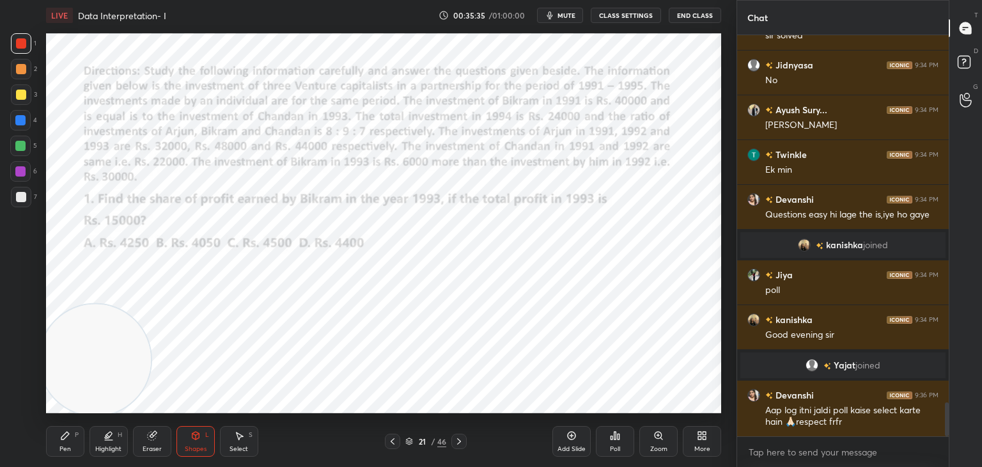
click at [75, 438] on div "P" at bounding box center [77, 435] width 4 height 6
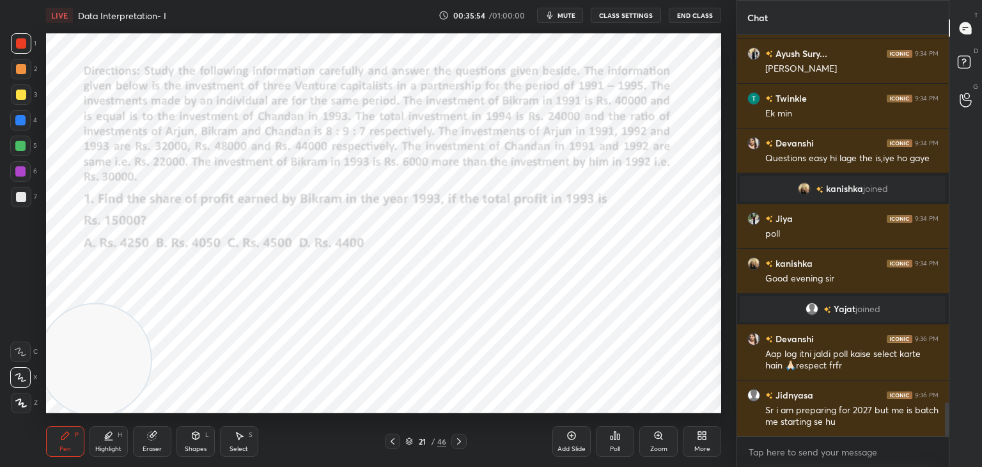
click at [205, 433] on div "L" at bounding box center [207, 435] width 4 height 6
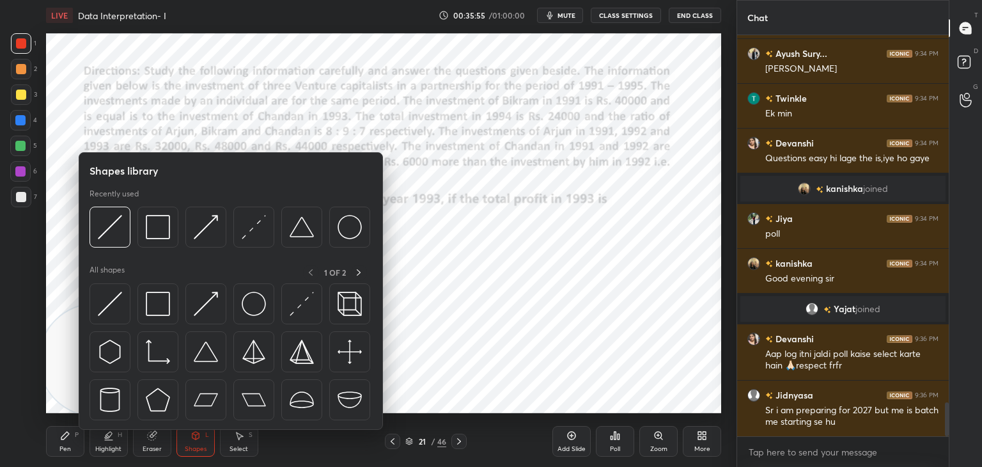
click at [122, 311] on div at bounding box center [110, 303] width 41 height 41
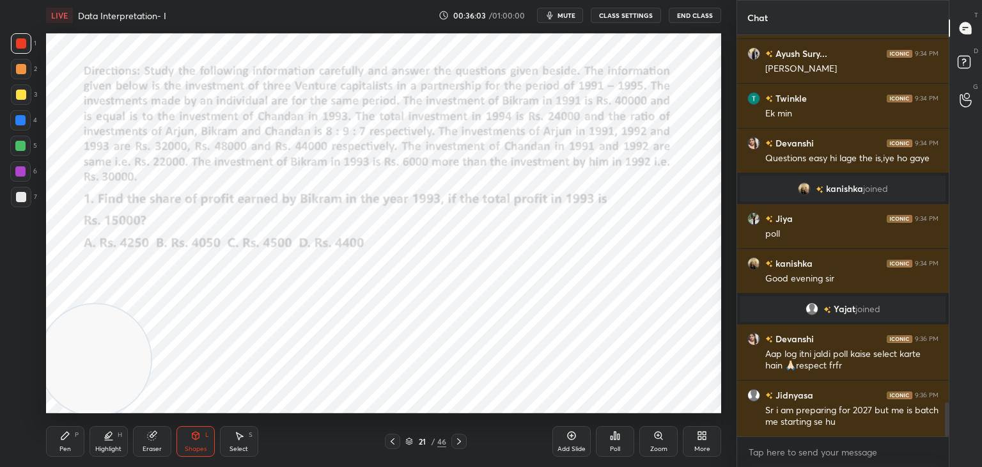
click at [72, 441] on div "Pen P" at bounding box center [65, 441] width 38 height 31
click at [19, 120] on div at bounding box center [20, 120] width 10 height 10
click at [20, 42] on div at bounding box center [21, 43] width 10 height 10
click at [20, 121] on div at bounding box center [20, 120] width 10 height 10
click at [20, 151] on div at bounding box center [20, 146] width 10 height 10
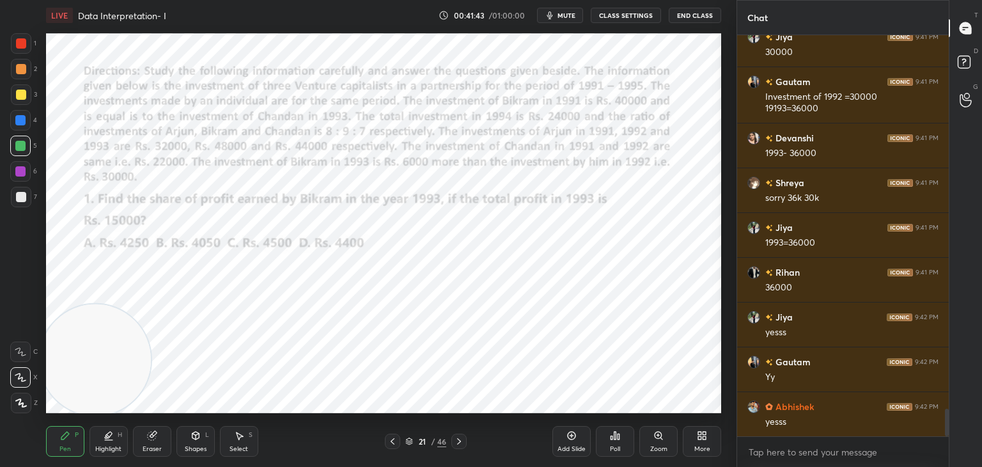
scroll to position [5483, 0]
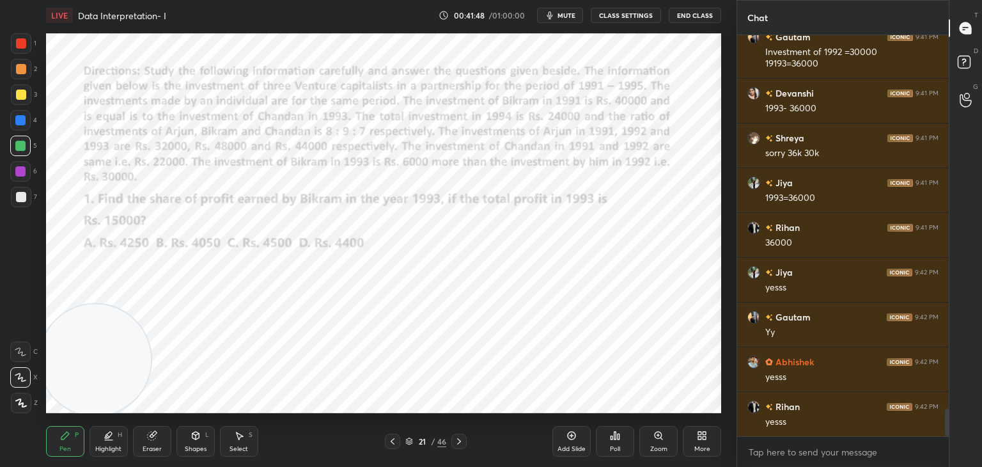
click at [20, 52] on div at bounding box center [21, 43] width 20 height 20
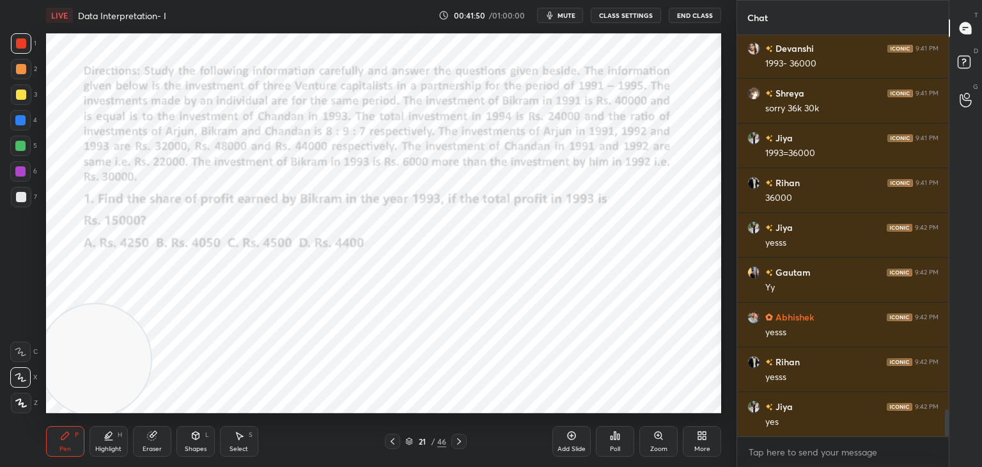
click at [28, 175] on div at bounding box center [20, 171] width 20 height 20
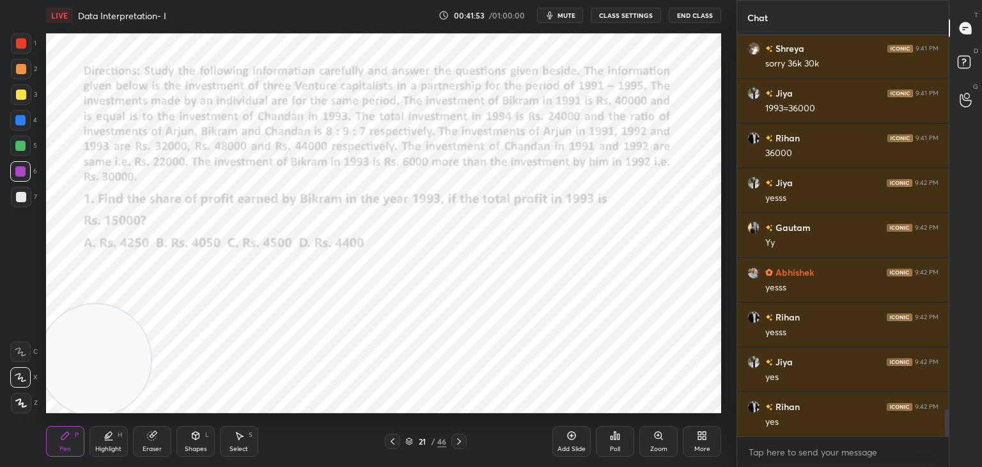
scroll to position [5629, 0]
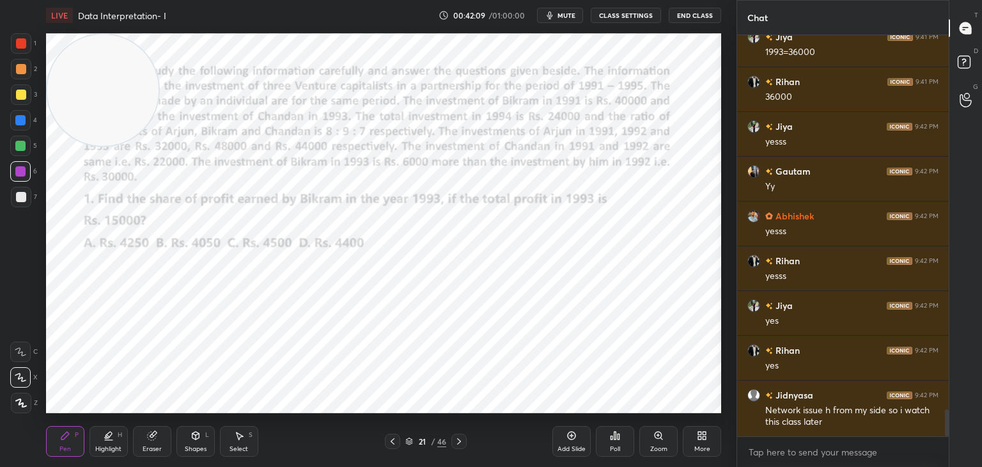
click at [246, 436] on div "Select S" at bounding box center [239, 441] width 38 height 31
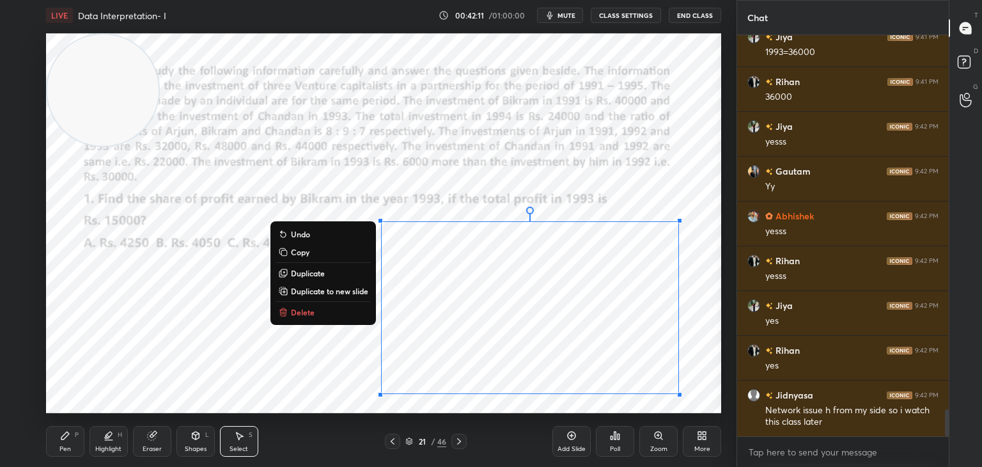
click at [302, 251] on p "Copy" at bounding box center [300, 252] width 19 height 10
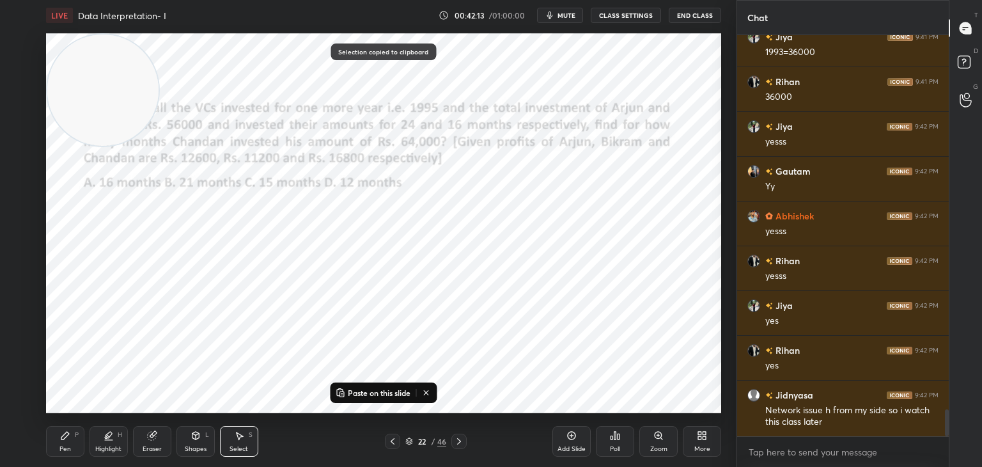
click at [374, 389] on p "Paste on this slide" at bounding box center [379, 393] width 63 height 10
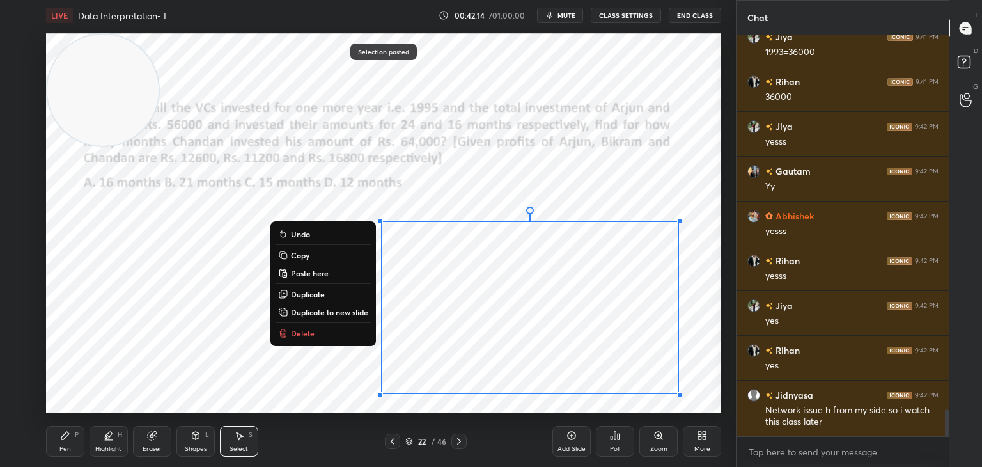
click at [310, 258] on button "Copy" at bounding box center [323, 255] width 95 height 15
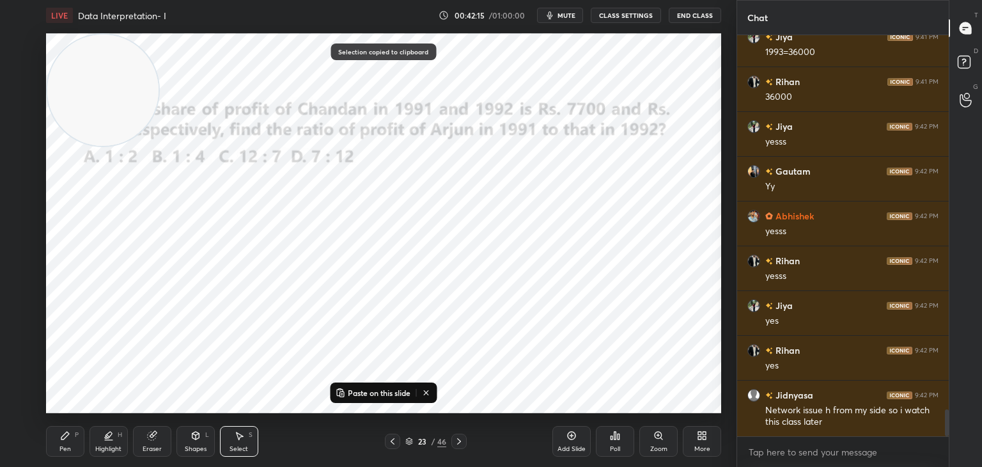
click at [365, 388] on p "Paste on this slide" at bounding box center [379, 393] width 63 height 10
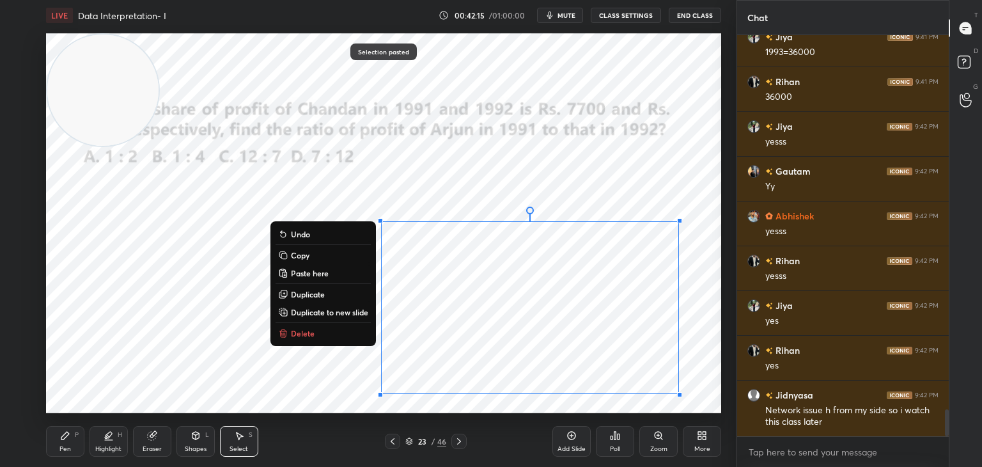
click at [310, 257] on button "Copy" at bounding box center [323, 255] width 95 height 15
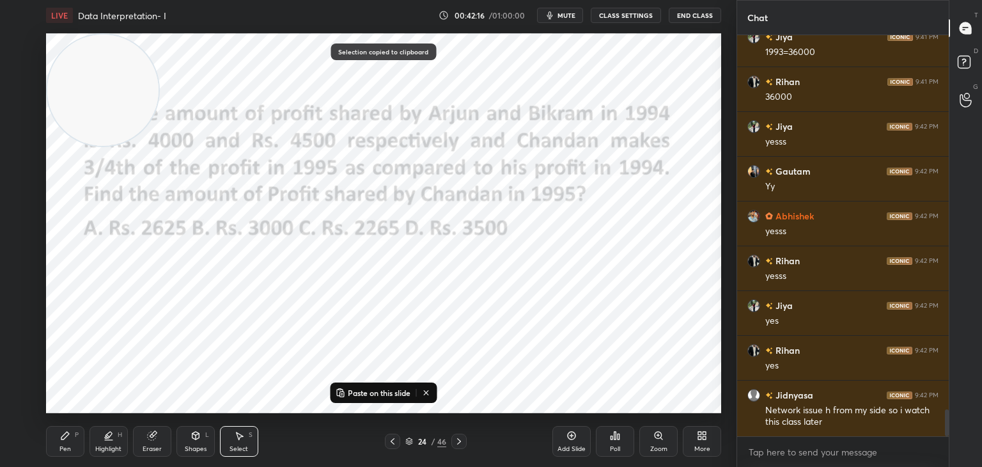
click at [362, 384] on div "Paste on this slide" at bounding box center [383, 392] width 107 height 20
click at [351, 392] on p "Paste on this slide" at bounding box center [379, 393] width 63 height 10
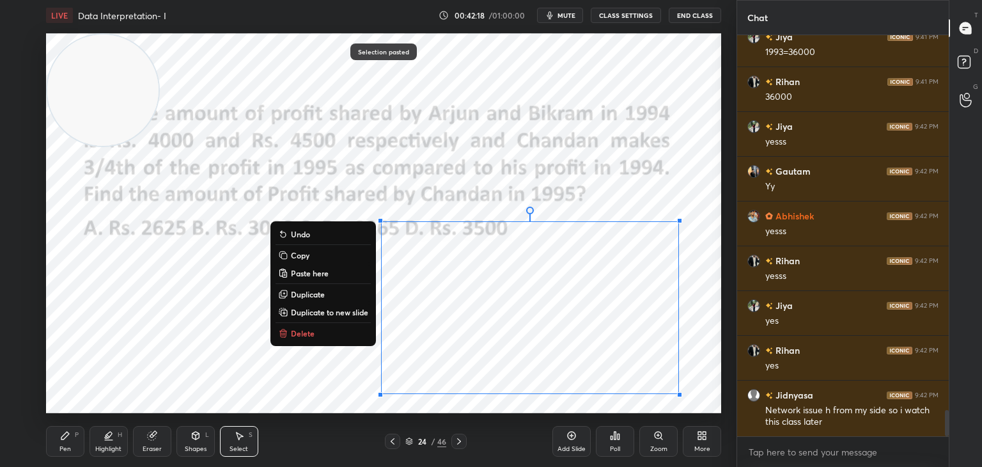
scroll to position [5697, 0]
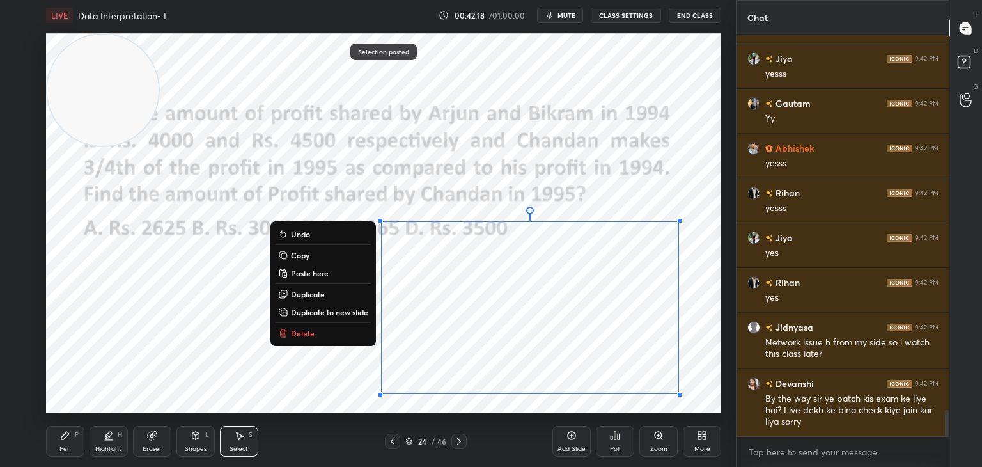
click at [305, 254] on p "Copy" at bounding box center [300, 255] width 19 height 10
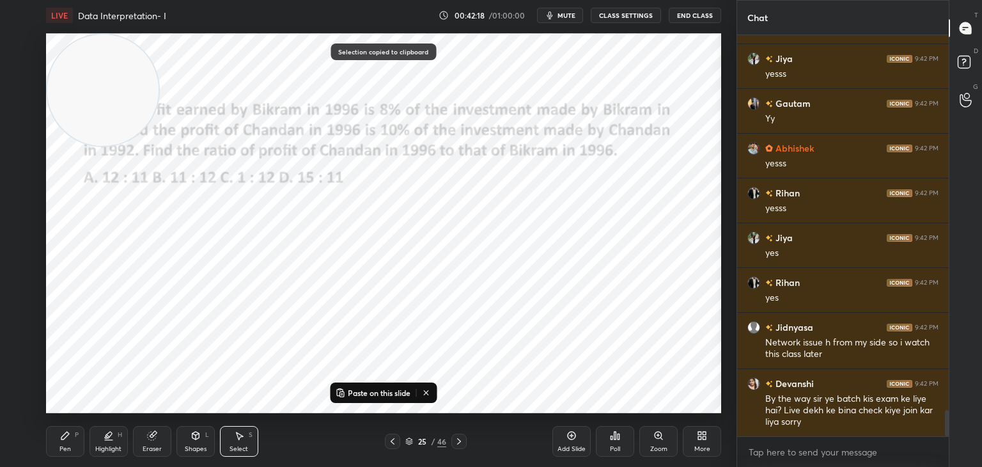
click at [368, 390] on p "Paste on this slide" at bounding box center [379, 393] width 63 height 10
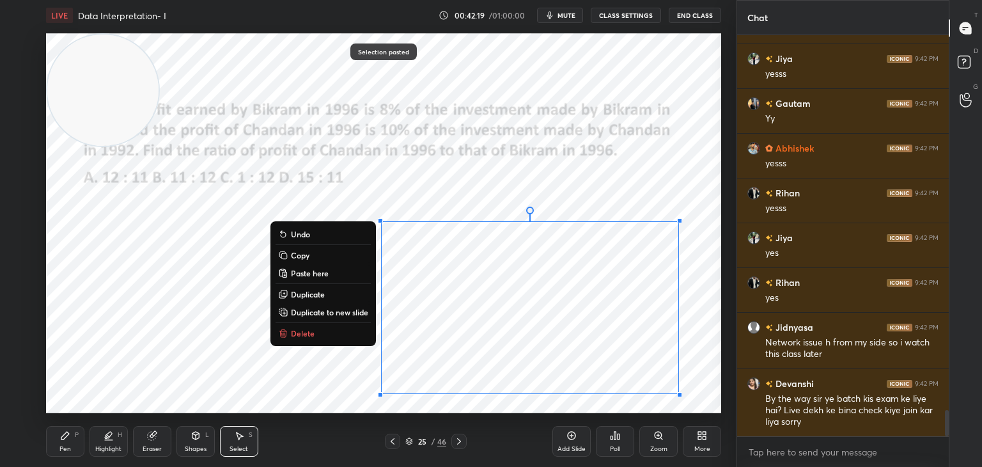
click at [310, 258] on button "Copy" at bounding box center [323, 255] width 95 height 15
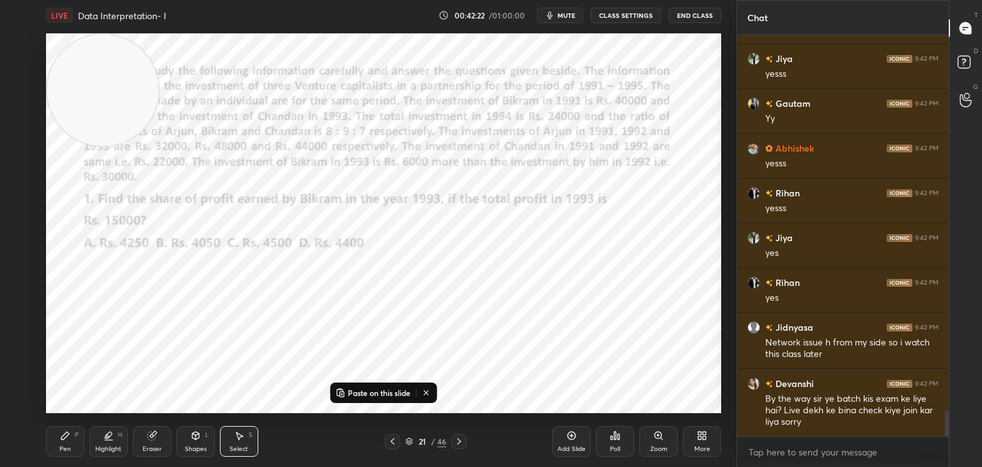
click at [57, 442] on div "Pen P" at bounding box center [65, 441] width 38 height 31
click at [59, 436] on div "Pen P" at bounding box center [65, 441] width 38 height 31
click at [430, 396] on icon at bounding box center [427, 393] width 10 height 10
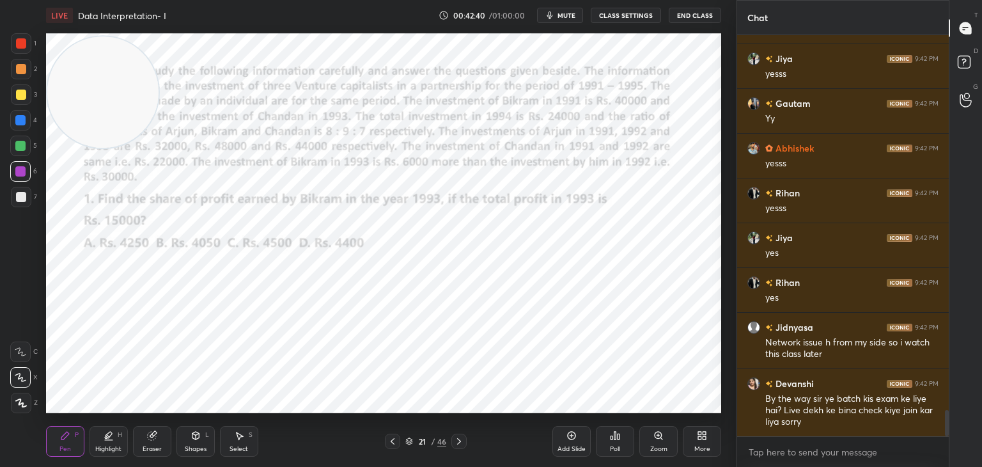
click at [147, 425] on div "Pen P Highlight H Eraser Shapes L Select S 21 / 46 Add Slide Poll Zoom More" at bounding box center [383, 441] width 675 height 51
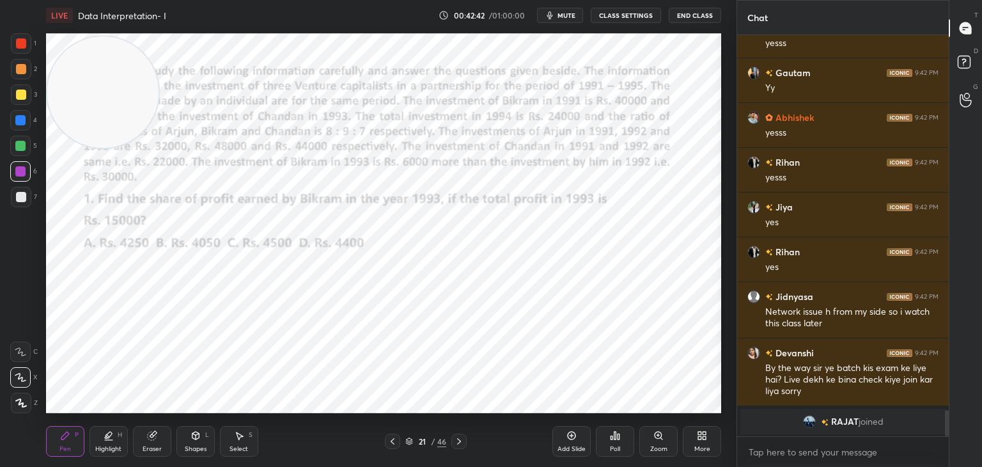
click at [150, 443] on div "Eraser" at bounding box center [152, 441] width 38 height 31
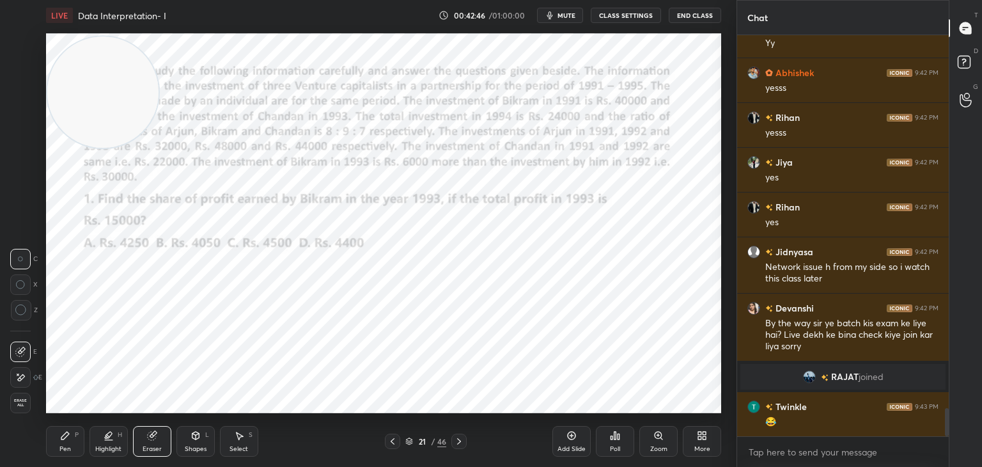
click at [56, 457] on div "Pen P Highlight H Eraser Shapes L Select S 21 / 46 Add Slide Poll Zoom More" at bounding box center [383, 441] width 675 height 51
click at [60, 445] on div "Pen P" at bounding box center [65, 441] width 38 height 31
click at [67, 442] on div "Pen P" at bounding box center [65, 441] width 38 height 31
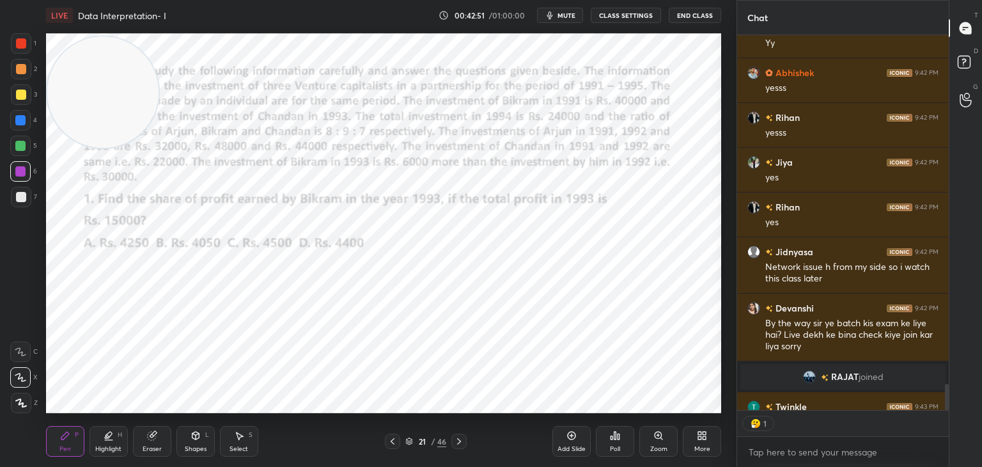
scroll to position [5309, 0]
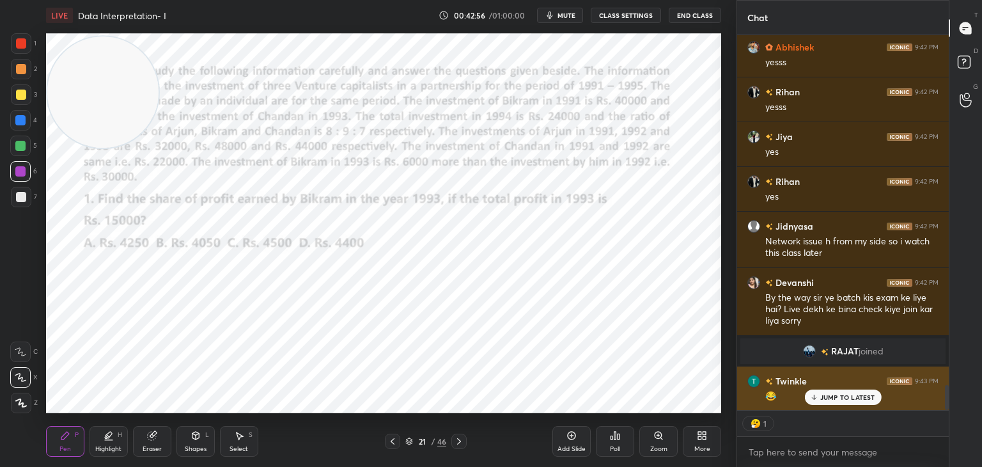
click at [851, 395] on p "JUMP TO LATEST" at bounding box center [848, 397] width 55 height 8
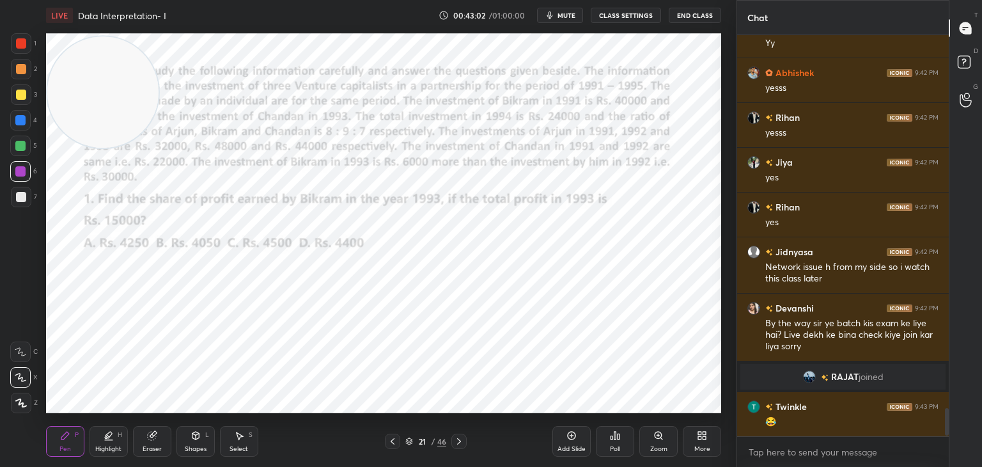
scroll to position [5340, 0]
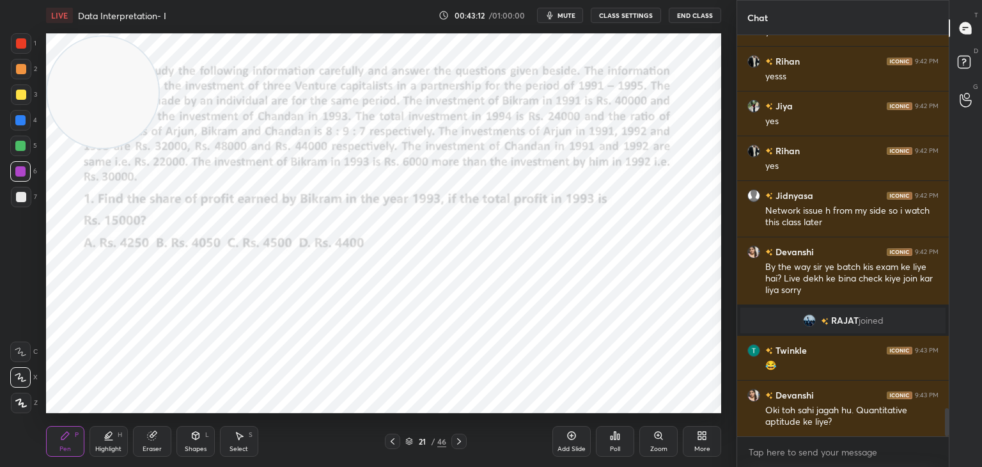
click at [23, 149] on div at bounding box center [20, 146] width 10 height 10
click at [24, 177] on div at bounding box center [20, 171] width 20 height 20
click at [19, 400] on icon at bounding box center [21, 402] width 12 height 9
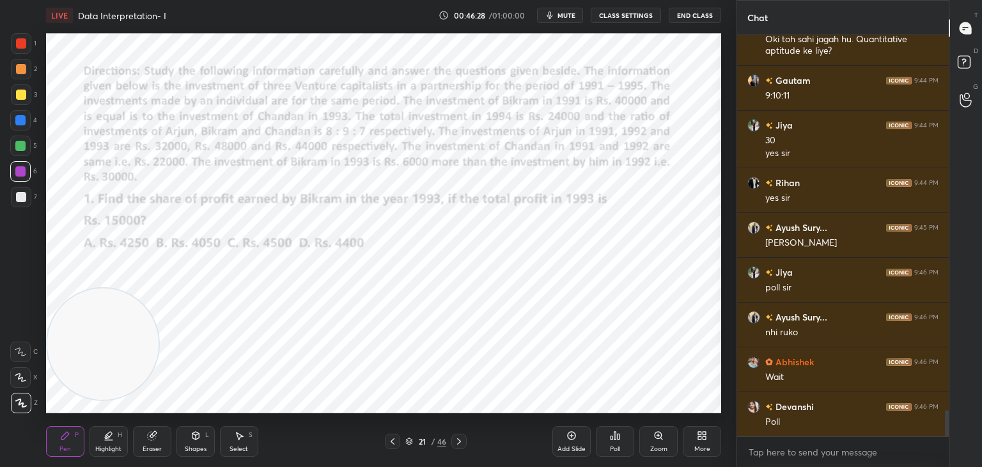
scroll to position [5755, 0]
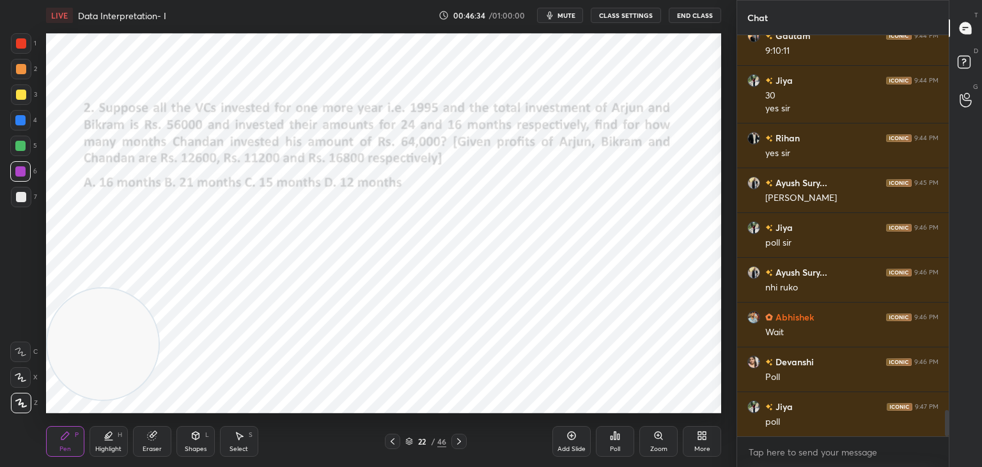
click at [611, 443] on div "Poll" at bounding box center [615, 441] width 38 height 31
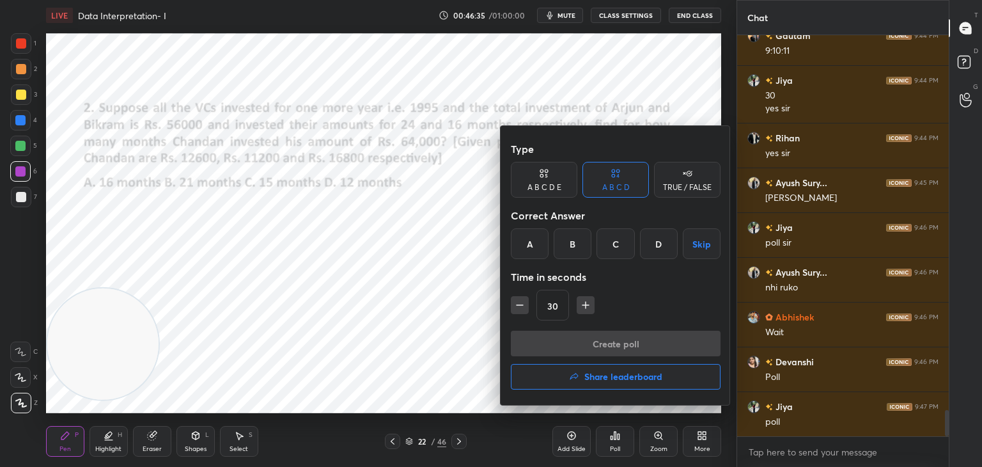
click at [656, 241] on div "D" at bounding box center [659, 243] width 38 height 31
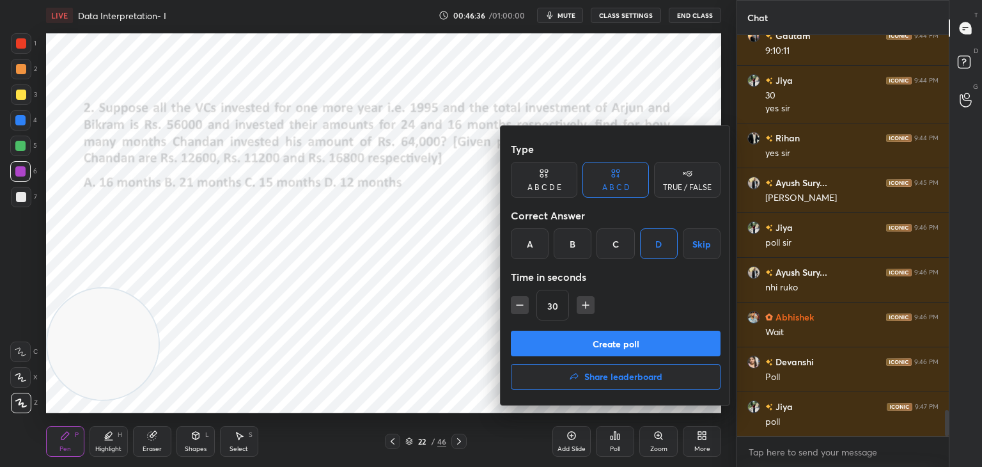
click at [613, 339] on button "Create poll" at bounding box center [616, 344] width 210 height 26
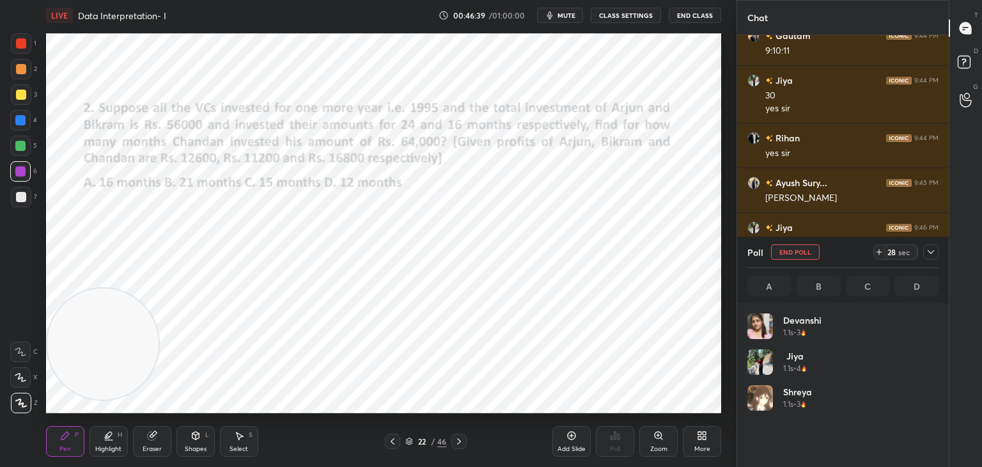
scroll to position [150, 187]
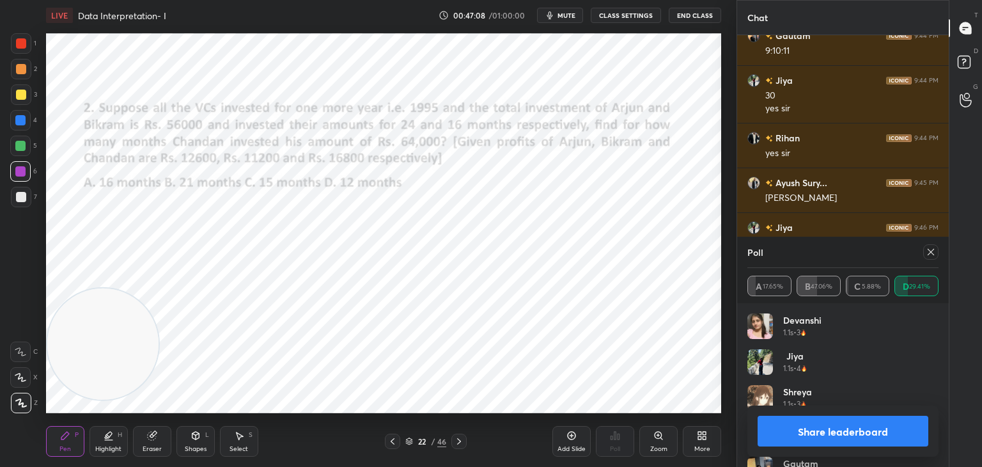
click at [791, 439] on button "Share leaderboard" at bounding box center [843, 431] width 171 height 31
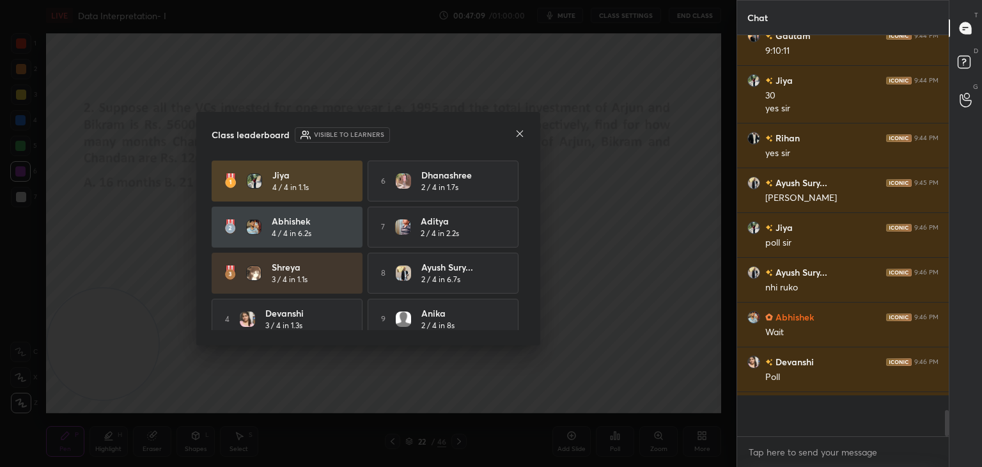
scroll to position [413, 208]
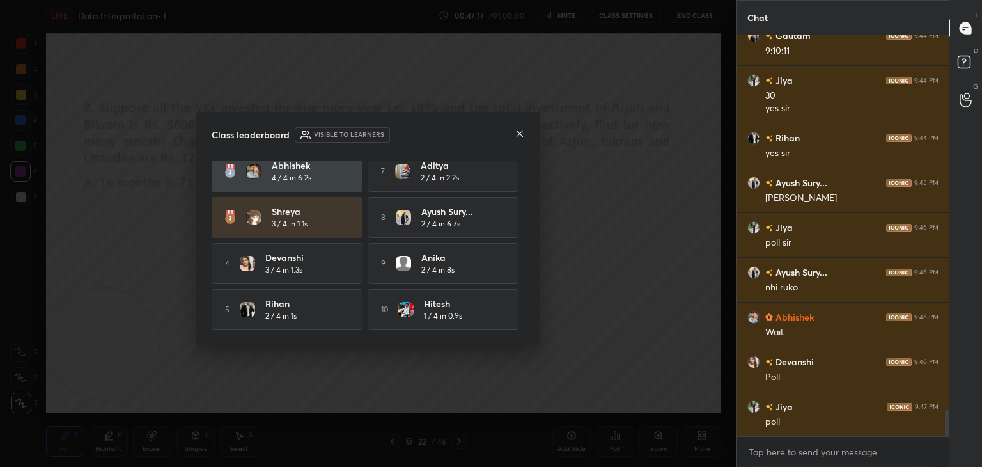
click at [522, 134] on icon at bounding box center [520, 134] width 10 height 10
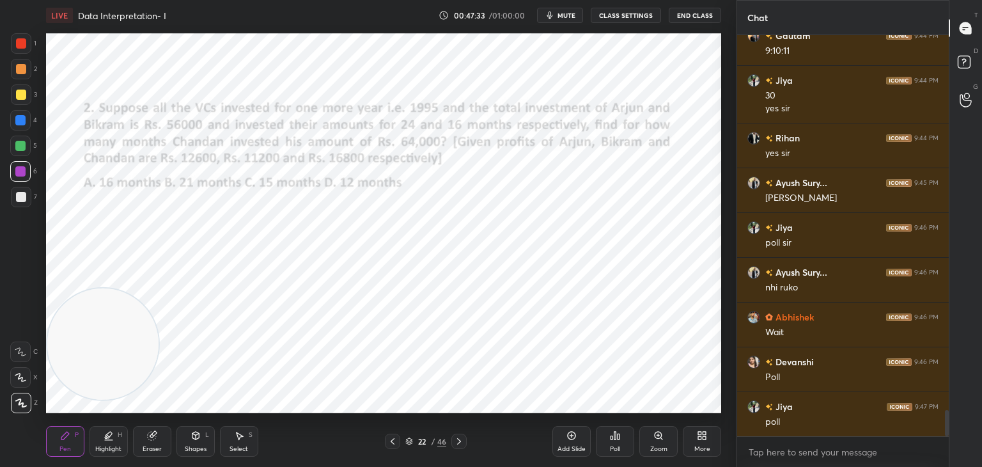
click at [622, 406] on div "Poll" at bounding box center [615, 442] width 38 height 72
click at [19, 45] on div at bounding box center [21, 43] width 10 height 10
click at [652, 406] on div "Add Slide Poll Zoom More" at bounding box center [637, 442] width 169 height 72
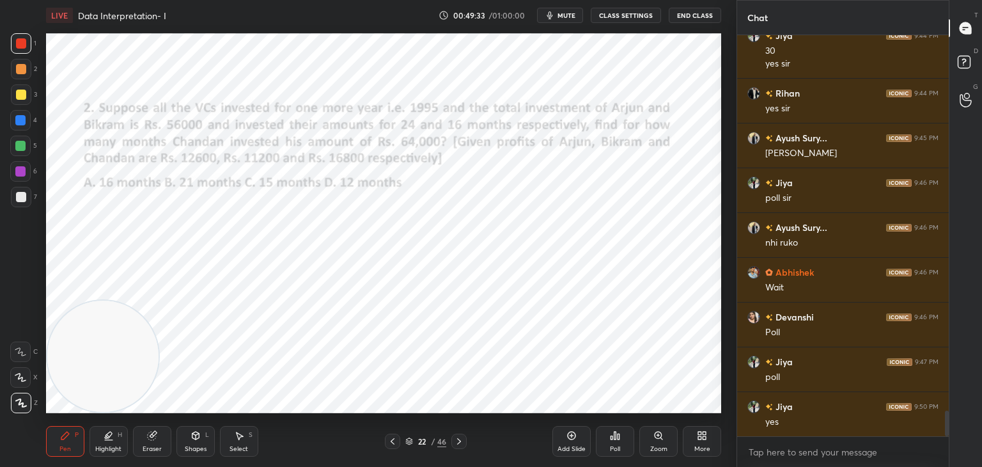
scroll to position [5845, 0]
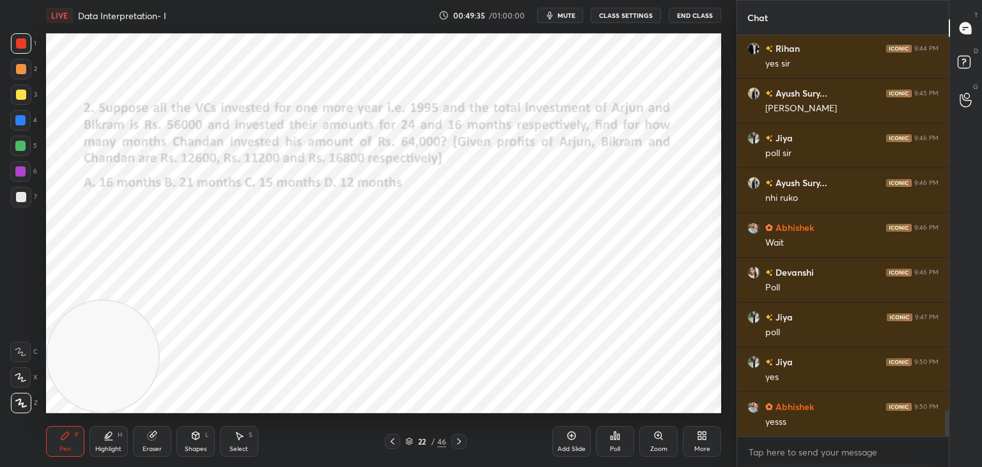
click at [154, 431] on icon at bounding box center [152, 435] width 10 height 10
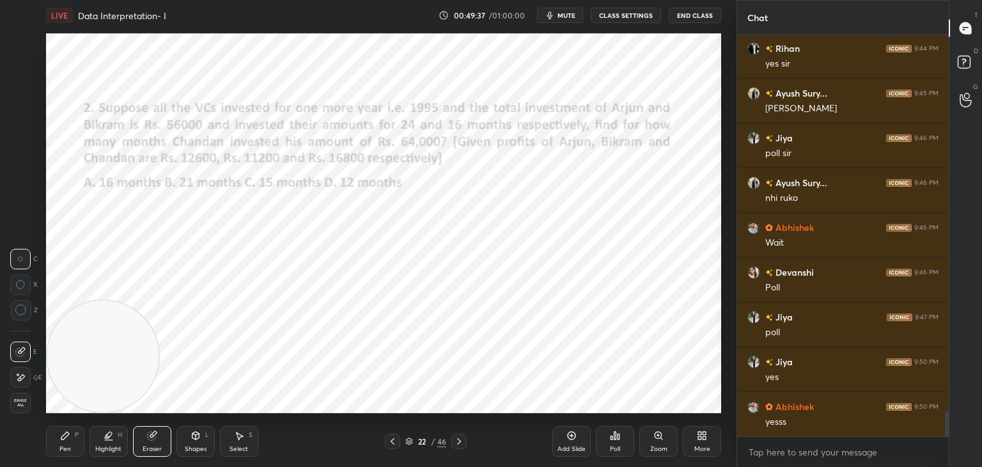
click at [189, 433] on div "Shapes L" at bounding box center [196, 441] width 38 height 31
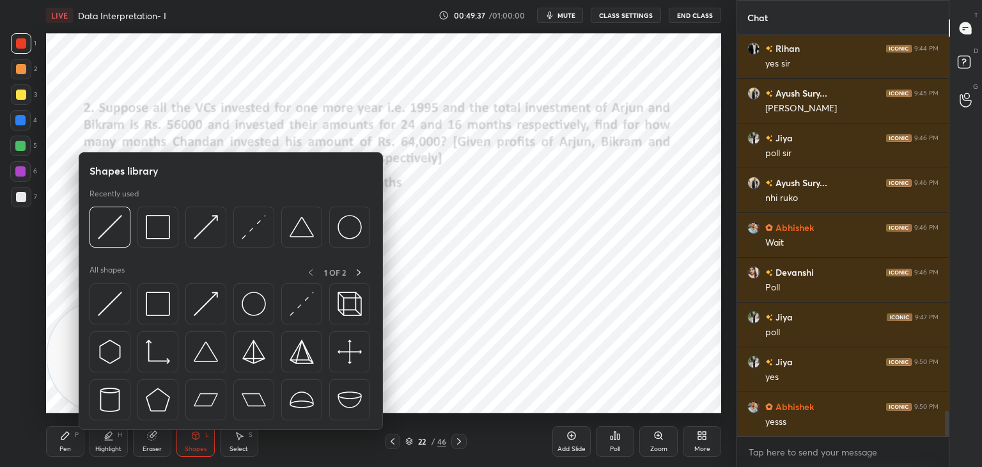
click at [148, 436] on icon at bounding box center [152, 436] width 8 height 8
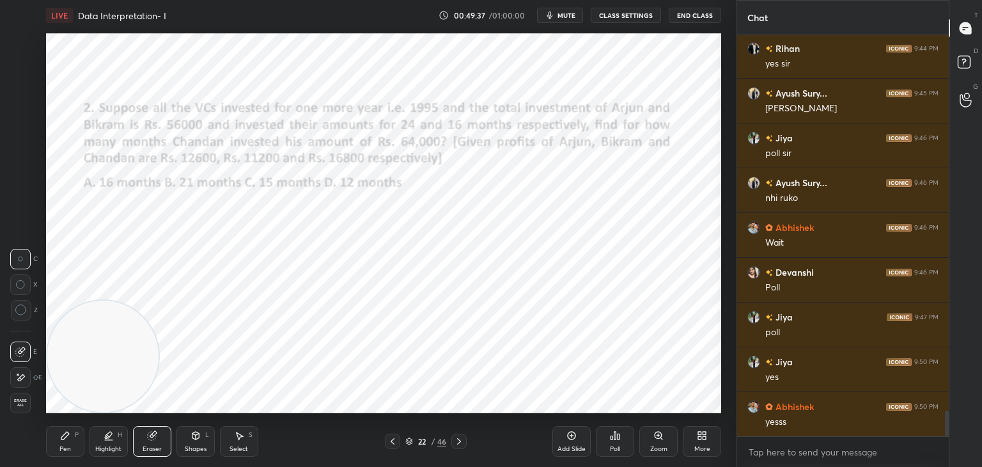
scroll to position [5890, 0]
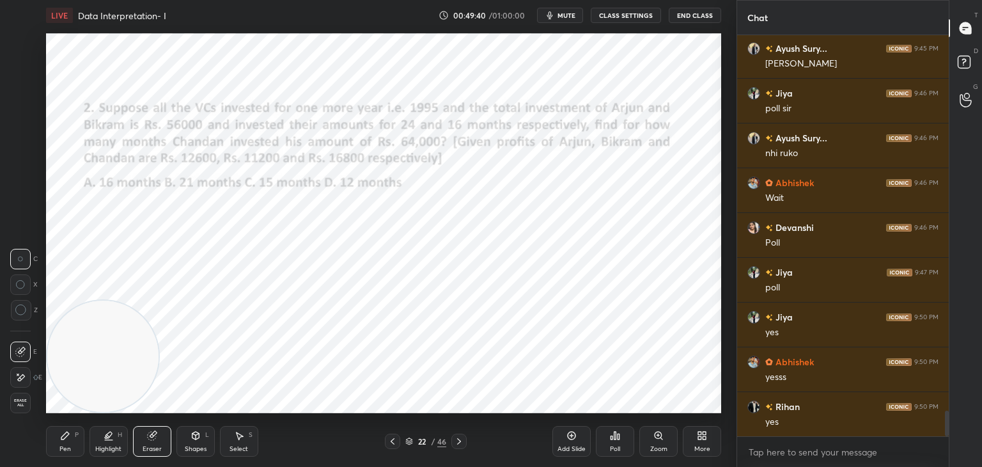
click at [62, 439] on icon at bounding box center [65, 436] width 8 height 8
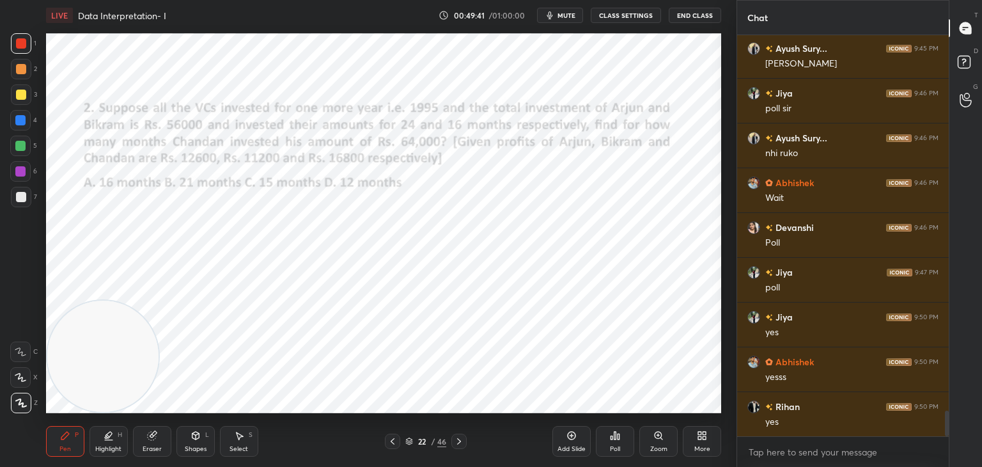
click at [62, 430] on icon at bounding box center [65, 435] width 10 height 10
click at [25, 352] on icon at bounding box center [21, 351] width 12 height 9
click at [156, 441] on div "Eraser" at bounding box center [152, 441] width 38 height 31
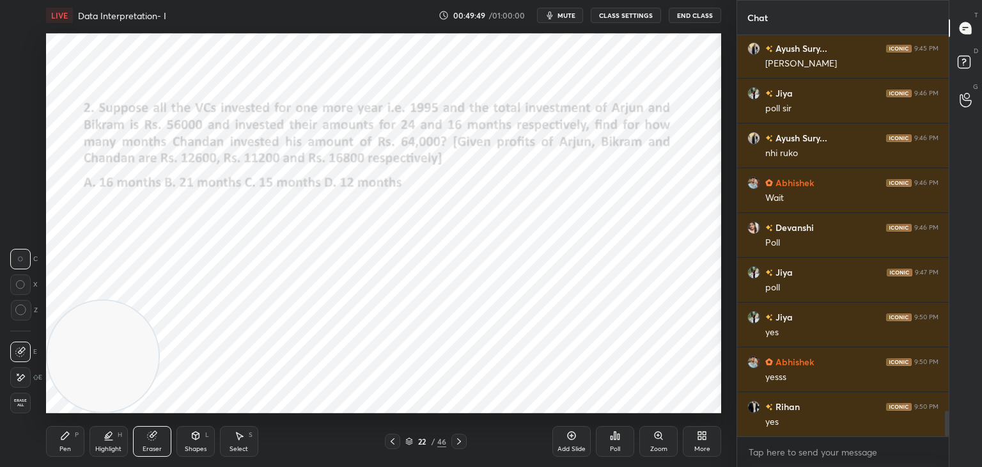
click at [23, 312] on icon at bounding box center [21, 310] width 12 height 12
click at [61, 444] on div "Pen P" at bounding box center [65, 441] width 38 height 31
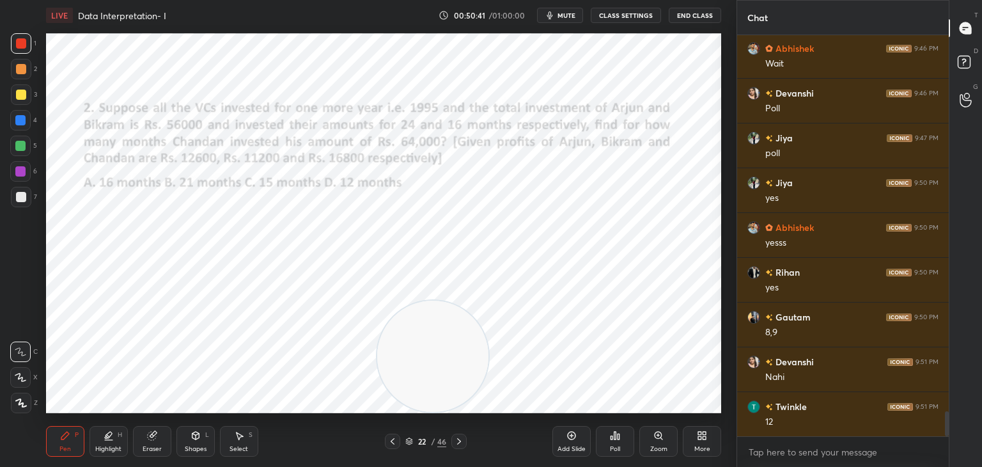
scroll to position [6069, 0]
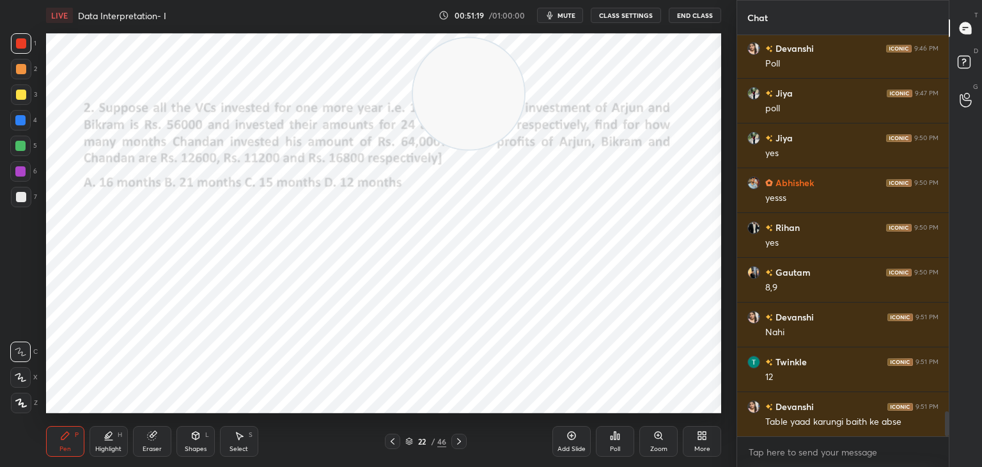
click at [21, 150] on div at bounding box center [20, 146] width 10 height 10
click at [24, 400] on icon at bounding box center [21, 402] width 12 height 9
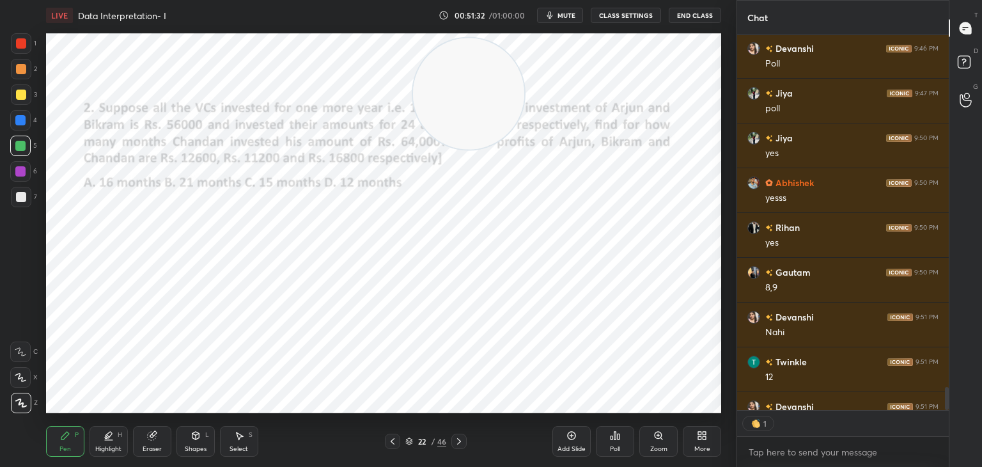
scroll to position [372, 208]
click at [686, 407] on div "Add Slide Poll Zoom More" at bounding box center [637, 442] width 169 height 72
click at [691, 406] on div "Add Slide Poll Zoom More" at bounding box center [637, 442] width 169 height 72
click at [700, 408] on div "Add Slide Poll Zoom More" at bounding box center [637, 442] width 169 height 72
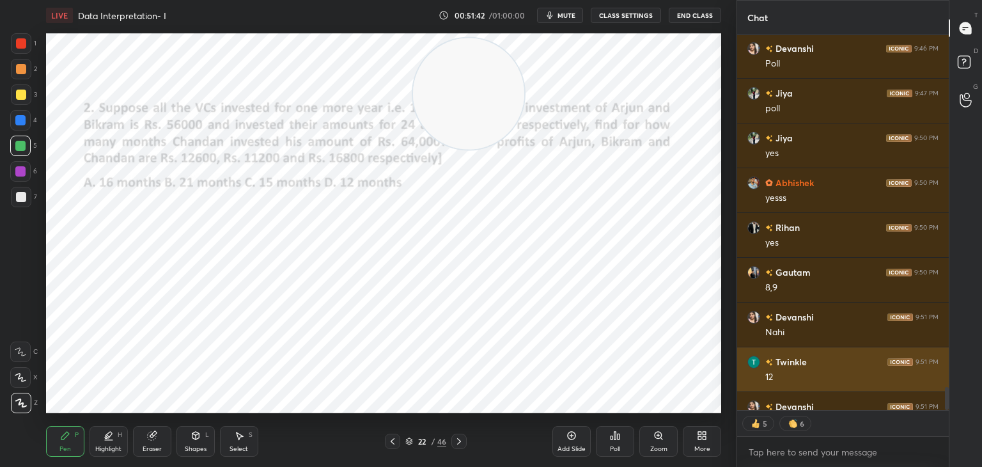
scroll to position [6094, 0]
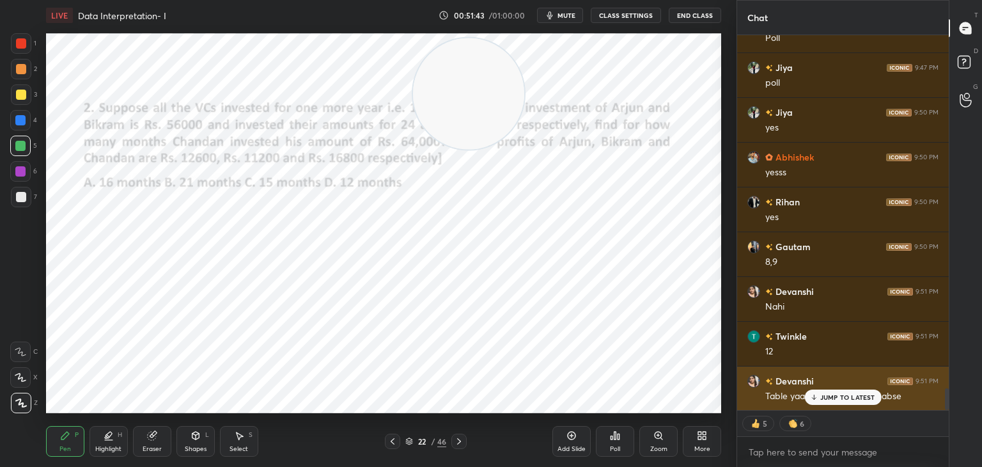
click at [846, 394] on p "JUMP TO LATEST" at bounding box center [848, 397] width 55 height 8
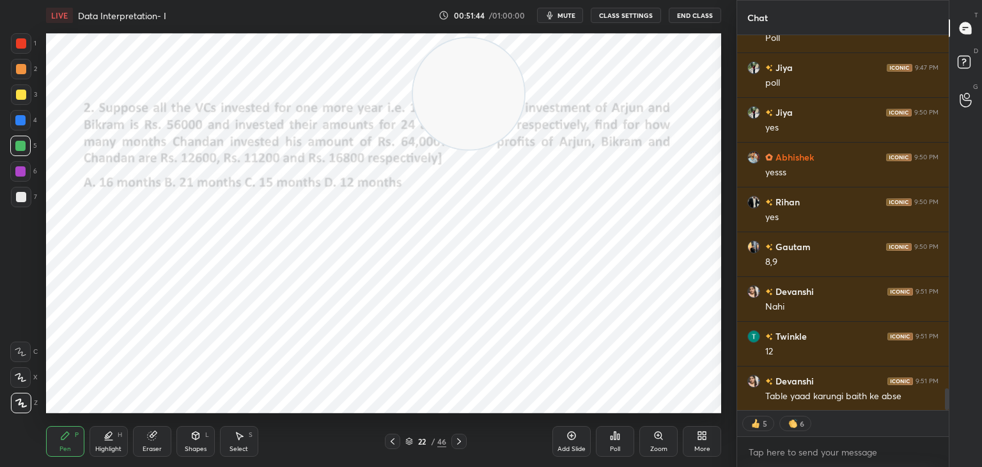
scroll to position [6151, 0]
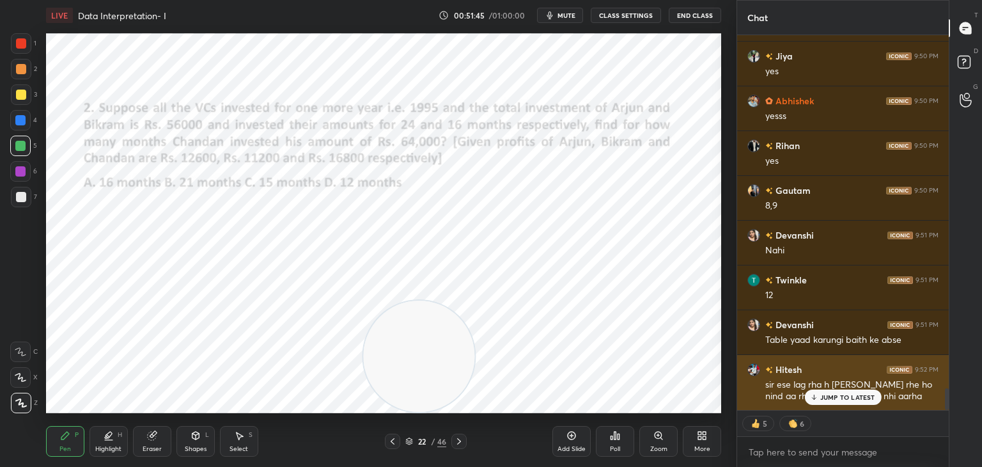
click at [826, 395] on p "JUMP TO LATEST" at bounding box center [848, 397] width 55 height 8
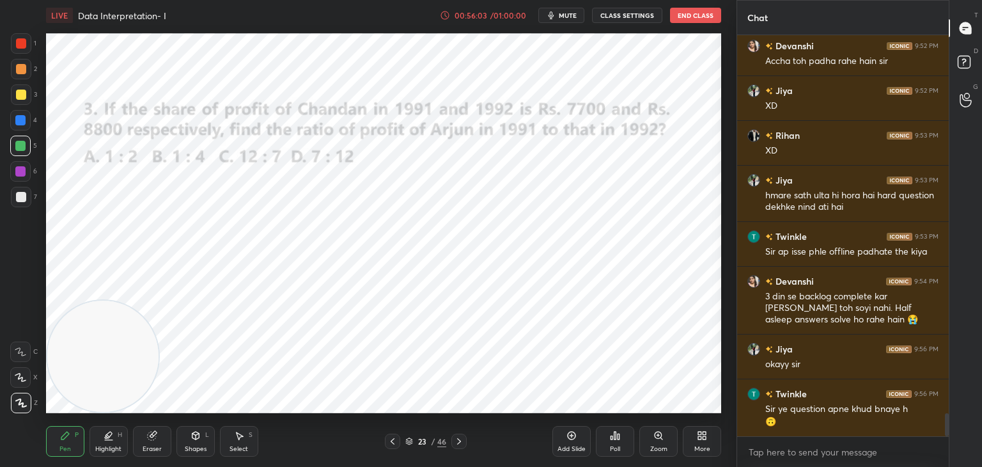
scroll to position [6620, 0]
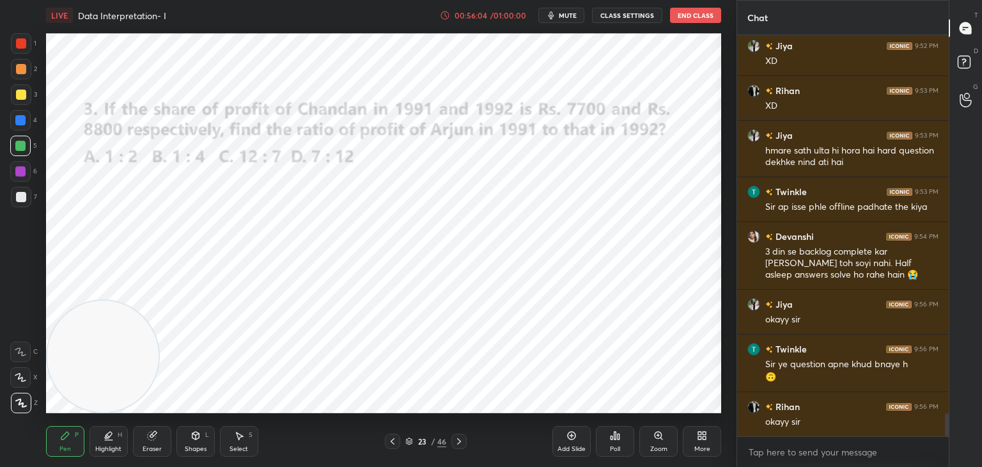
click at [146, 446] on div "Eraser" at bounding box center [152, 449] width 19 height 6
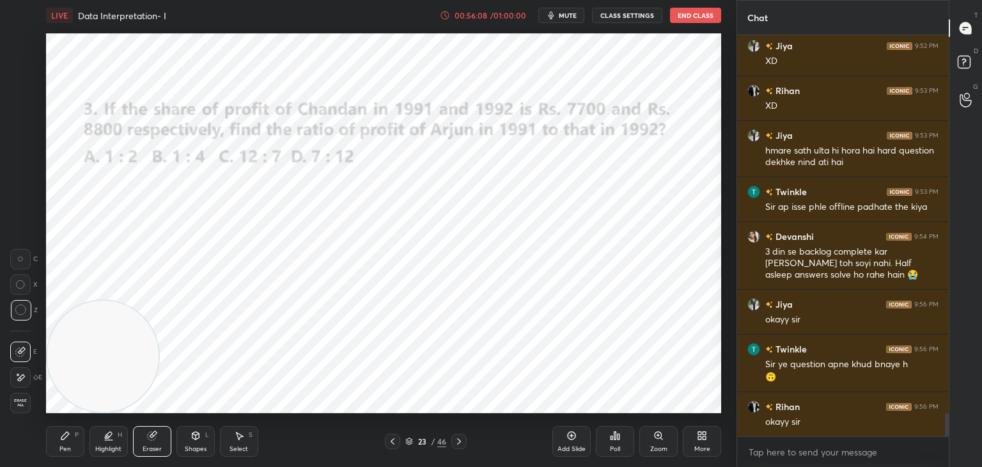
scroll to position [6665, 0]
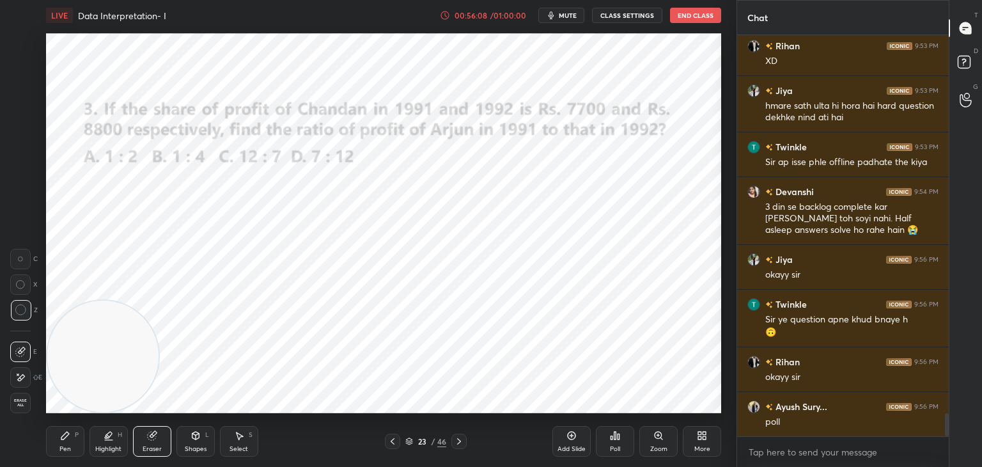
click at [60, 426] on div "Pen P" at bounding box center [65, 441] width 38 height 31
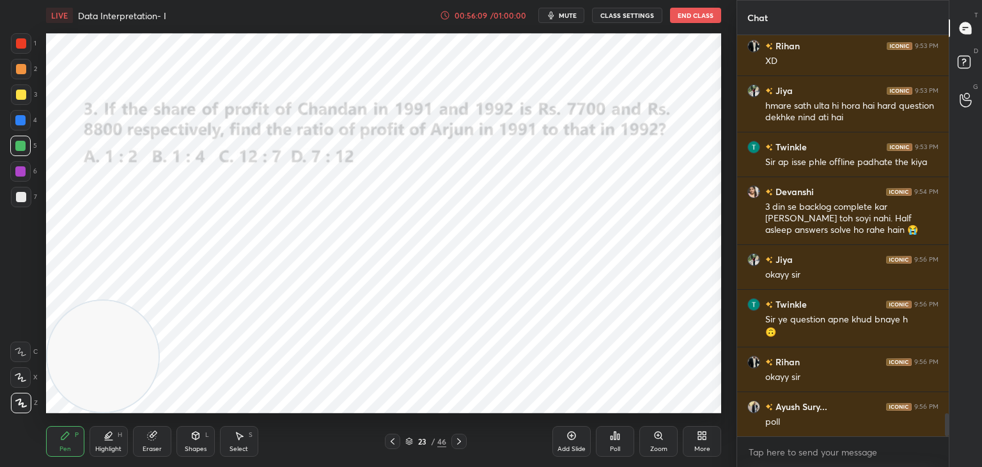
click at [59, 444] on div "Pen P" at bounding box center [65, 441] width 38 height 31
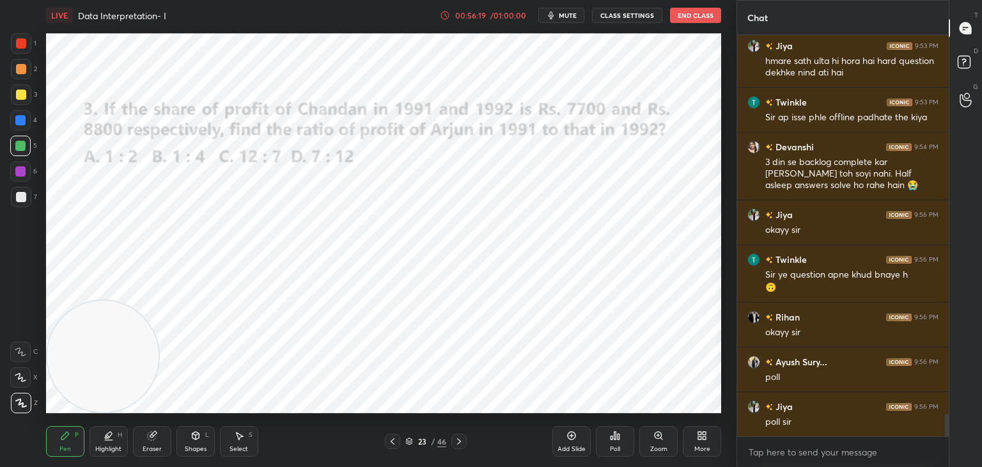
scroll to position [6754, 0]
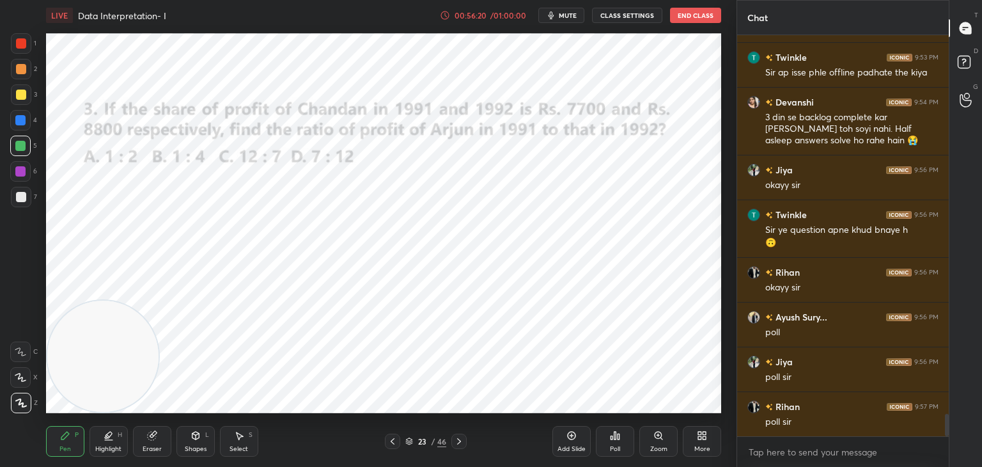
click at [622, 448] on div "Poll" at bounding box center [615, 441] width 38 height 31
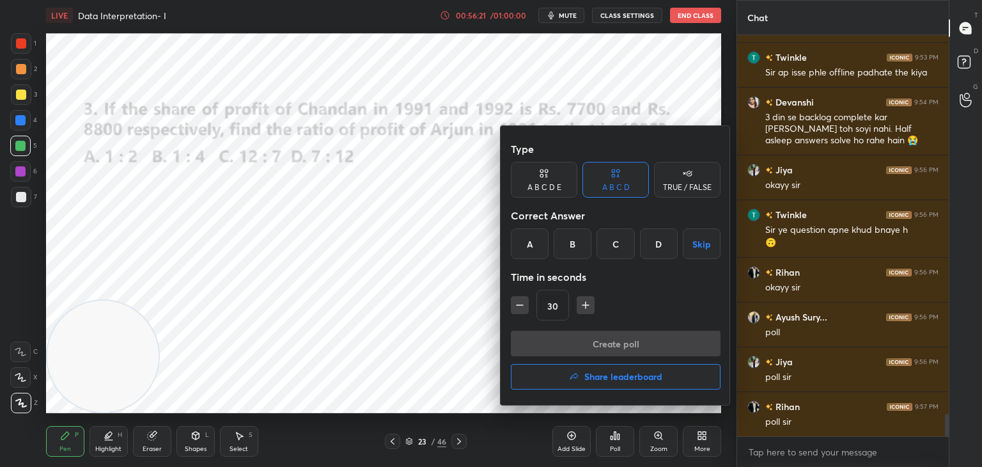
click at [659, 244] on div "D" at bounding box center [659, 243] width 38 height 31
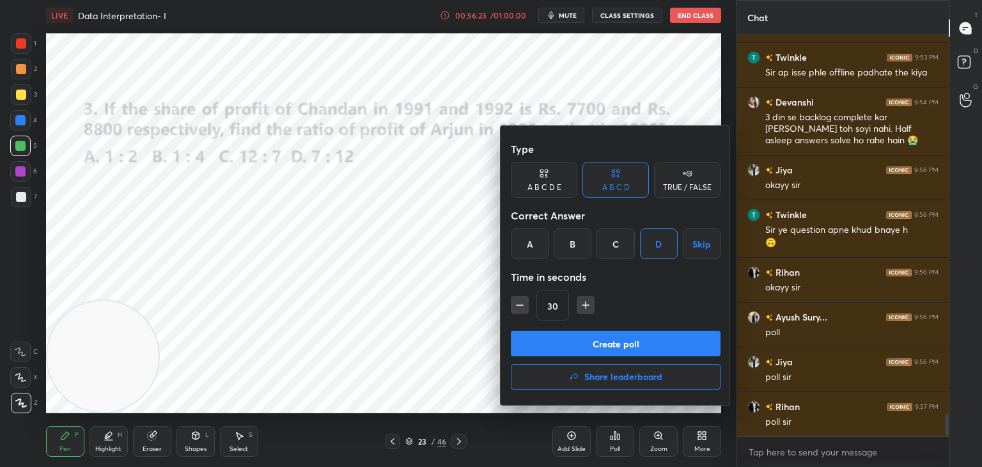
click at [617, 333] on button "Create poll" at bounding box center [616, 344] width 210 height 26
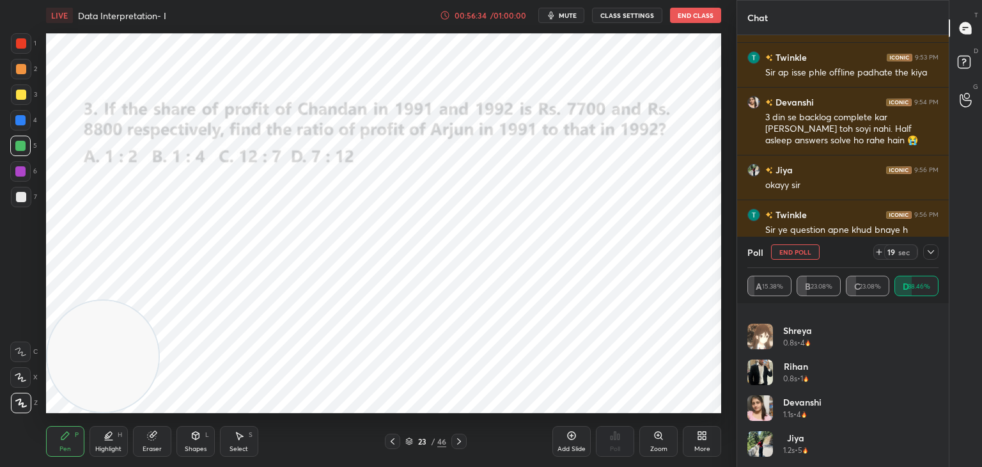
scroll to position [6866, 0]
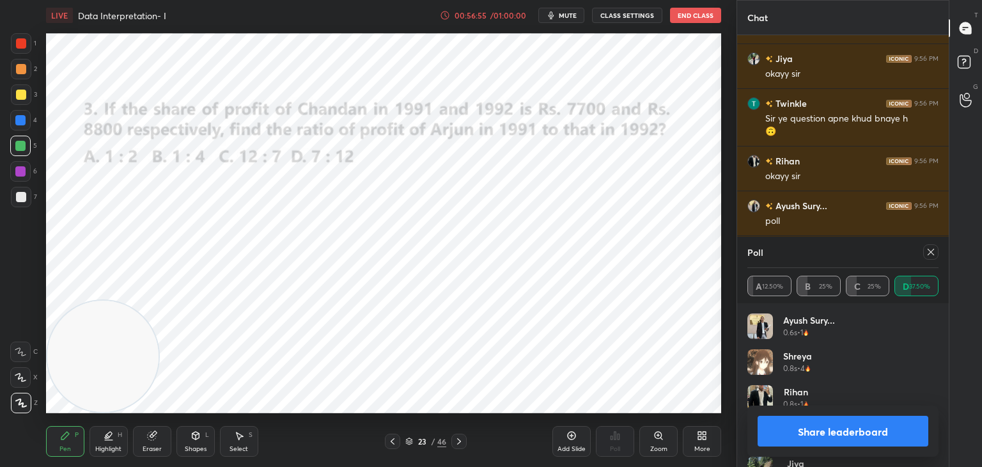
click at [876, 443] on button "Share leaderboard" at bounding box center [843, 431] width 171 height 31
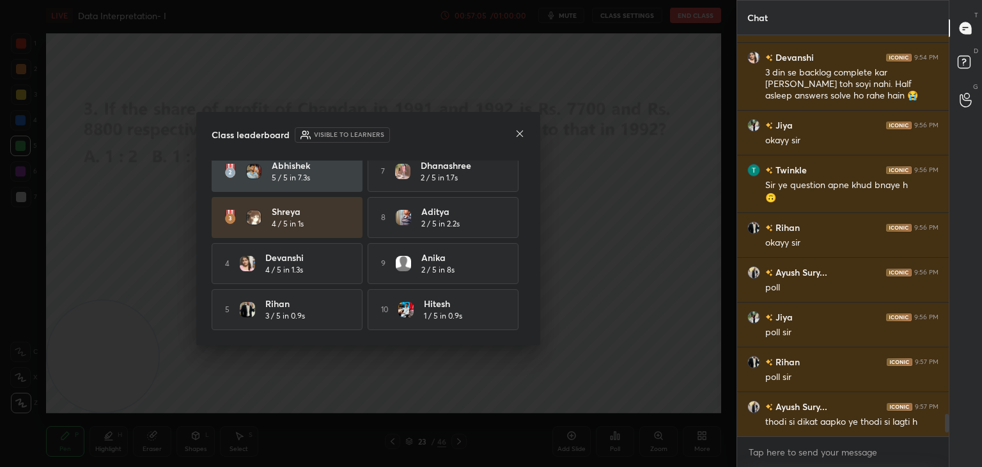
click at [517, 131] on icon at bounding box center [520, 133] width 6 height 6
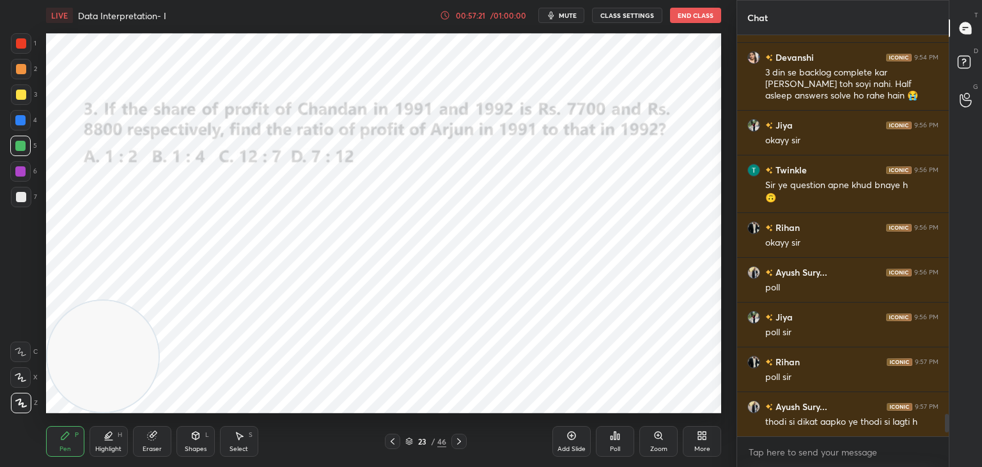
click at [20, 47] on div at bounding box center [21, 43] width 10 height 10
click at [20, 368] on div at bounding box center [20, 377] width 20 height 20
click at [28, 371] on div at bounding box center [20, 377] width 20 height 20
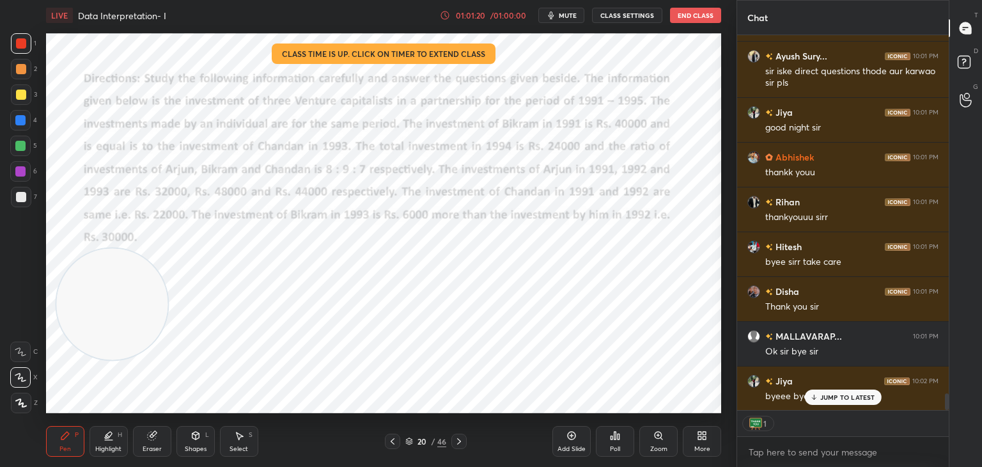
scroll to position [8139, 0]
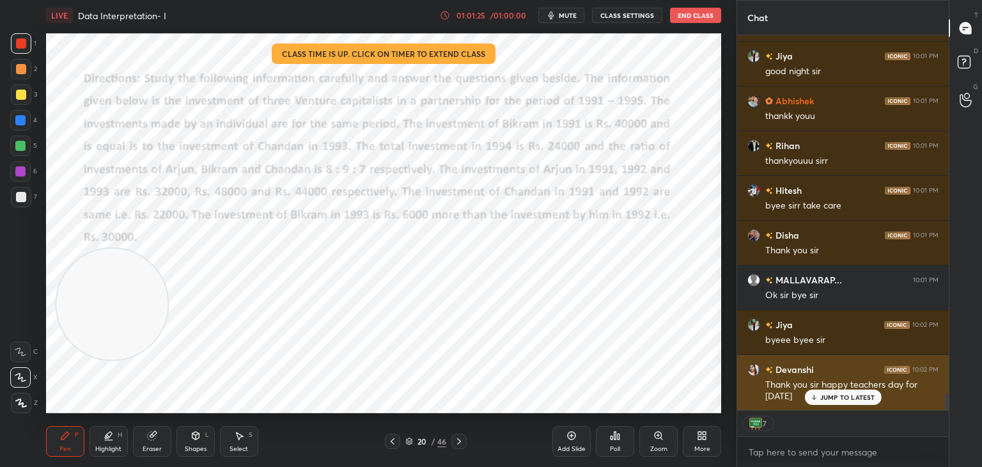
click at [829, 395] on p "JUMP TO LATEST" at bounding box center [848, 397] width 55 height 8
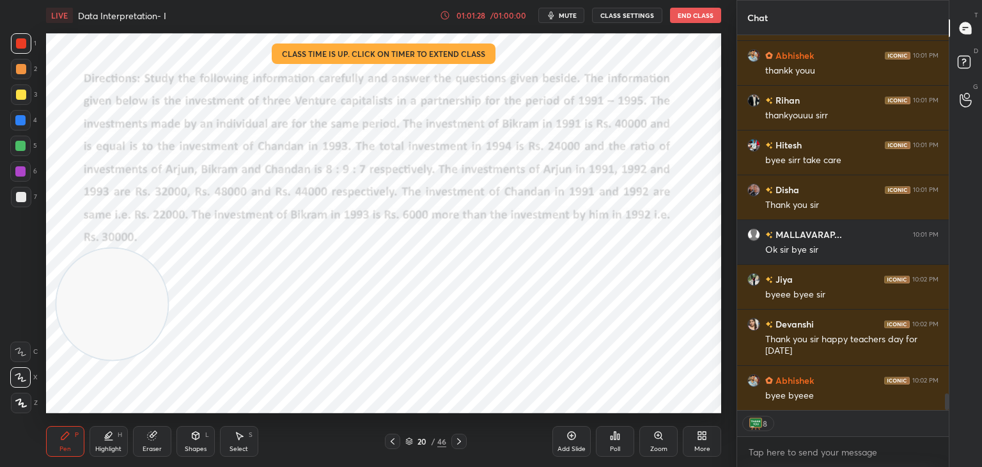
scroll to position [8228, 0]
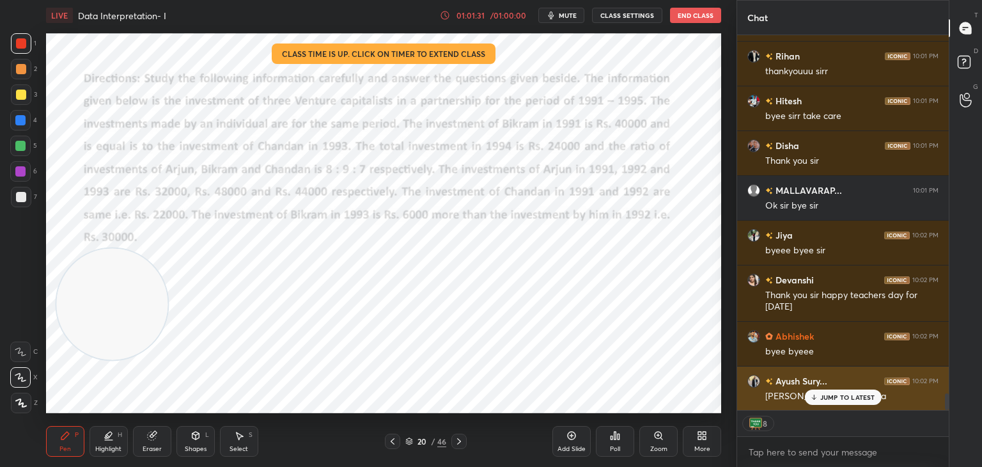
click at [842, 398] on p "JUMP TO LATEST" at bounding box center [848, 397] width 55 height 8
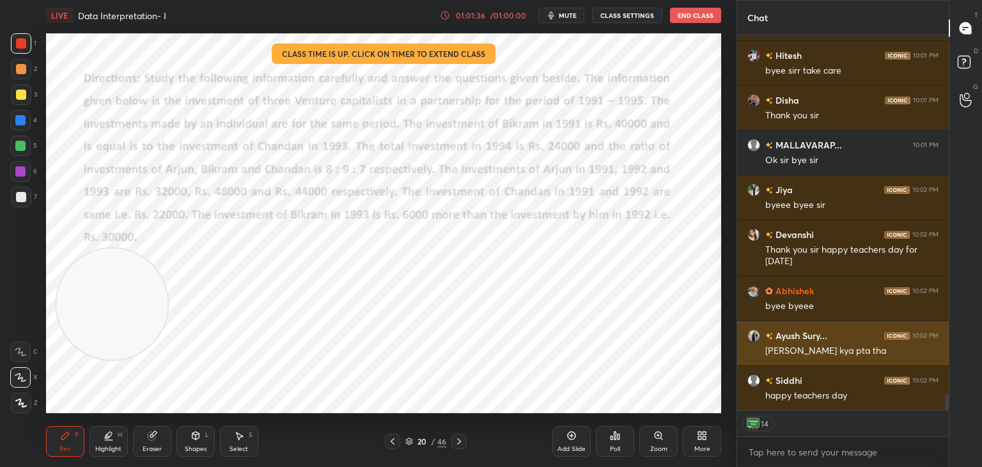
scroll to position [8318, 0]
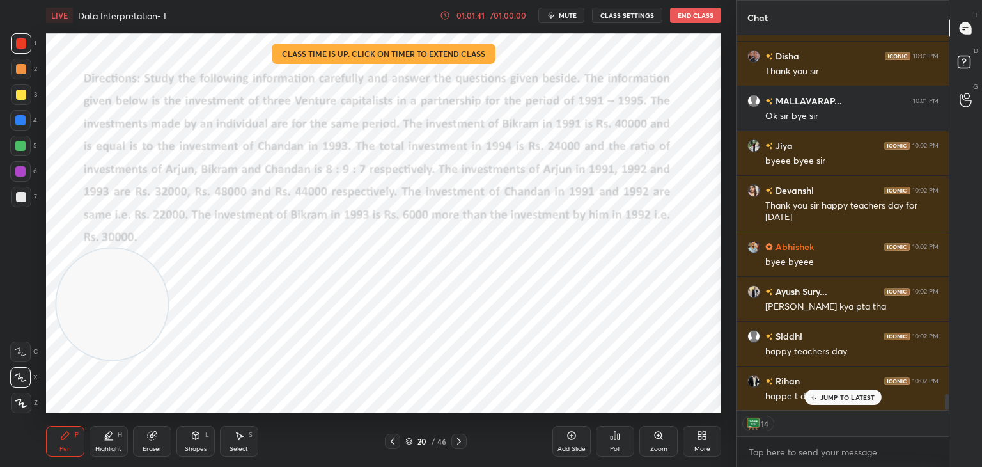
click at [840, 398] on p "JUMP TO LATEST" at bounding box center [848, 397] width 55 height 8
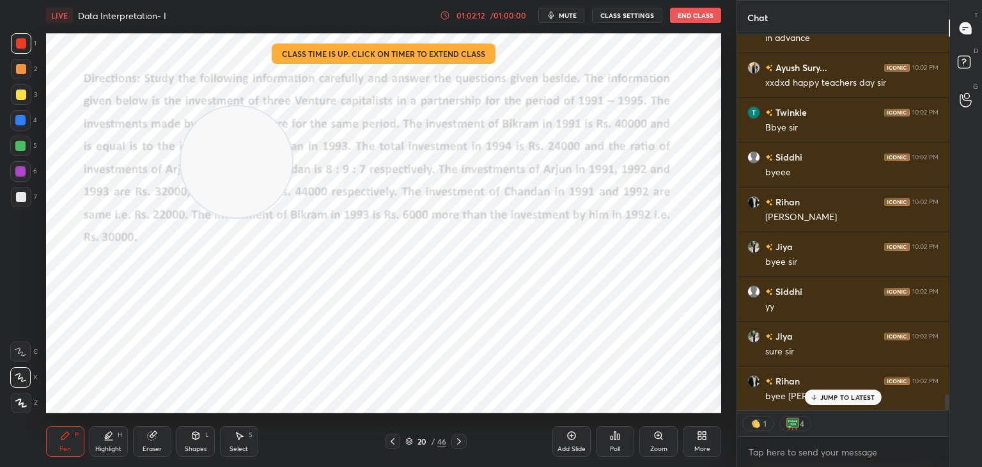
scroll to position [8880, 0]
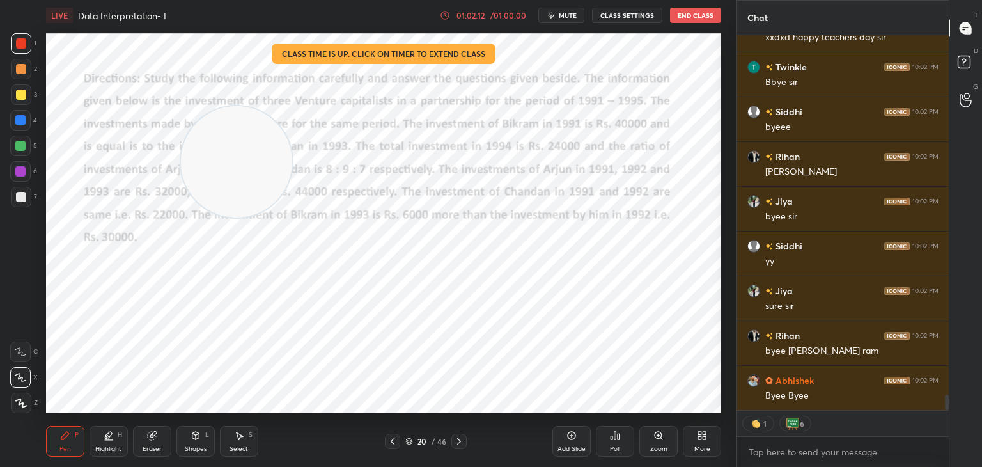
click at [687, 20] on button "End Class" at bounding box center [695, 15] width 51 height 15
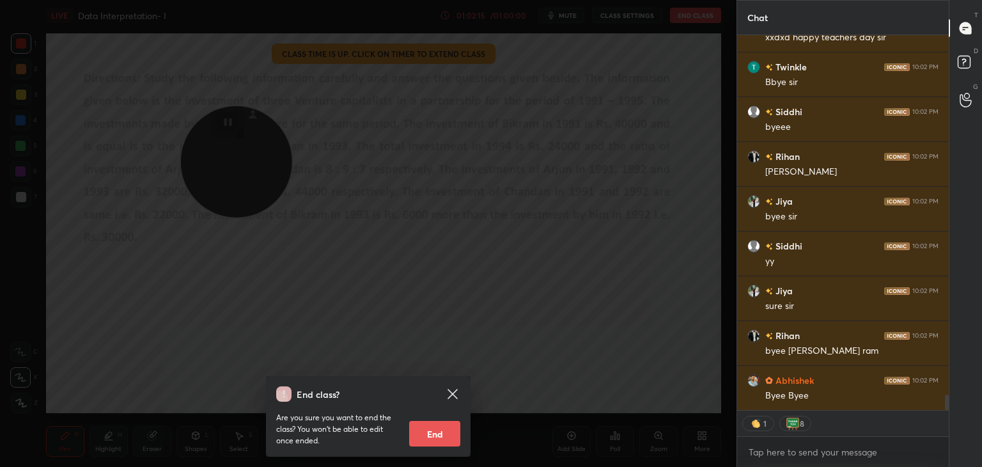
click at [446, 430] on button "End" at bounding box center [434, 434] width 51 height 26
type textarea "x"
